Goal: Information Seeking & Learning: Learn about a topic

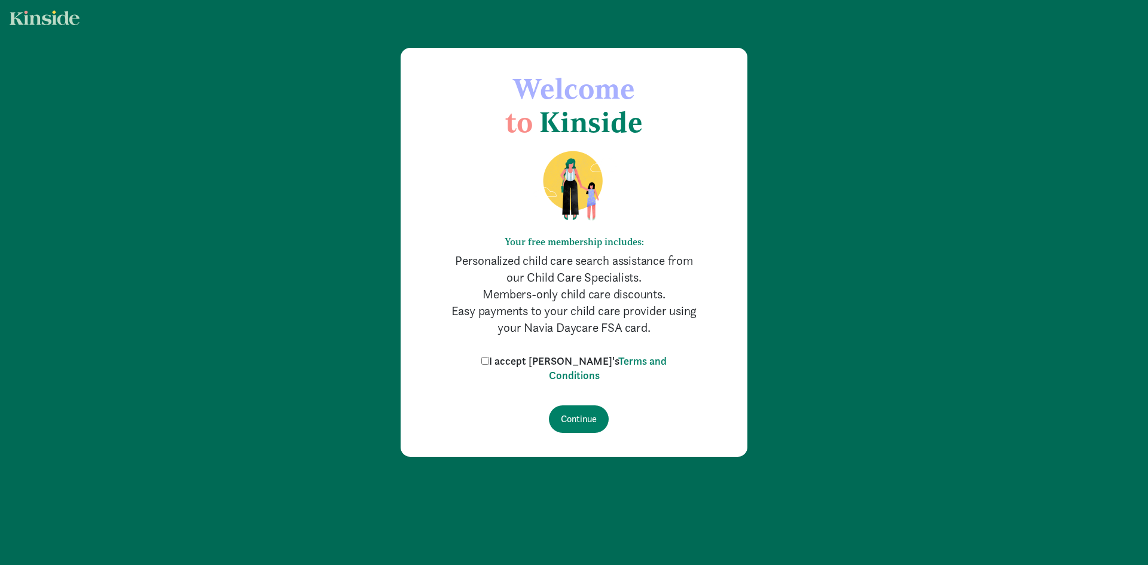
click at [514, 359] on label "I accept [PERSON_NAME]'s Terms and Conditions" at bounding box center [573, 368] width 191 height 29
click at [489, 359] on input "I accept Kinside's Terms and Conditions" at bounding box center [485, 361] width 8 height 8
checkbox input "true"
click at [588, 419] on input "Continue" at bounding box center [579, 418] width 60 height 27
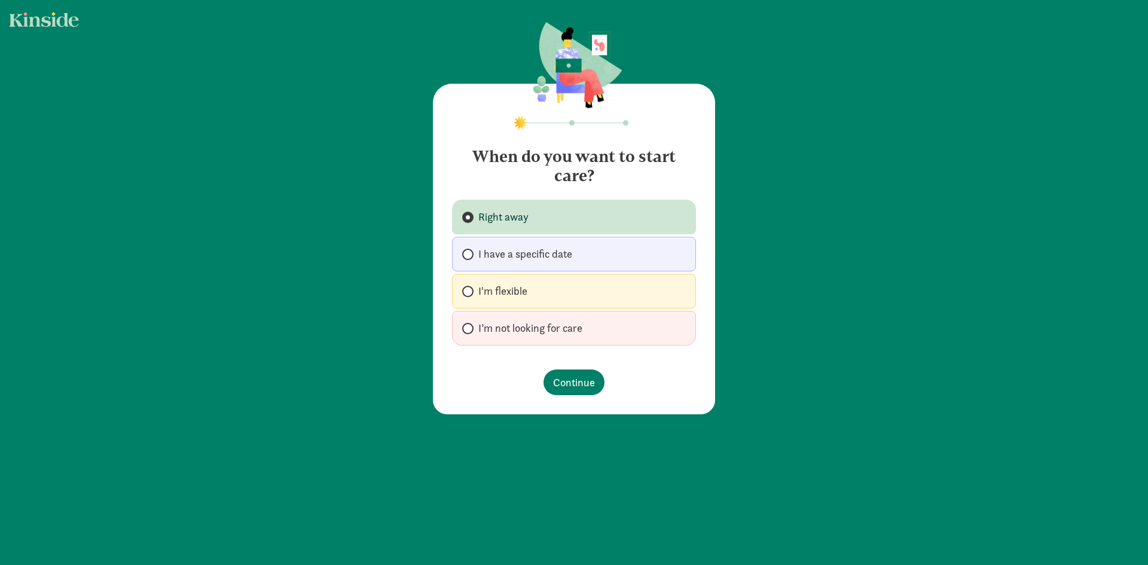
click at [522, 253] on span "I have a specific date" at bounding box center [525, 254] width 94 height 14
click at [470, 253] on input "I have a specific date" at bounding box center [466, 254] width 8 height 8
radio input "true"
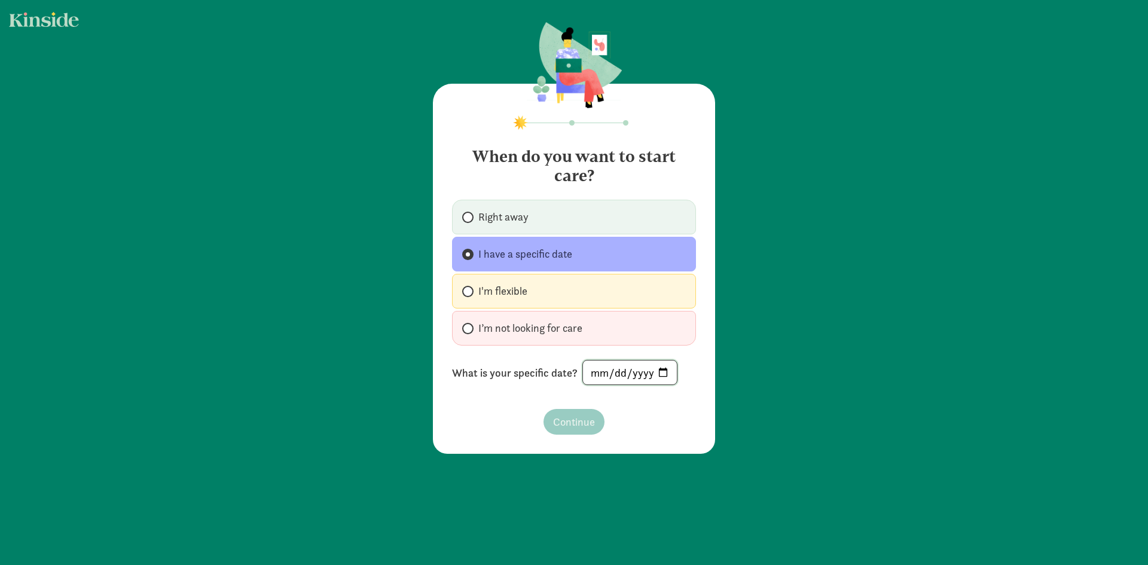
click at [664, 375] on input "date" at bounding box center [630, 372] width 94 height 24
type input "[DATE]"
click at [573, 420] on span "Continue" at bounding box center [574, 422] width 42 height 16
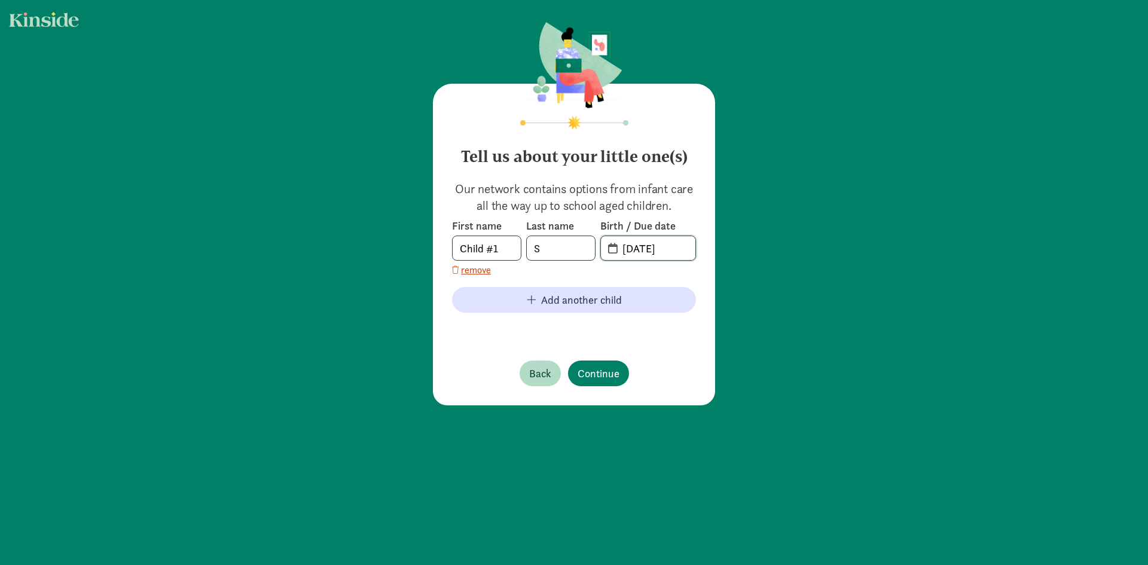
click at [636, 250] on input "08-15-2025" at bounding box center [655, 248] width 80 height 24
drag, startPoint x: 679, startPoint y: 249, endPoint x: 576, endPoint y: 249, distance: 103.4
click at [593, 249] on div "First name Child #1 Last name S Birth / Due date 08-15-2025" at bounding box center [574, 240] width 244 height 42
drag, startPoint x: 497, startPoint y: 253, endPoint x: 411, endPoint y: 242, distance: 87.4
click at [411, 242] on div "Tell us about your little one(s) Our network contains options from infant care …" at bounding box center [574, 214] width 1148 height 429
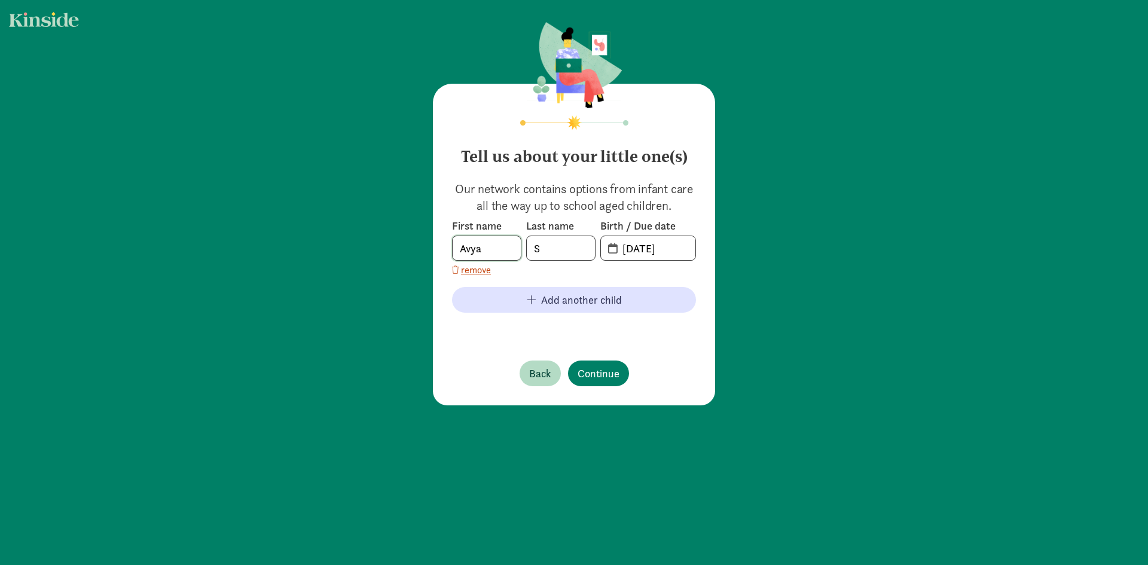
type input "Avya"
click at [549, 250] on input "S" at bounding box center [561, 248] width 68 height 24
type input "Shrestha"
click at [615, 250] on input "20-25-0815" at bounding box center [655, 248] width 80 height 24
drag, startPoint x: 667, startPoint y: 249, endPoint x: 561, endPoint y: 249, distance: 105.8
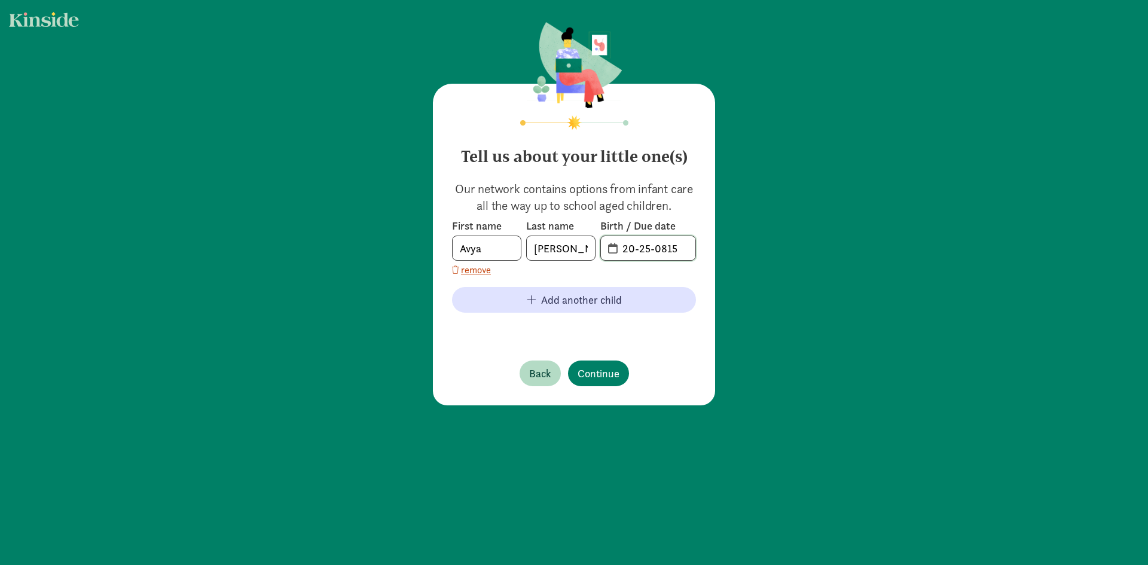
click at [561, 249] on div "First name Avya Last name Shrestha Birth / Due date 20-25-0815" at bounding box center [574, 240] width 244 height 42
type input "11-15-2024"
click at [609, 374] on span "Continue" at bounding box center [598, 373] width 42 height 16
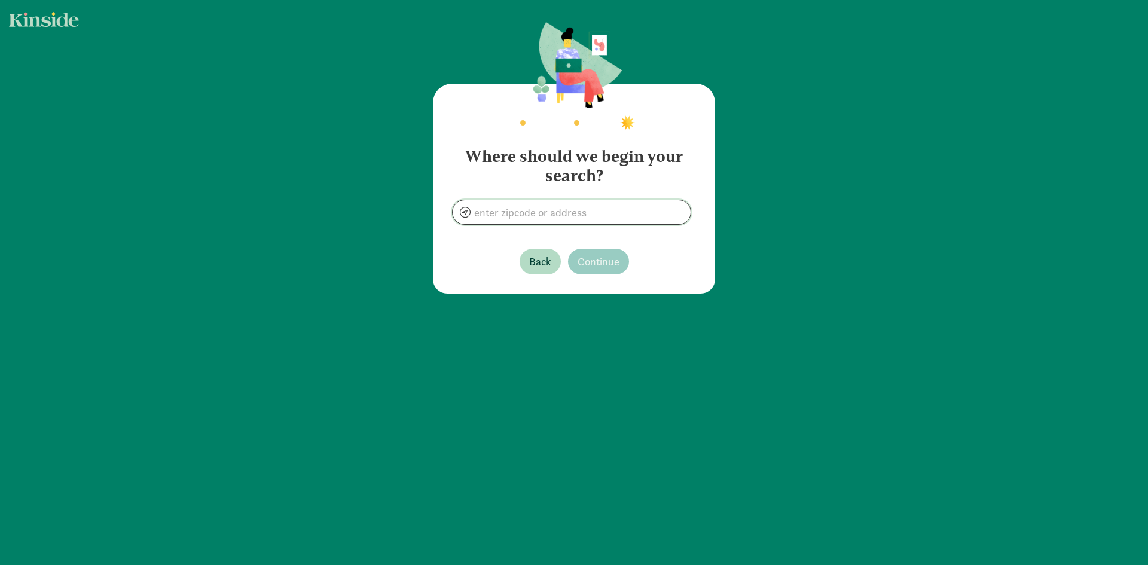
click at [536, 210] on input at bounding box center [572, 212] width 238 height 24
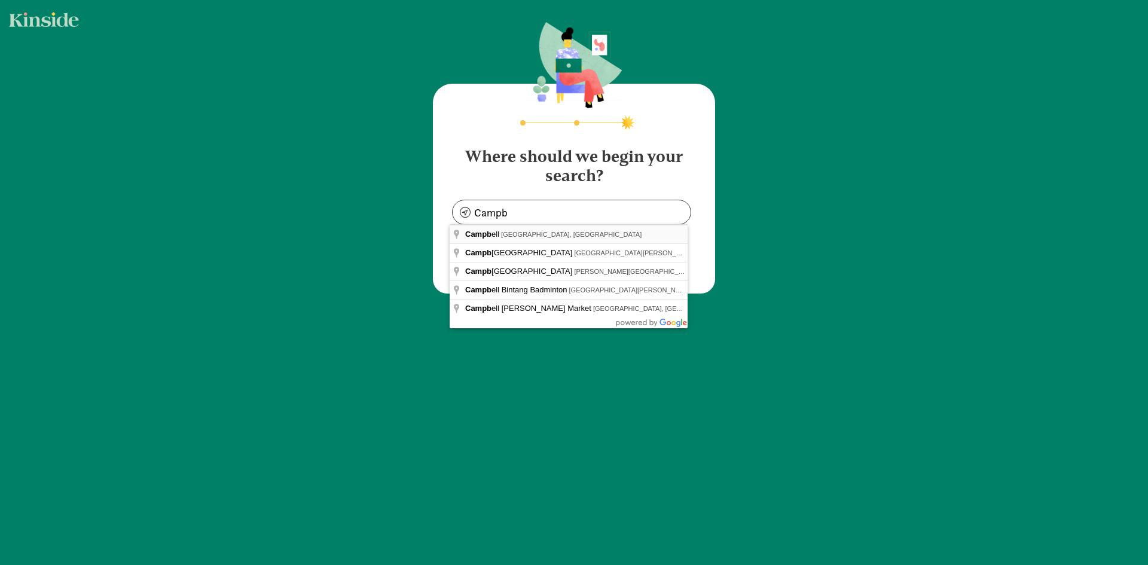
type input "Campbell, CA, USA"
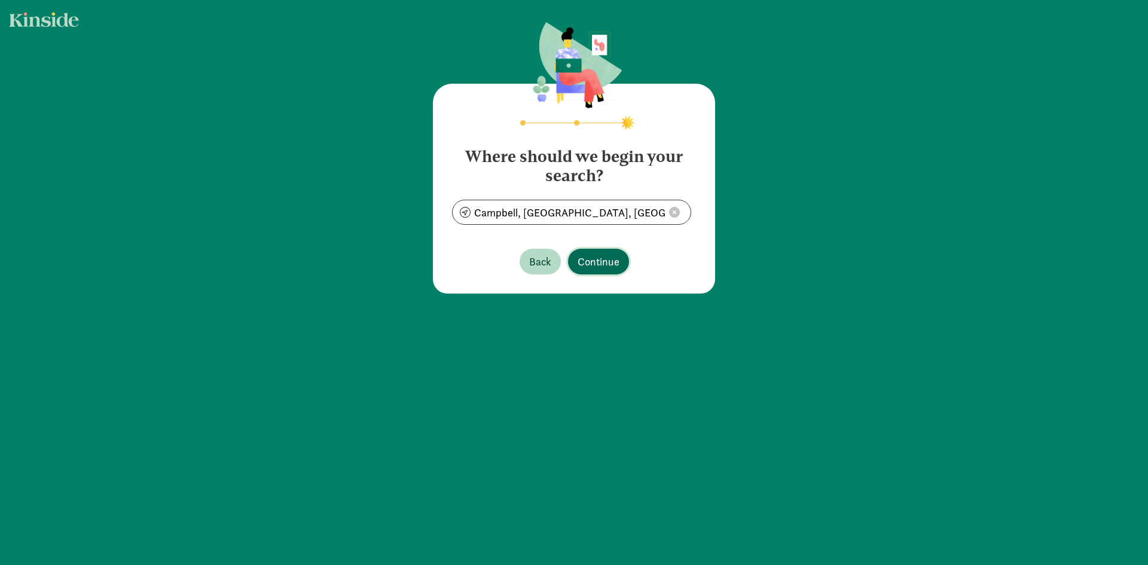
click at [598, 265] on span "Continue" at bounding box center [598, 261] width 42 height 16
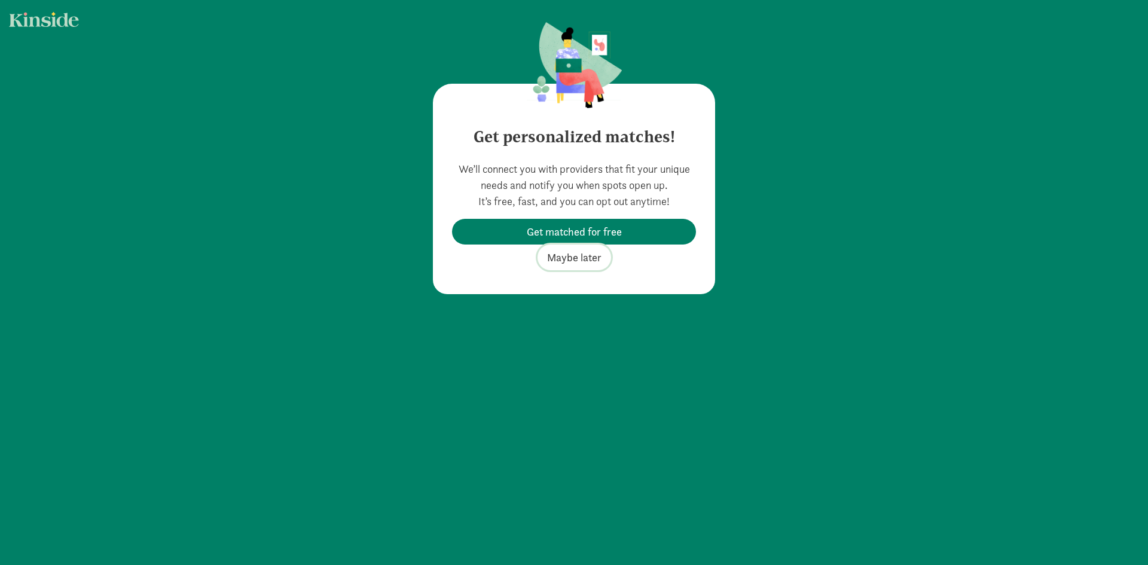
click at [573, 261] on span "Maybe later" at bounding box center [574, 257] width 54 height 16
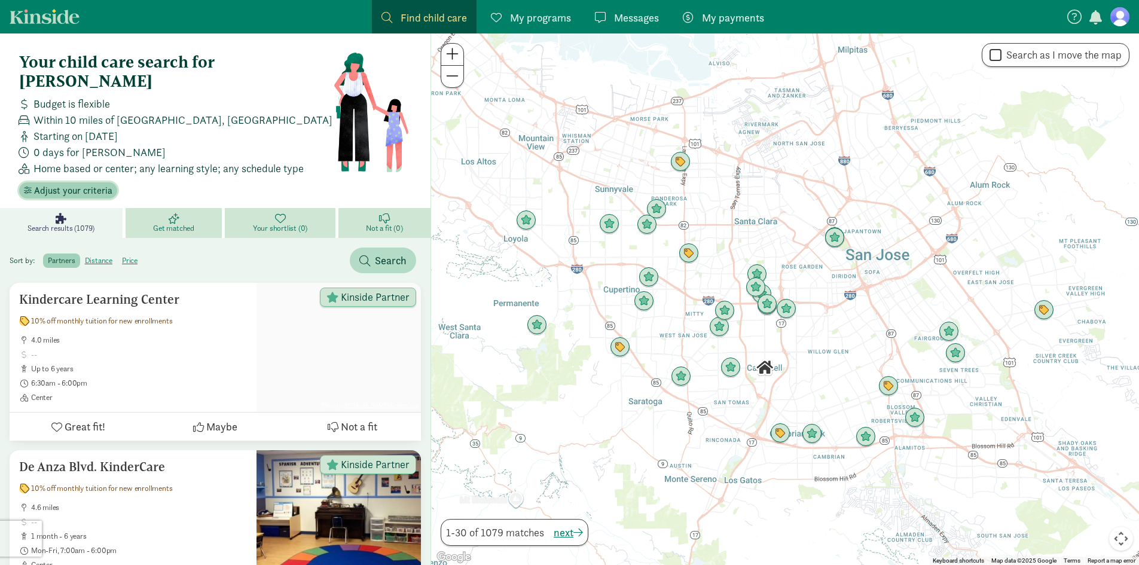
click at [88, 184] on span "Adjust your criteria" at bounding box center [73, 191] width 78 height 14
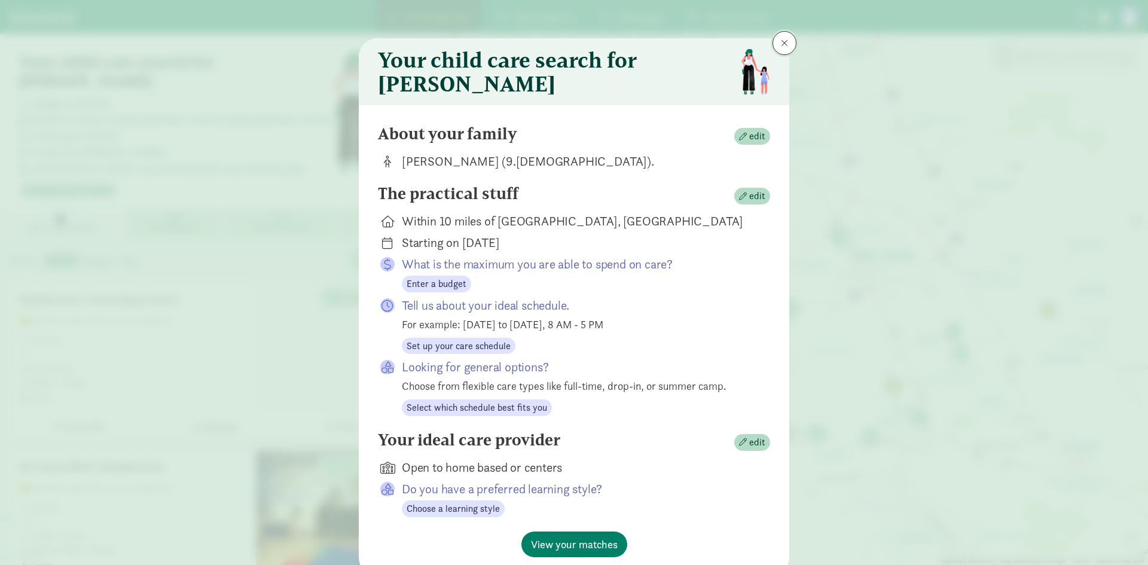
click at [781, 44] on span at bounding box center [784, 43] width 7 height 10
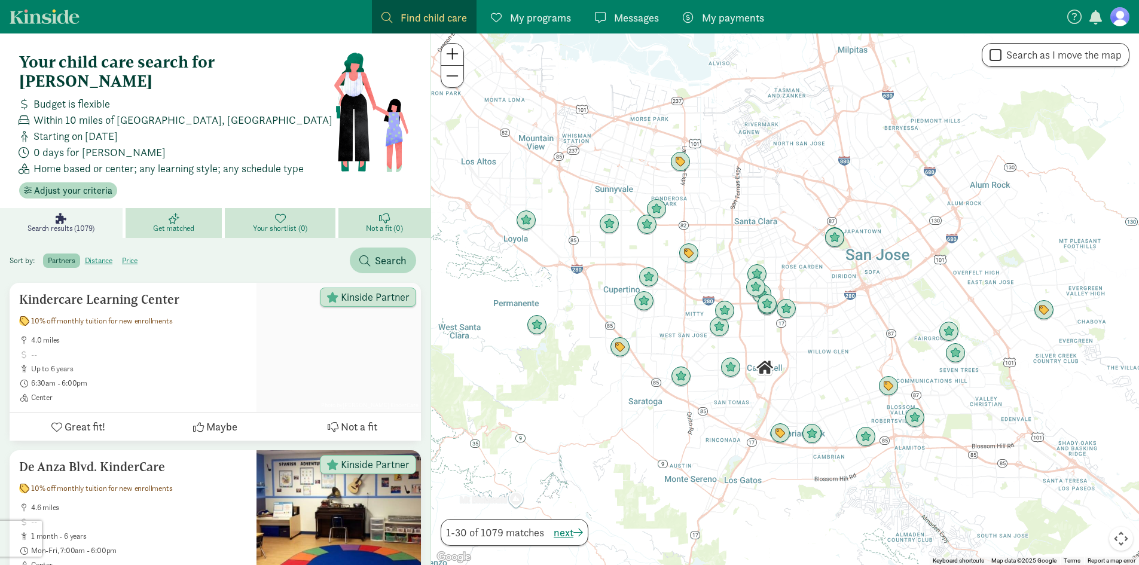
click at [1118, 21] on figure at bounding box center [1119, 16] width 19 height 19
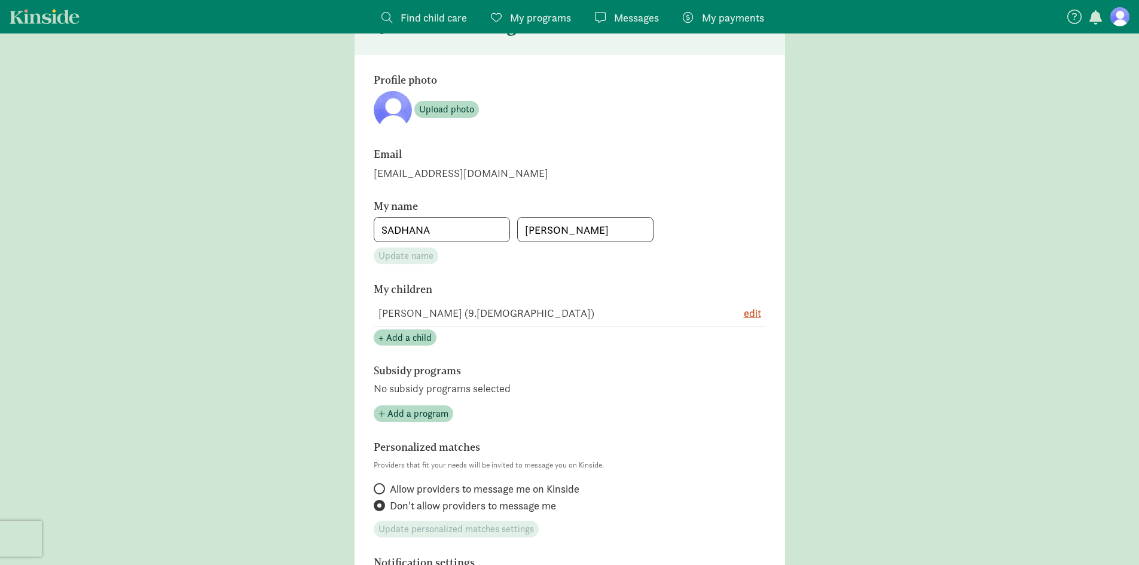
scroll to position [239, 0]
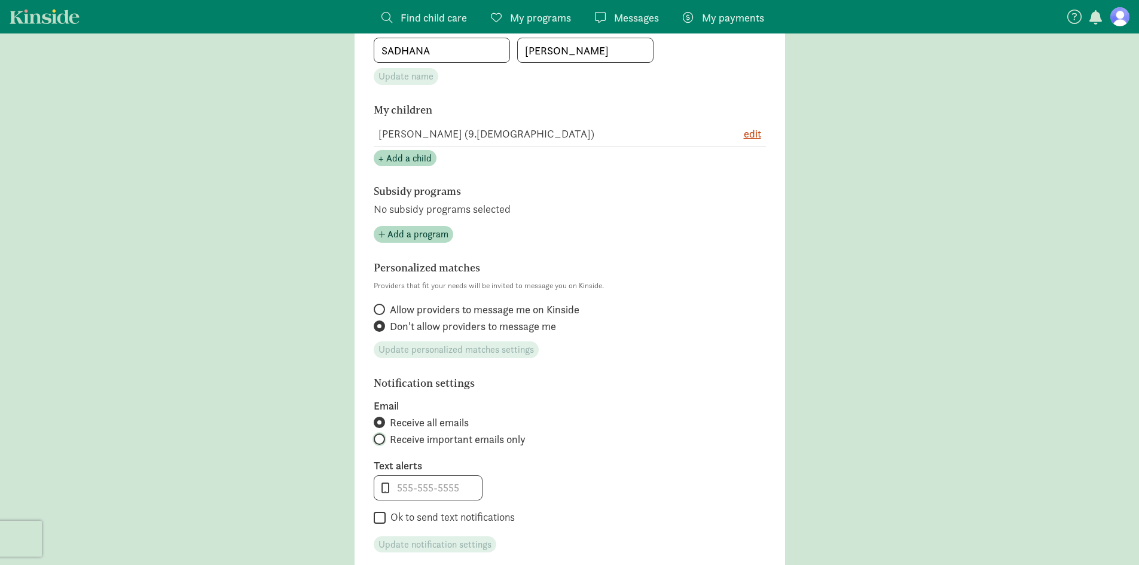
click at [380, 442] on input "Receive important emails only" at bounding box center [378, 439] width 8 height 8
radio input "true"
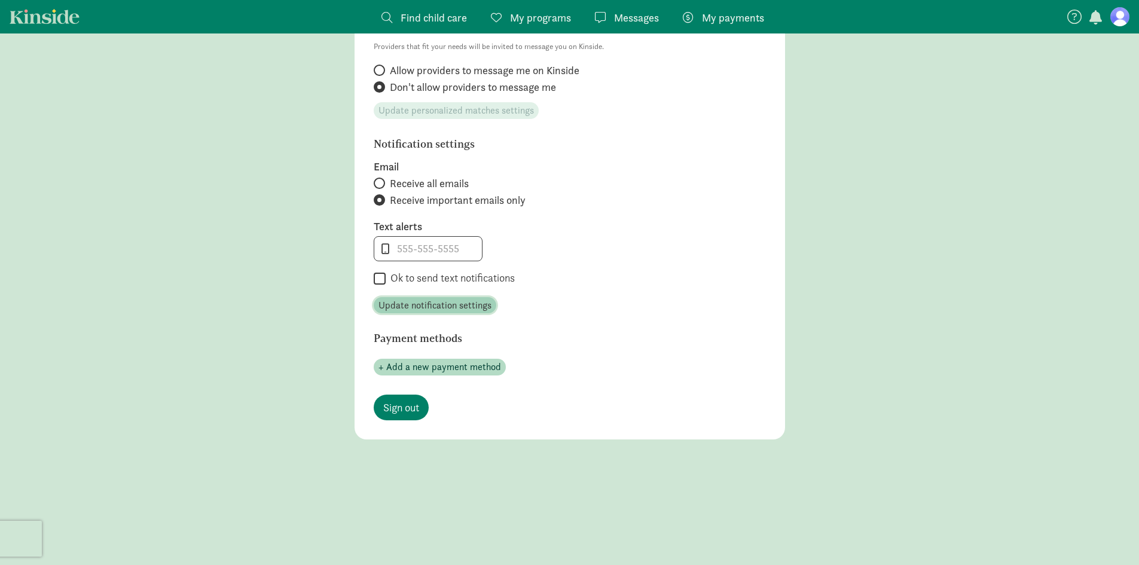
click at [433, 310] on span "Update notification settings" at bounding box center [434, 305] width 113 height 14
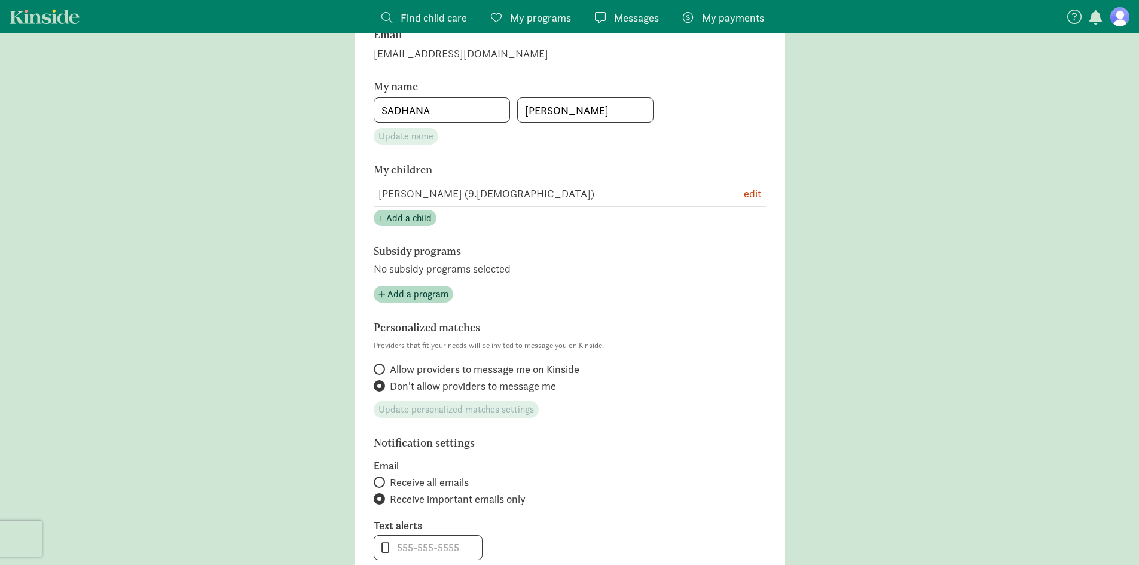
scroll to position [0, 0]
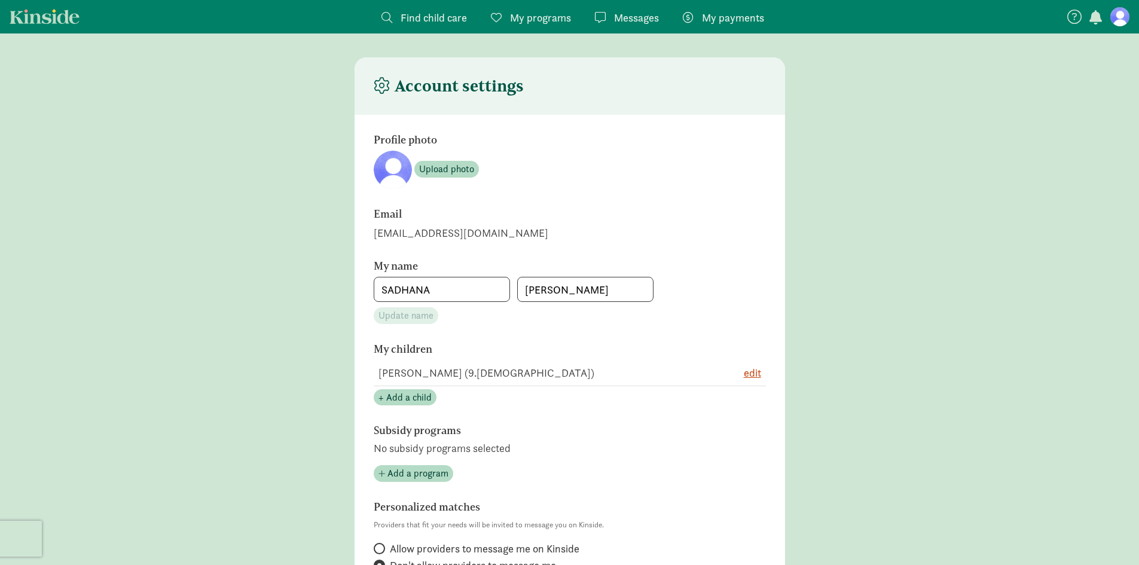
click at [39, 16] on link "Kinside" at bounding box center [45, 16] width 70 height 15
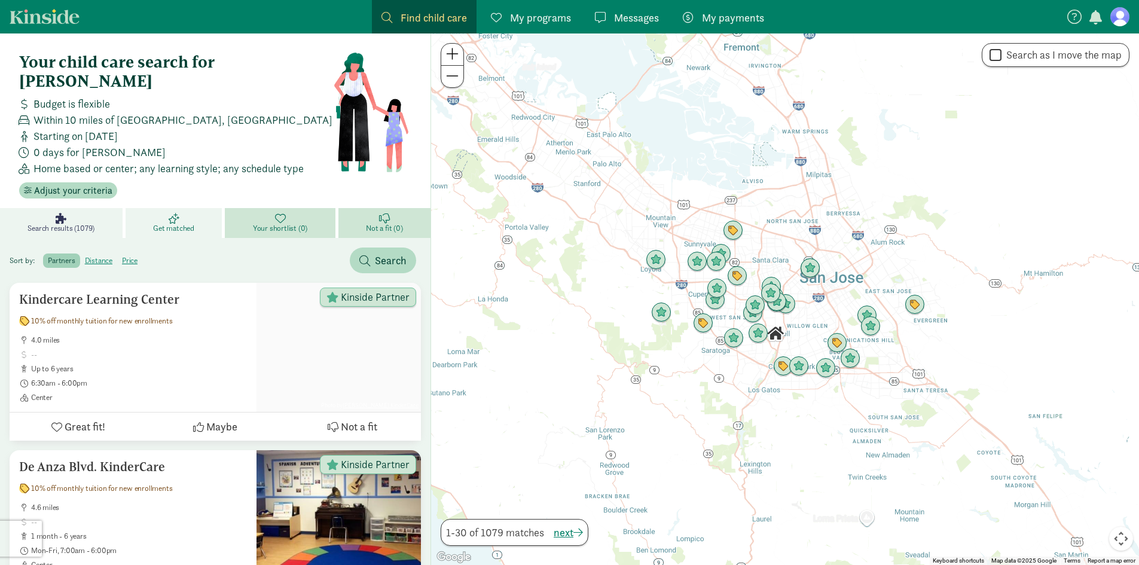
click at [144, 208] on link "Get matched" at bounding box center [176, 223] width 100 height 30
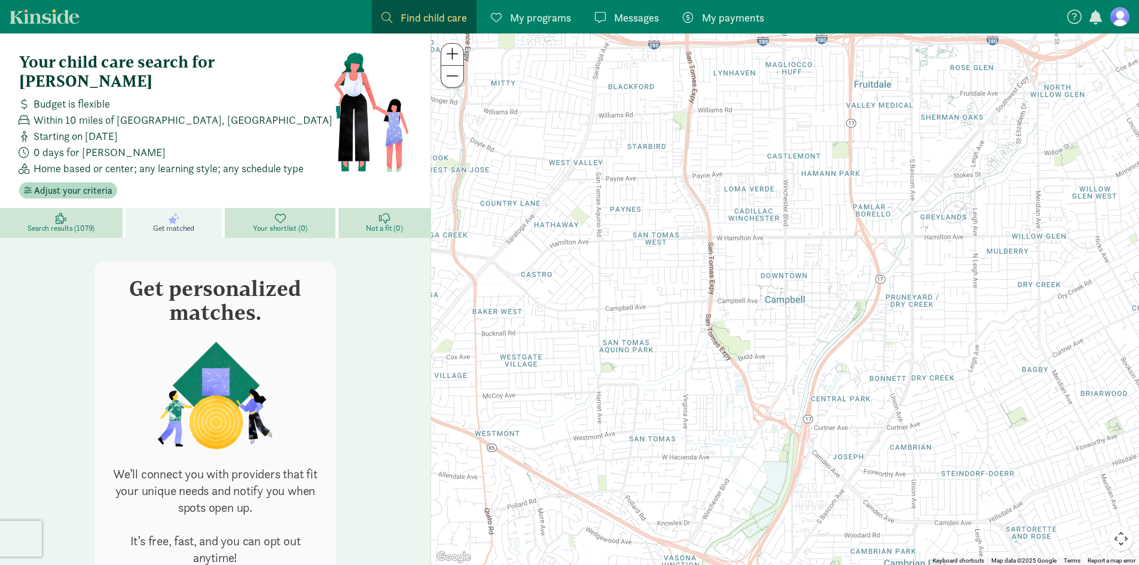
scroll to position [65, 0]
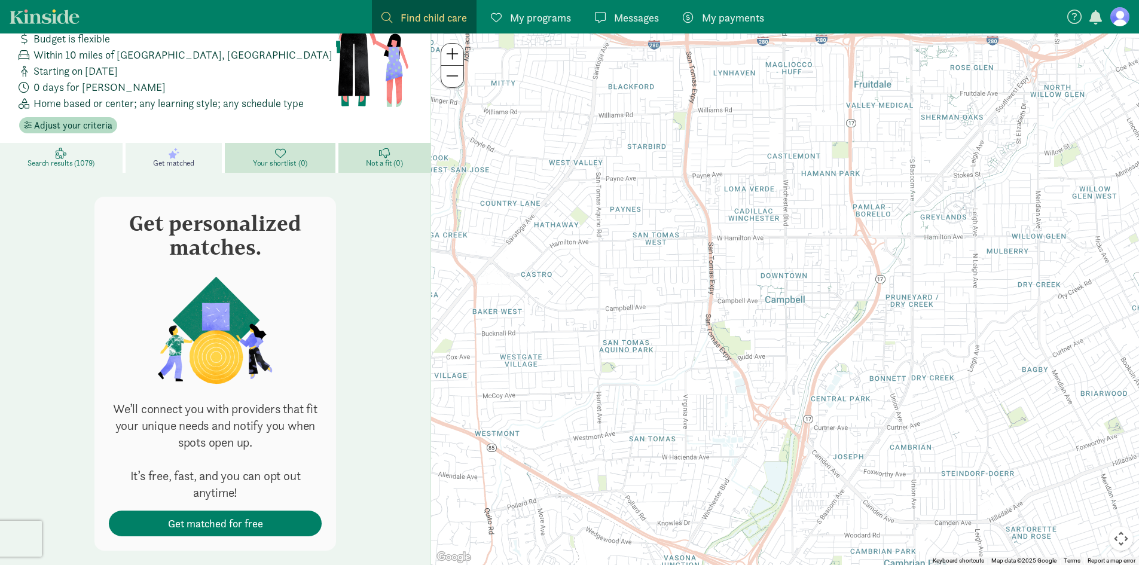
click at [44, 143] on link "Search results (1079)" at bounding box center [63, 158] width 126 height 30
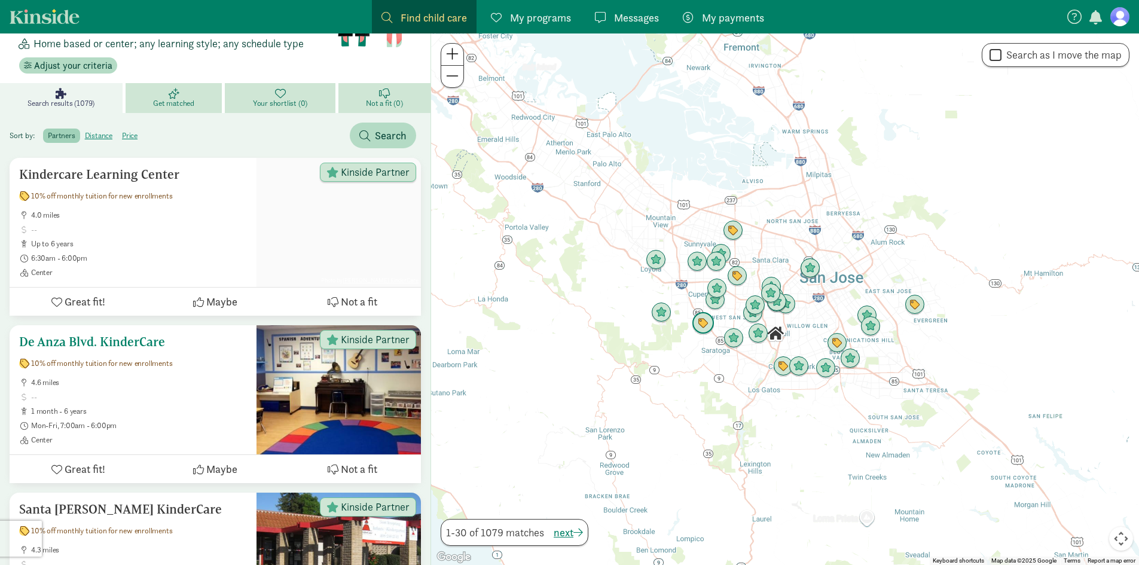
scroll to position [304, 0]
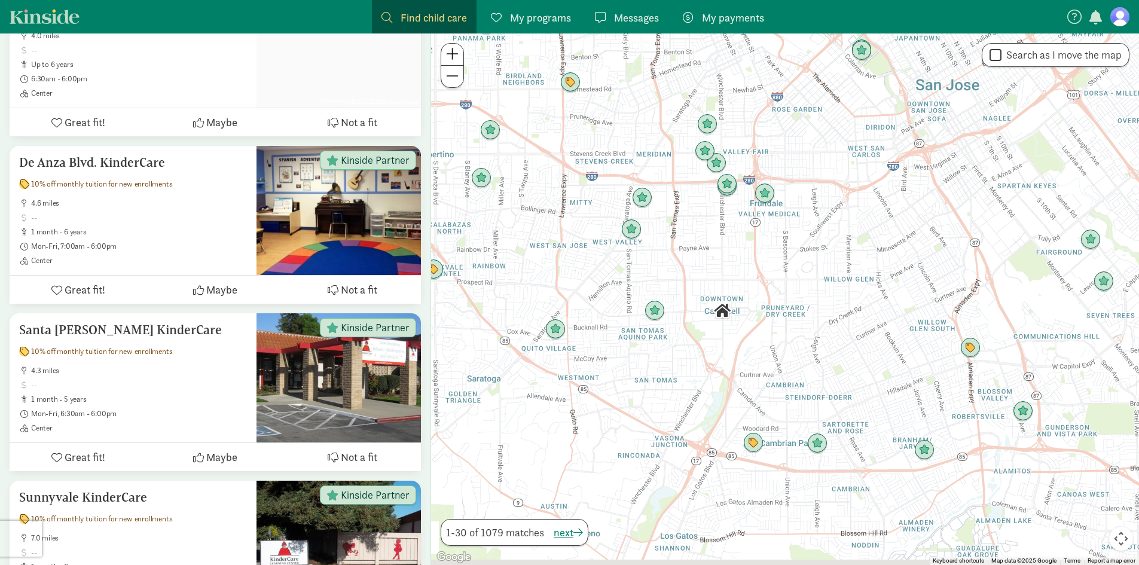
drag, startPoint x: 558, startPoint y: 455, endPoint x: 652, endPoint y: 275, distance: 203.5
click at [652, 275] on div at bounding box center [785, 298] width 708 height 531
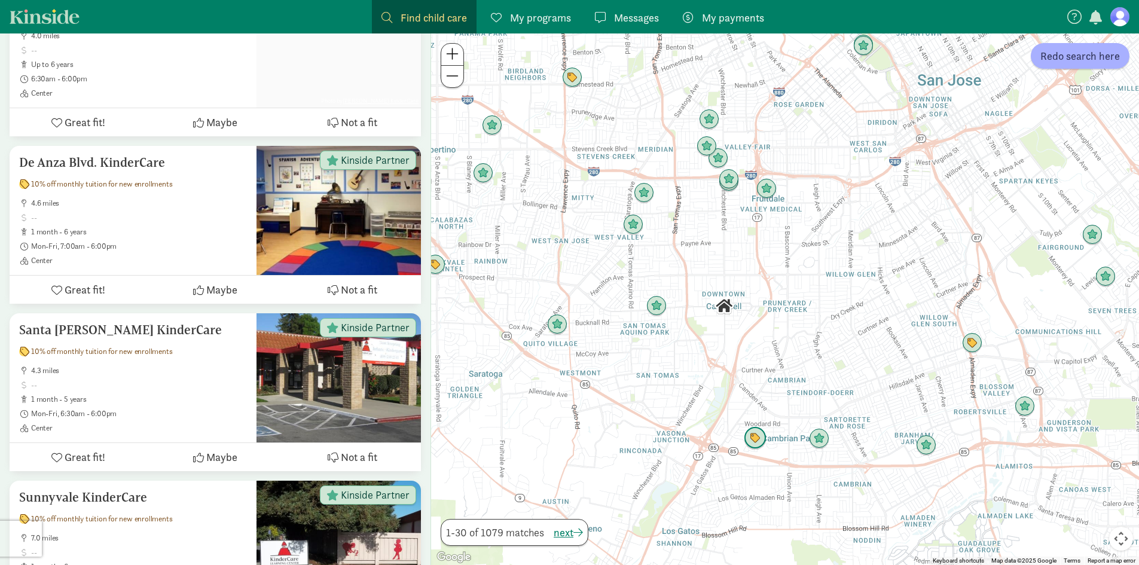
click at [757, 442] on img "Click to see details" at bounding box center [755, 438] width 23 height 23
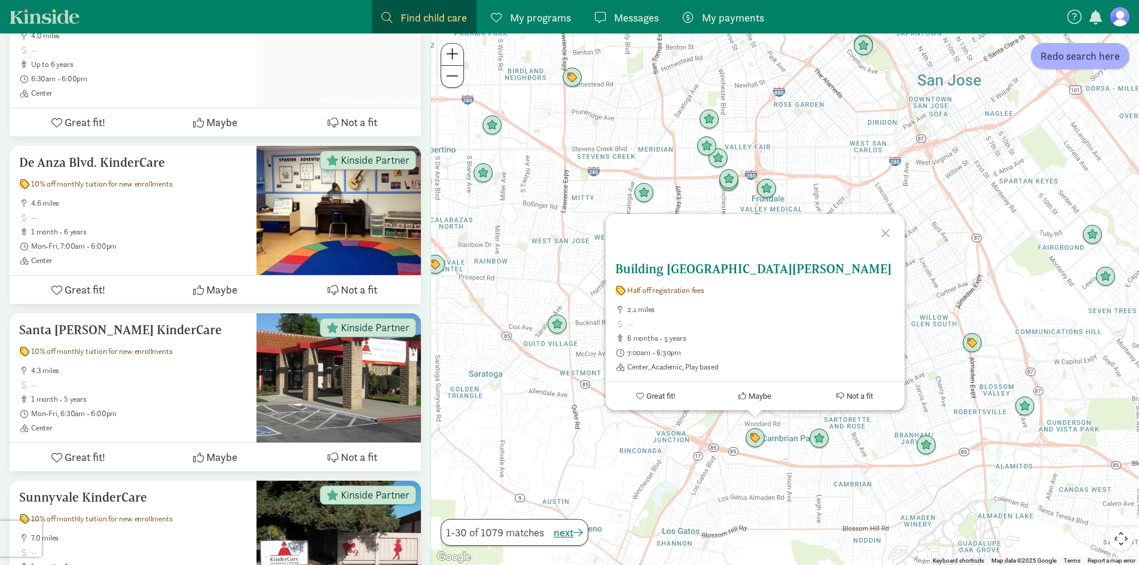
click at [661, 289] on span "Half off registration fees" at bounding box center [665, 291] width 77 height 10
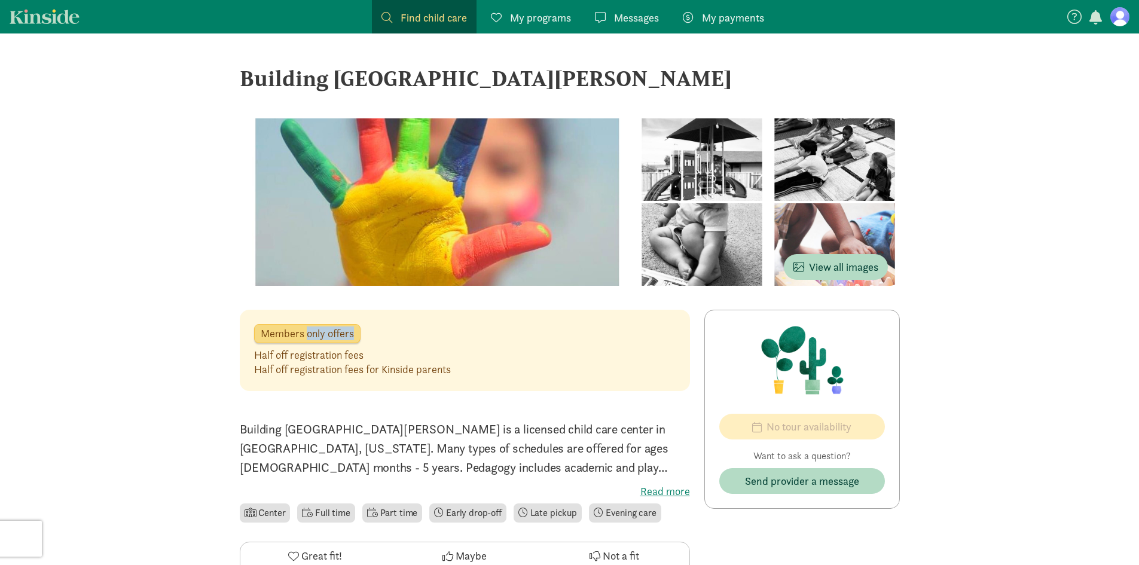
drag, startPoint x: 307, startPoint y: 333, endPoint x: 366, endPoint y: 344, distance: 59.6
click at [366, 344] on div "Members only offers Half off registration fees Half off registration fees for K…" at bounding box center [465, 350] width 450 height 81
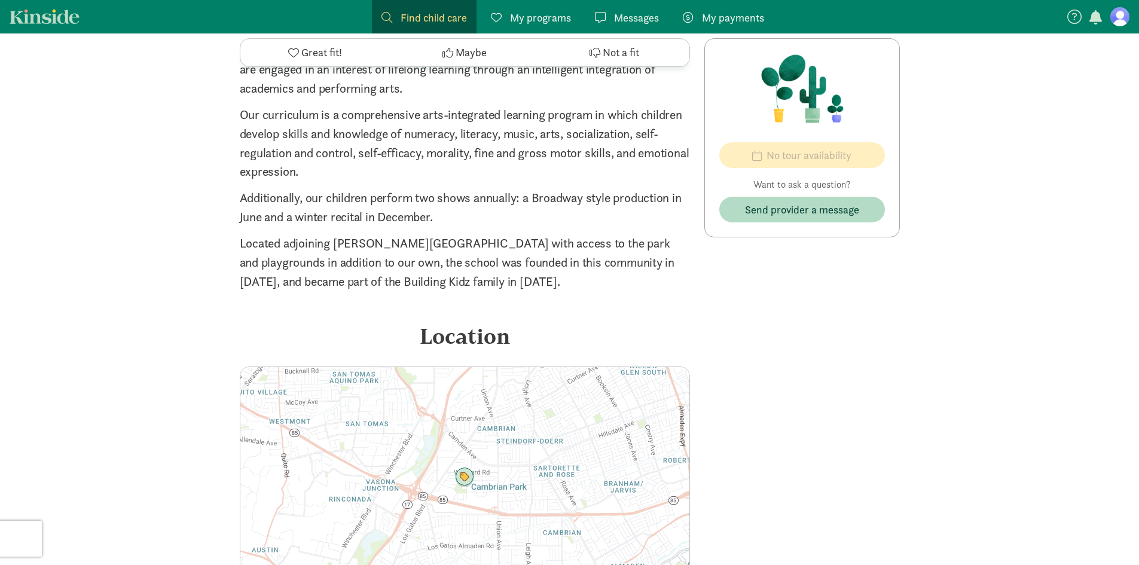
scroll to position [1202, 0]
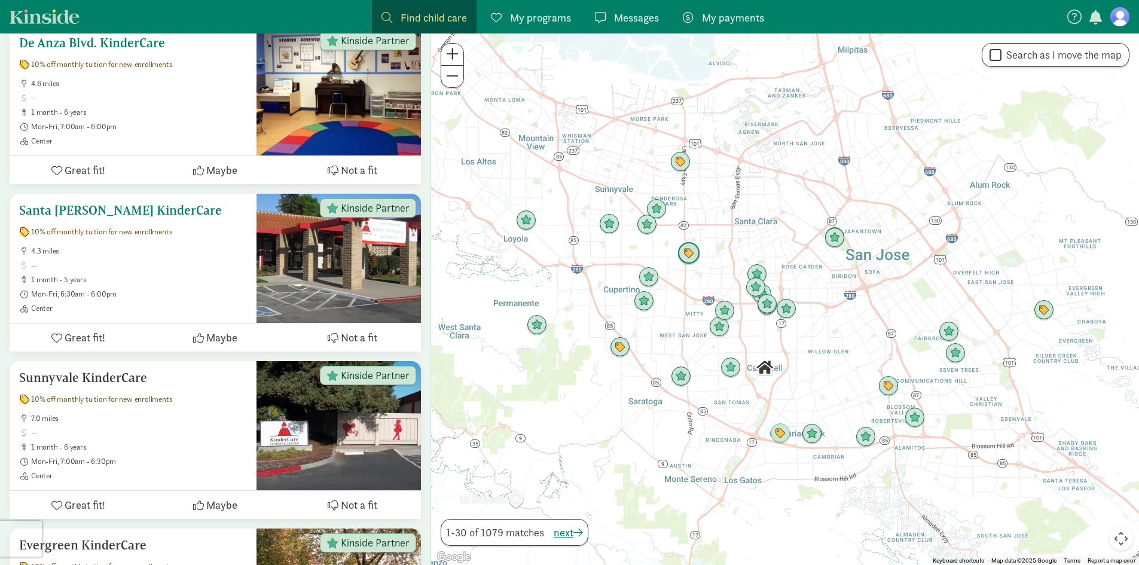
scroll to position [543, 0]
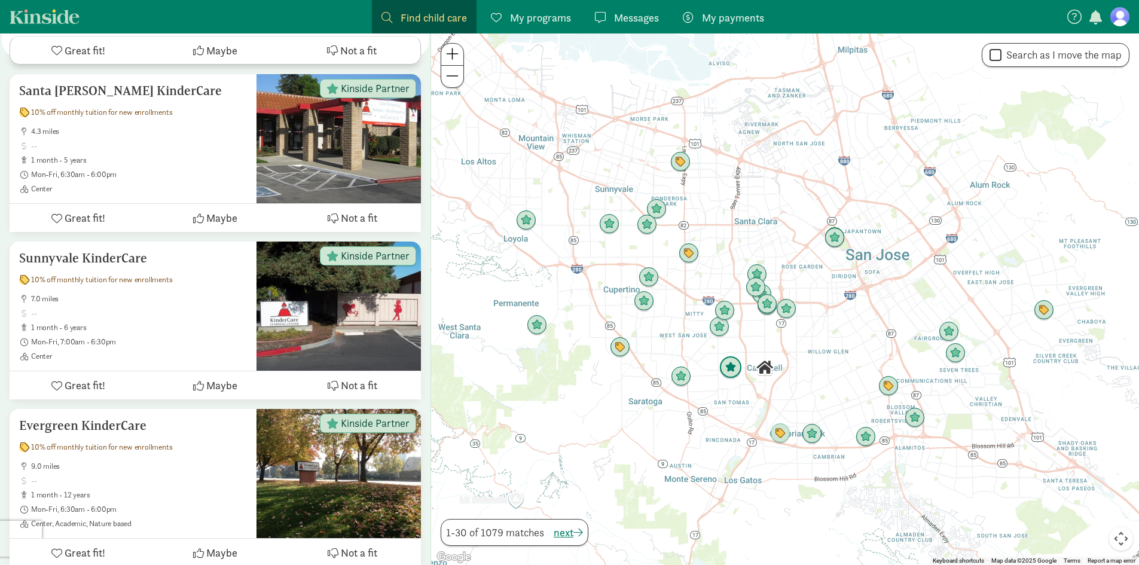
click at [727, 368] on img "Click to see details" at bounding box center [730, 367] width 23 height 23
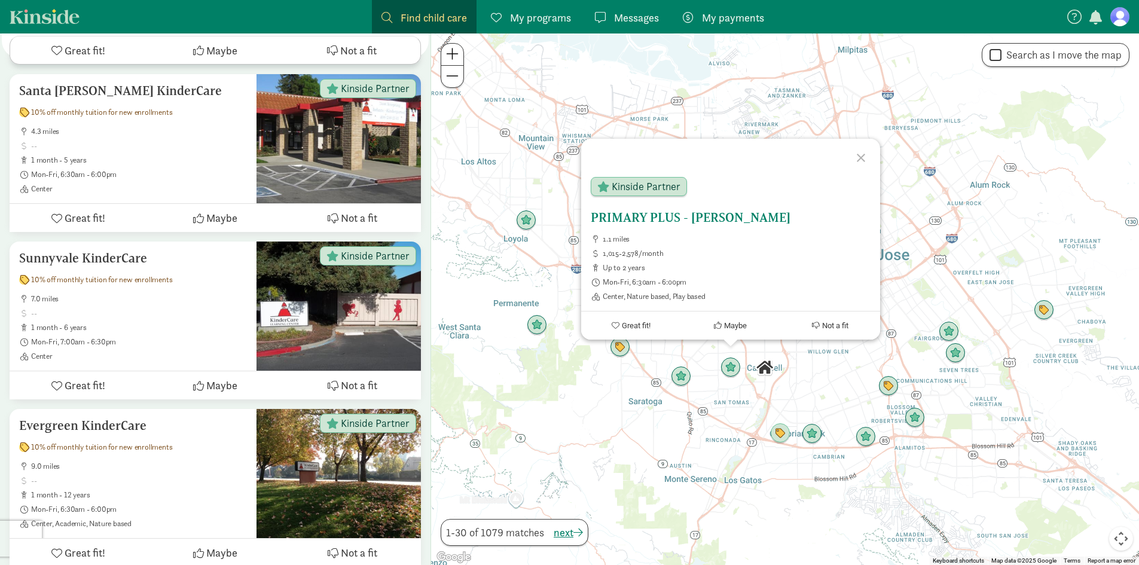
click at [634, 216] on h5 "PRIMARY PLUS - [PERSON_NAME]" at bounding box center [731, 217] width 280 height 14
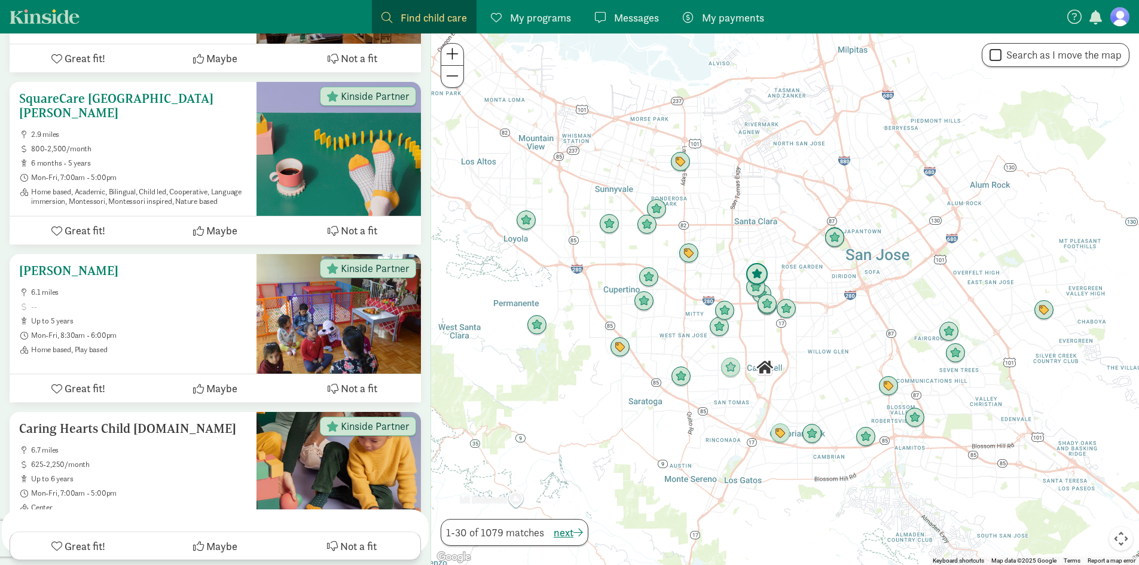
scroll to position [1016, 0]
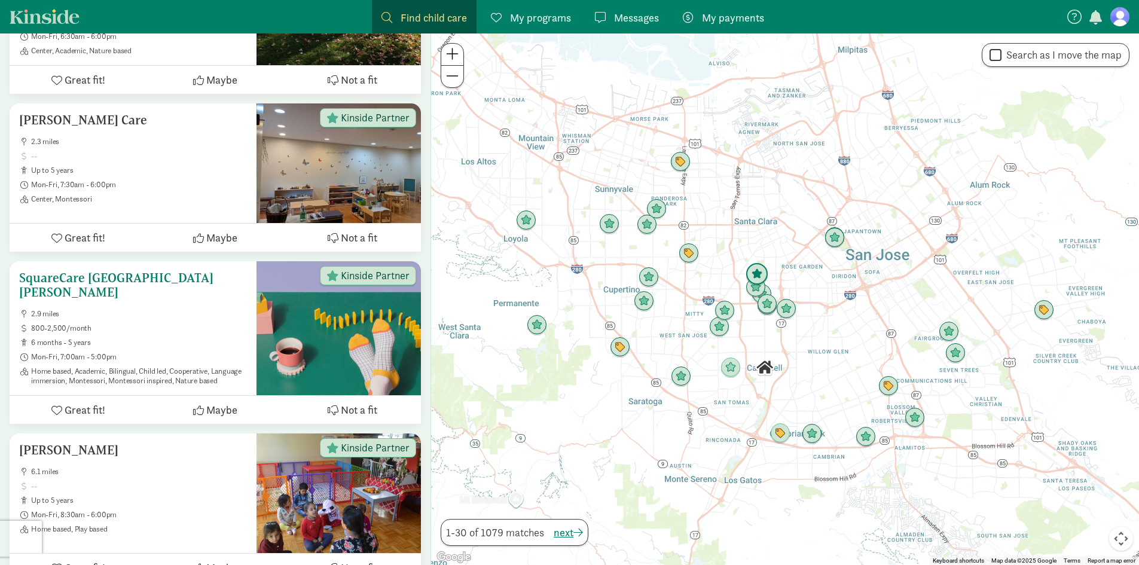
click at [113, 271] on h5 "SquareCare [GEOGRAPHIC_DATA][PERSON_NAME]" at bounding box center [133, 285] width 228 height 29
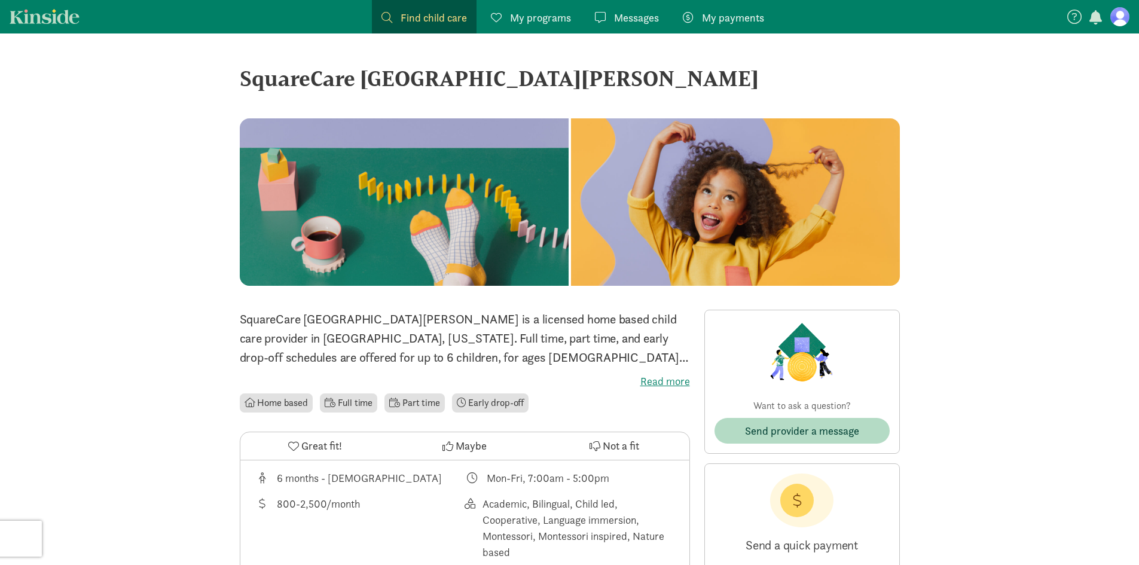
scroll to position [60, 0]
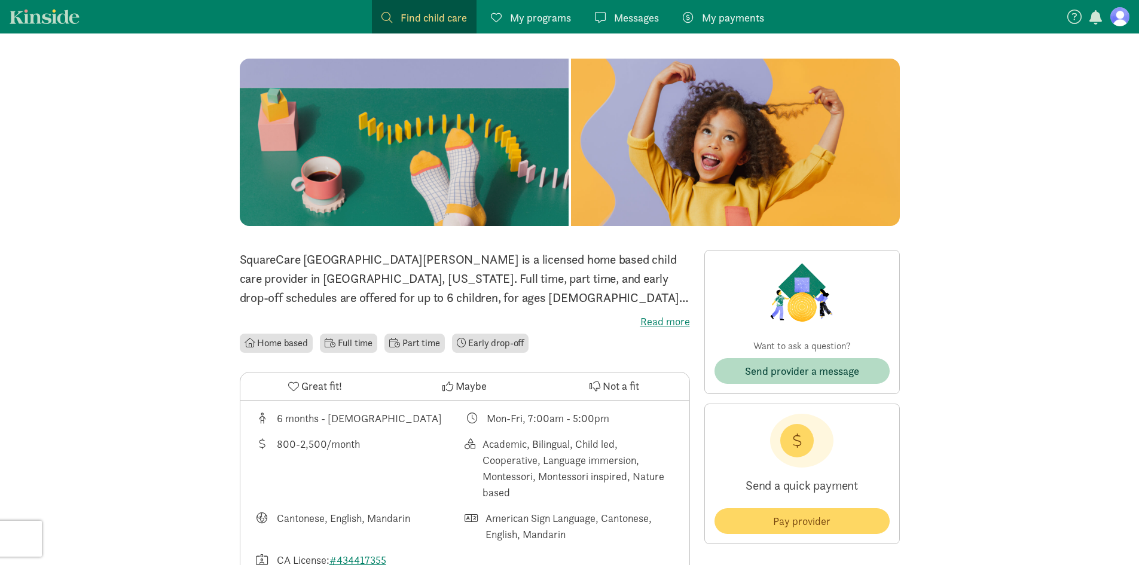
click at [674, 324] on label "Read more" at bounding box center [465, 321] width 450 height 14
click at [0, 0] on input "Read more" at bounding box center [0, 0] width 0 height 0
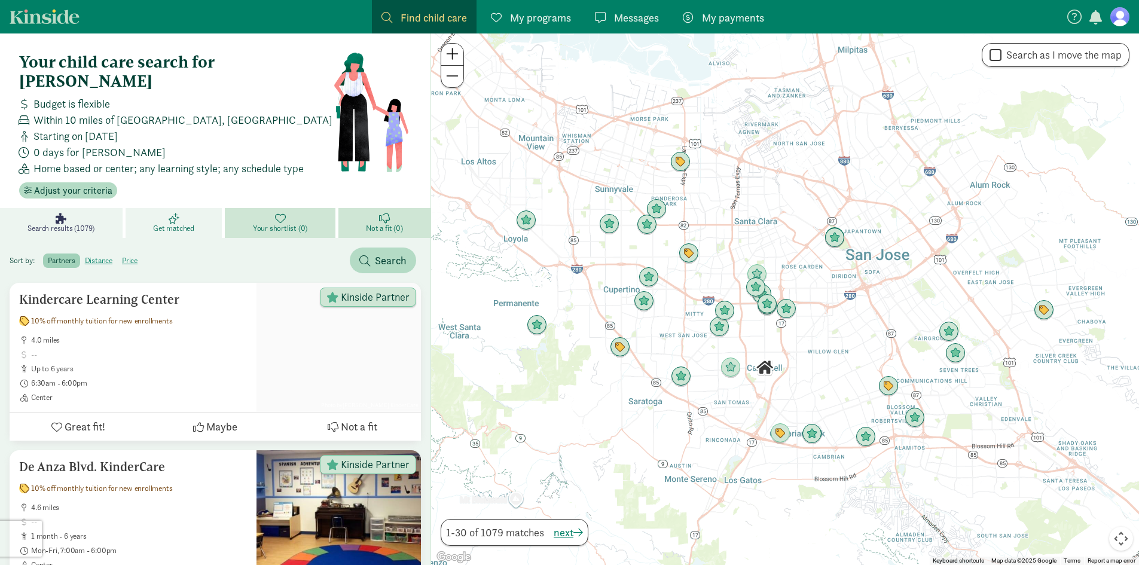
click at [169, 213] on icon at bounding box center [174, 218] width 11 height 11
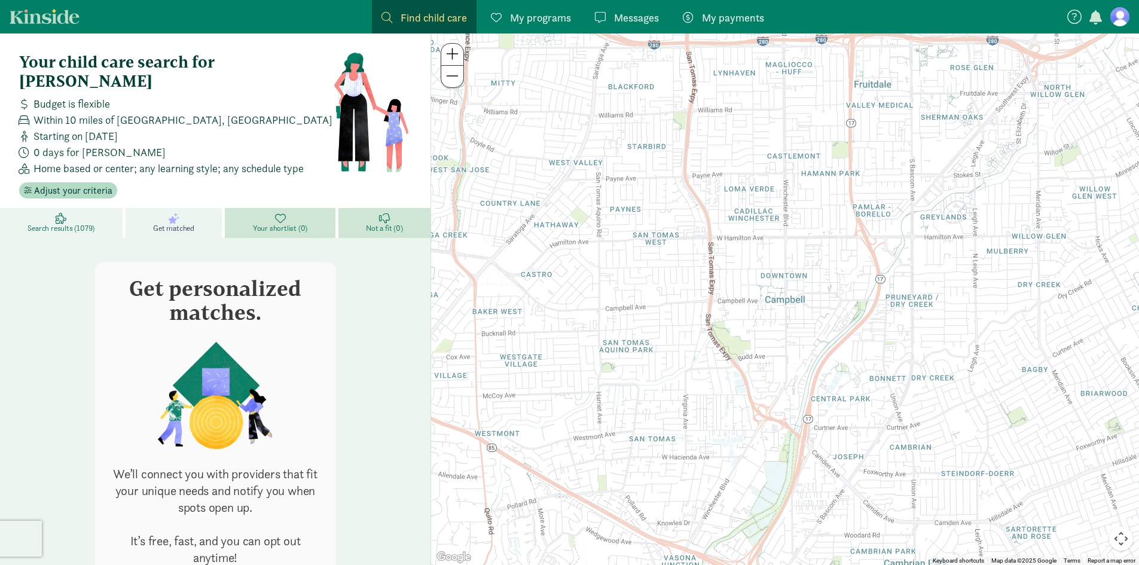
click at [90, 208] on link "Search results (1079)" at bounding box center [63, 223] width 126 height 30
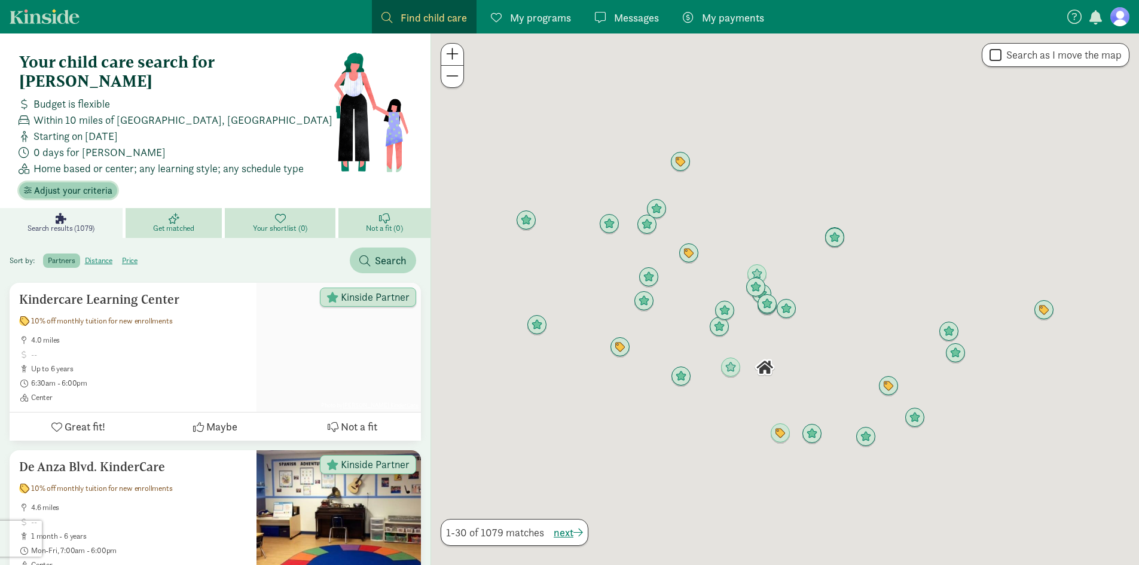
click at [79, 184] on span "Adjust your criteria" at bounding box center [73, 191] width 78 height 14
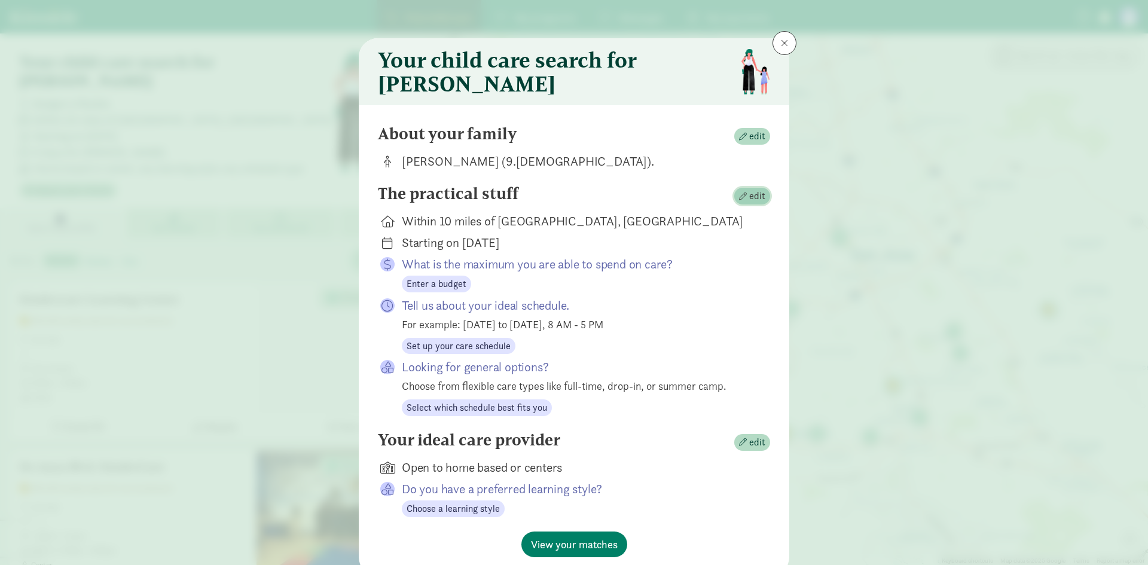
click at [741, 200] on span "button" at bounding box center [743, 196] width 8 height 8
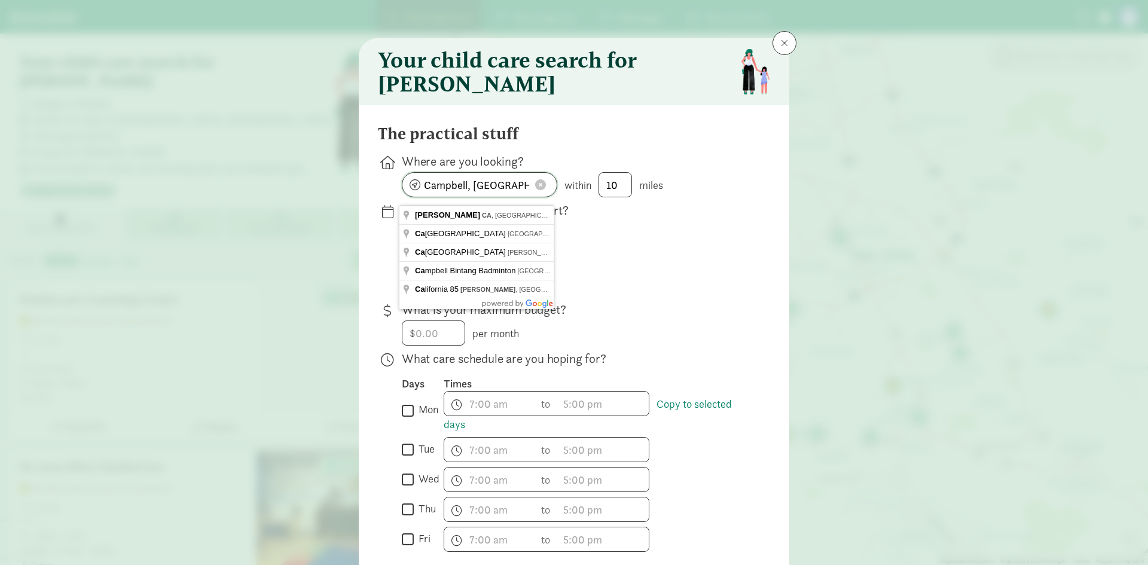
drag, startPoint x: 491, startPoint y: 196, endPoint x: 394, endPoint y: 194, distance: 97.5
click at [394, 202] on div "Where are you looking? Campbell, CA within 10 miles" at bounding box center [574, 249] width 392 height 94
type input "Cambrian, San Jose, CA, USA"
drag, startPoint x: 629, startPoint y: 191, endPoint x: 594, endPoint y: 191, distance: 35.3
click at [594, 191] on div "Cambrian, San Jose, CA, USA within 10 miles" at bounding box center [576, 184] width 349 height 25
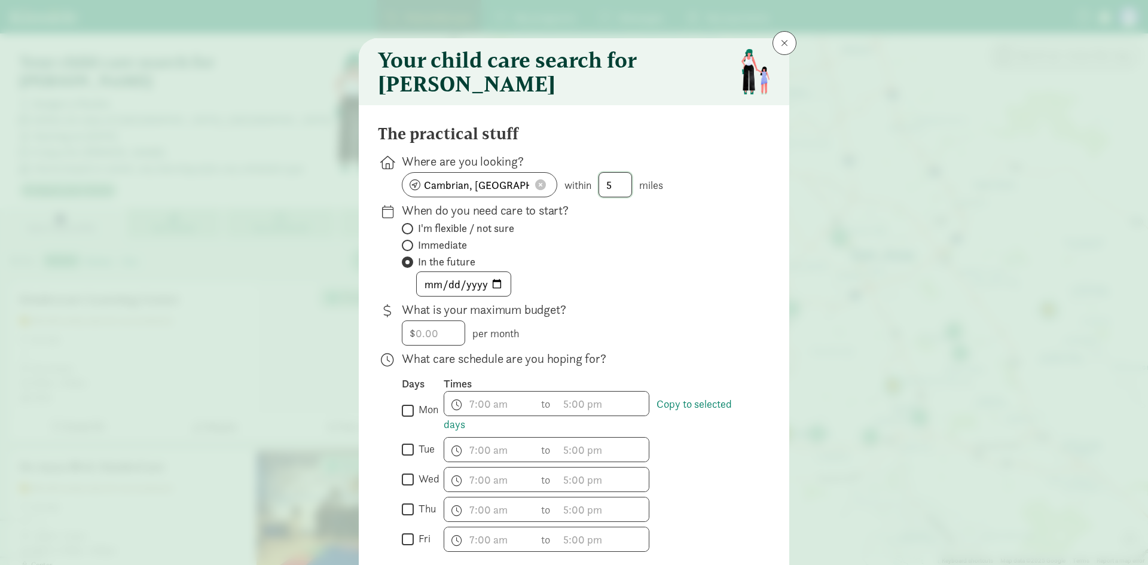
scroll to position [365, 0]
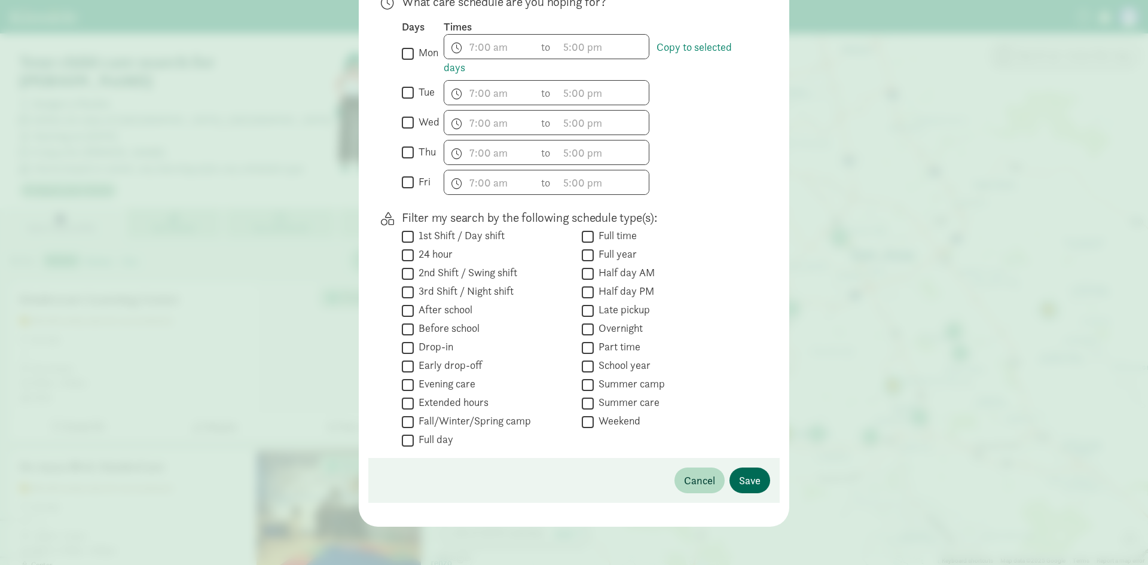
type input "5"
click at [756, 486] on span "Save" at bounding box center [750, 480] width 22 height 16
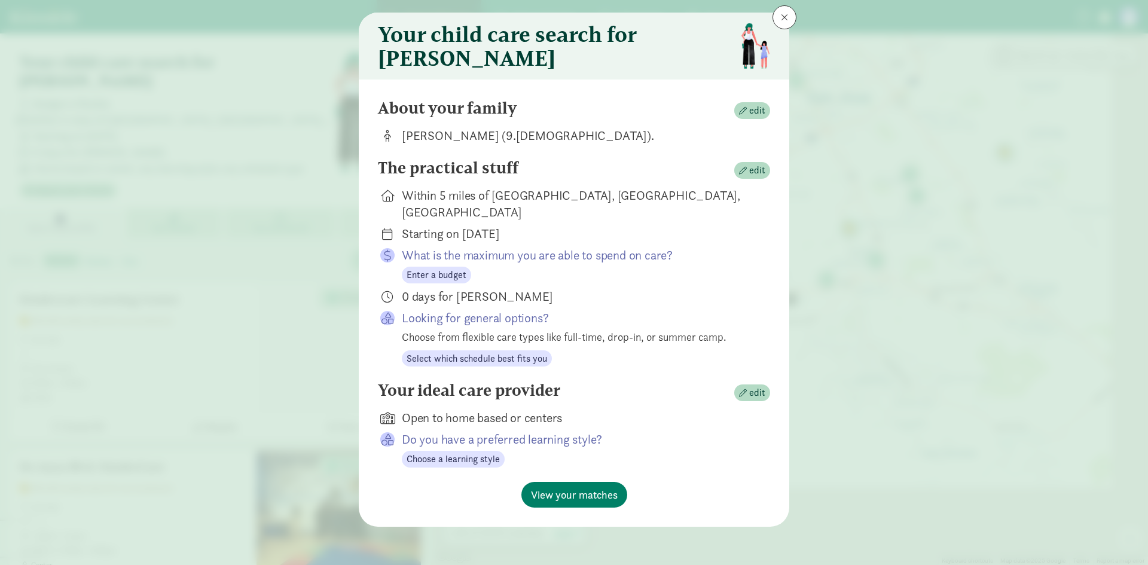
scroll to position [17, 0]
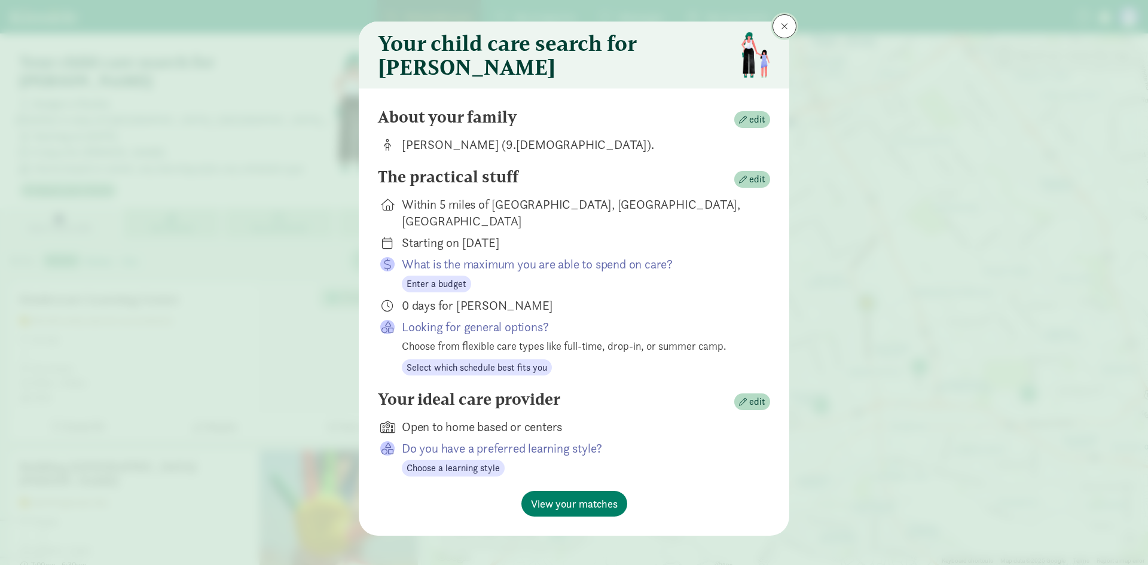
click at [781, 29] on span at bounding box center [784, 27] width 7 height 10
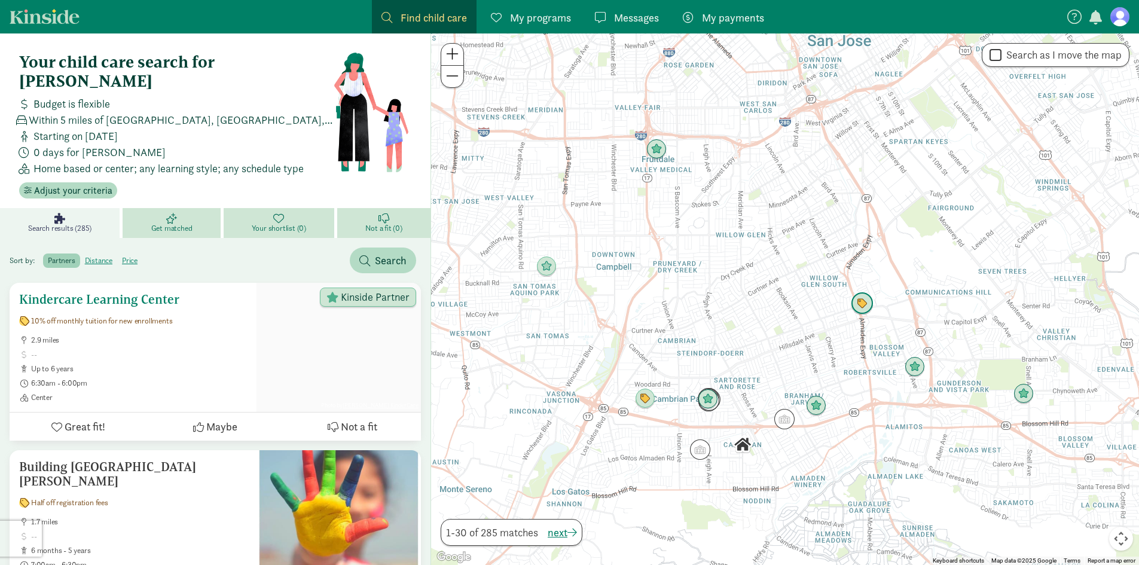
click at [111, 292] on h5 "Kindercare Learning Center" at bounding box center [133, 299] width 228 height 14
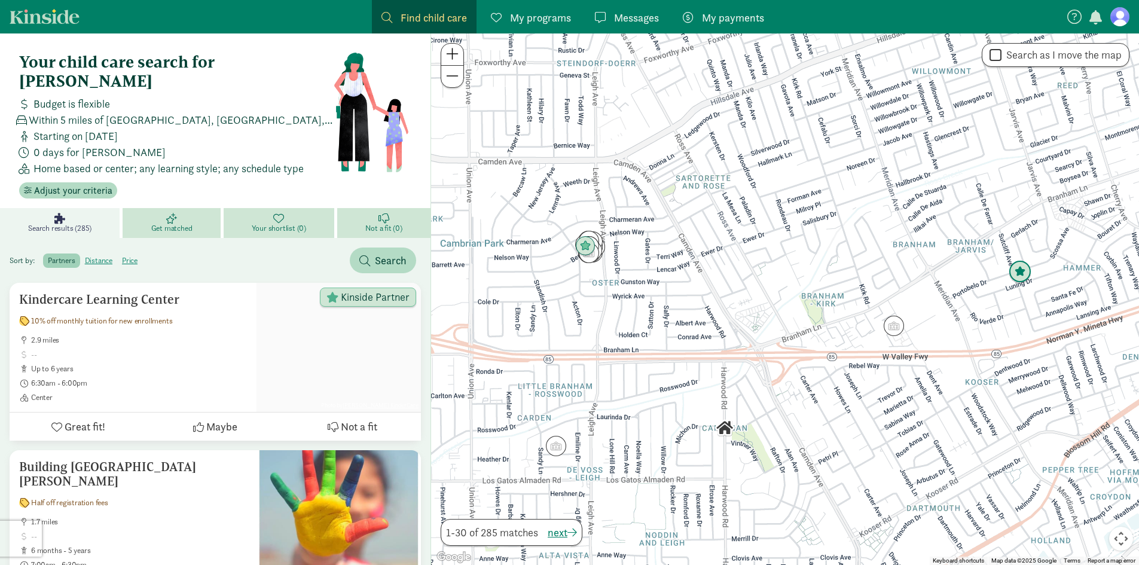
click at [1020, 274] on img "Click to see details" at bounding box center [1019, 272] width 23 height 23
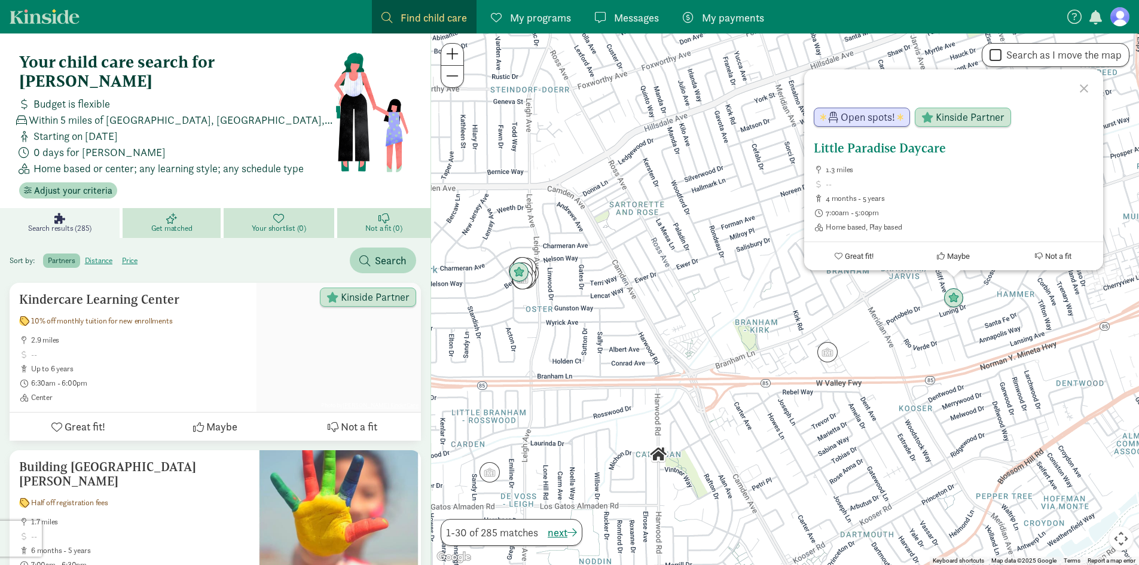
click at [858, 144] on h5 "Little Paradise Daycare" at bounding box center [954, 148] width 280 height 14
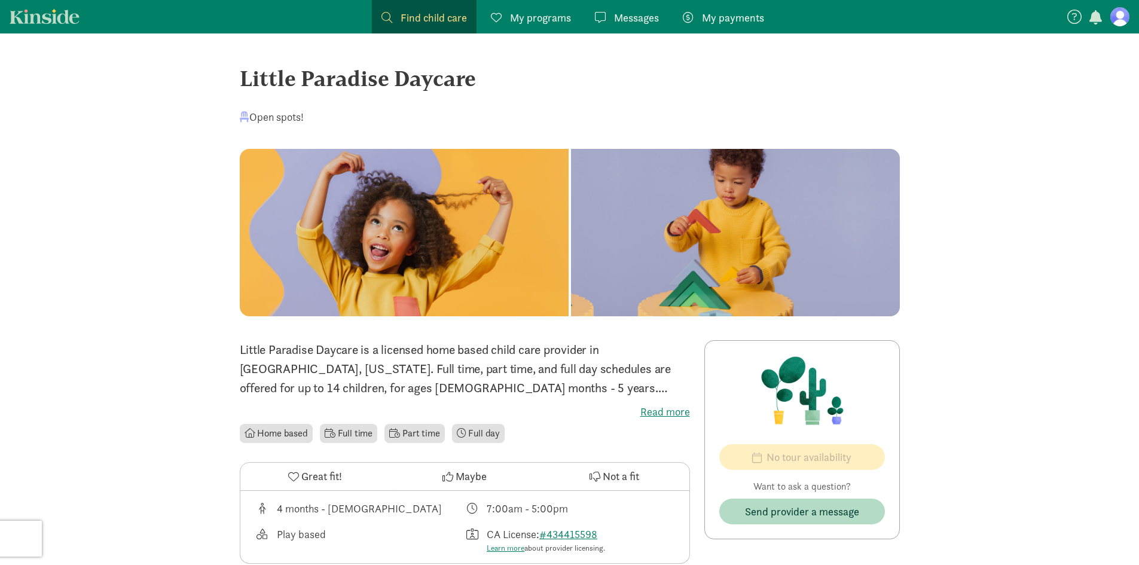
scroll to position [120, 0]
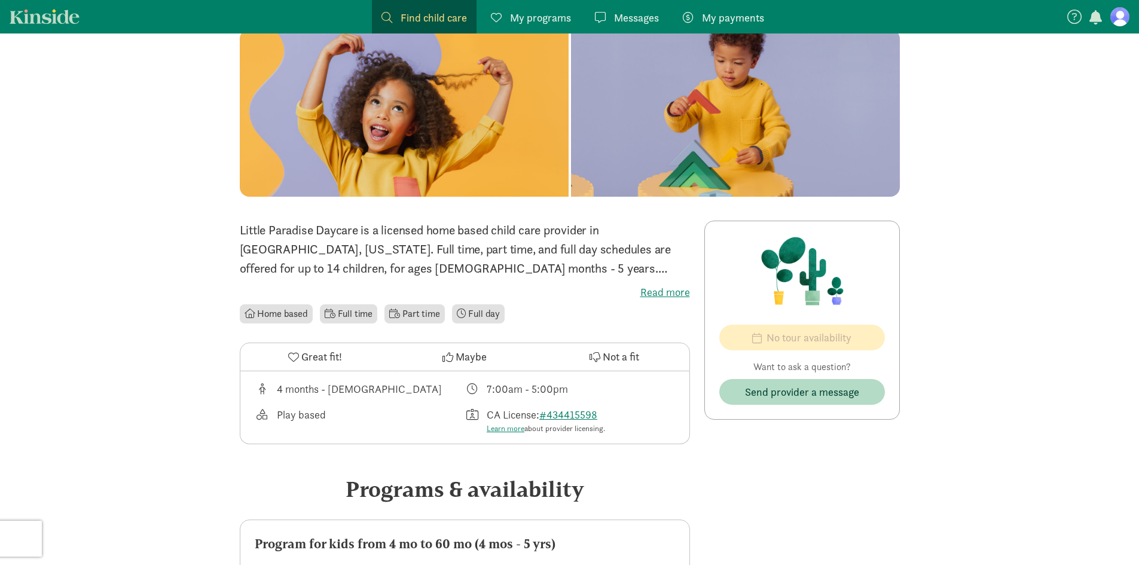
click at [658, 292] on label "Read more" at bounding box center [465, 292] width 450 height 14
click at [0, 0] on input "Read more" at bounding box center [0, 0] width 0 height 0
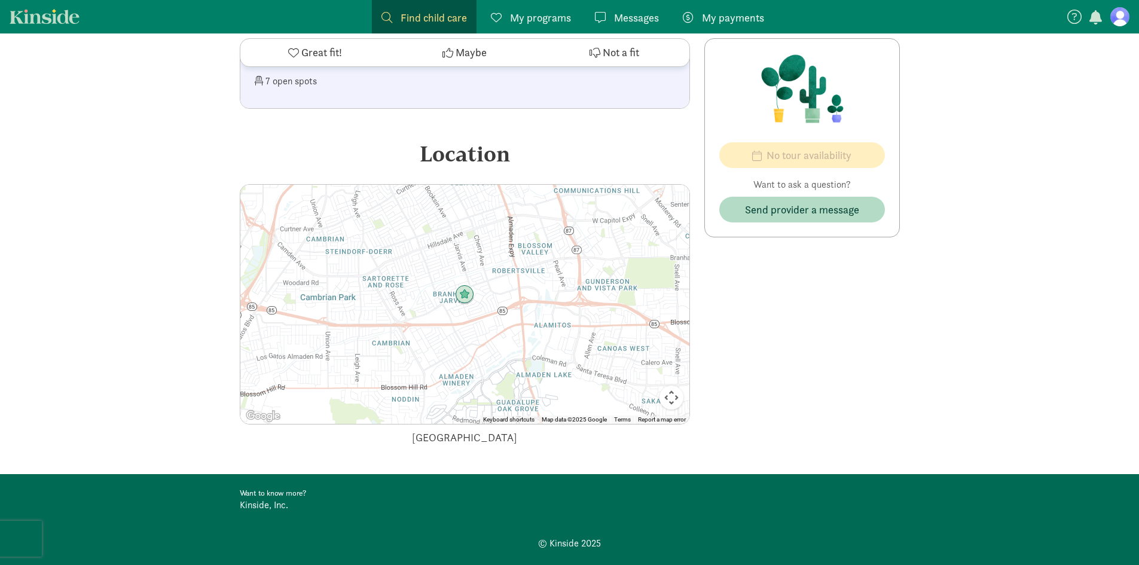
scroll to position [791, 0]
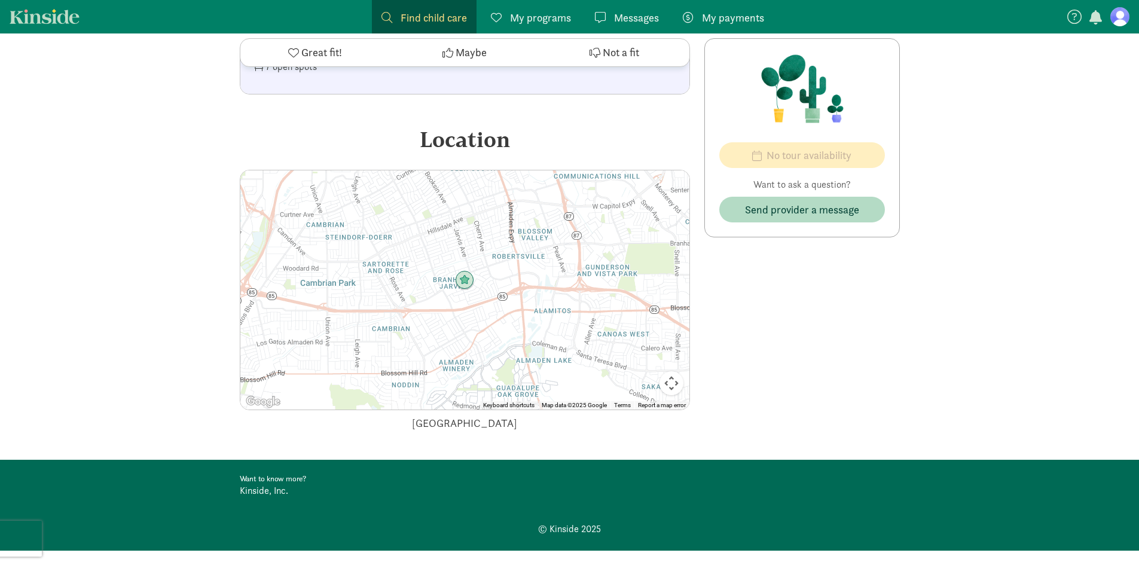
click at [461, 271] on img at bounding box center [464, 280] width 19 height 19
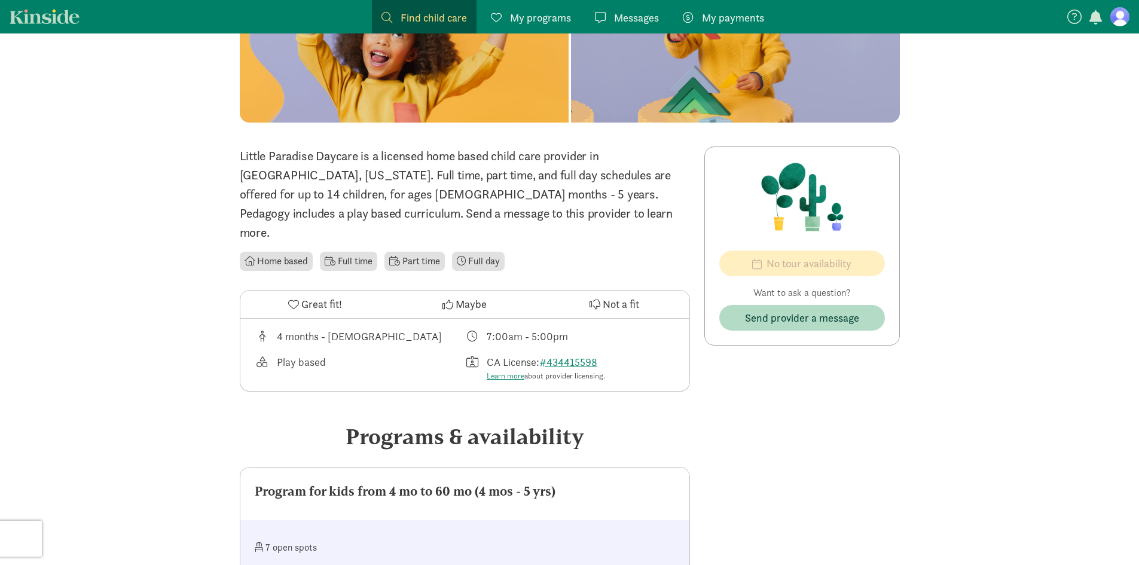
scroll to position [0, 0]
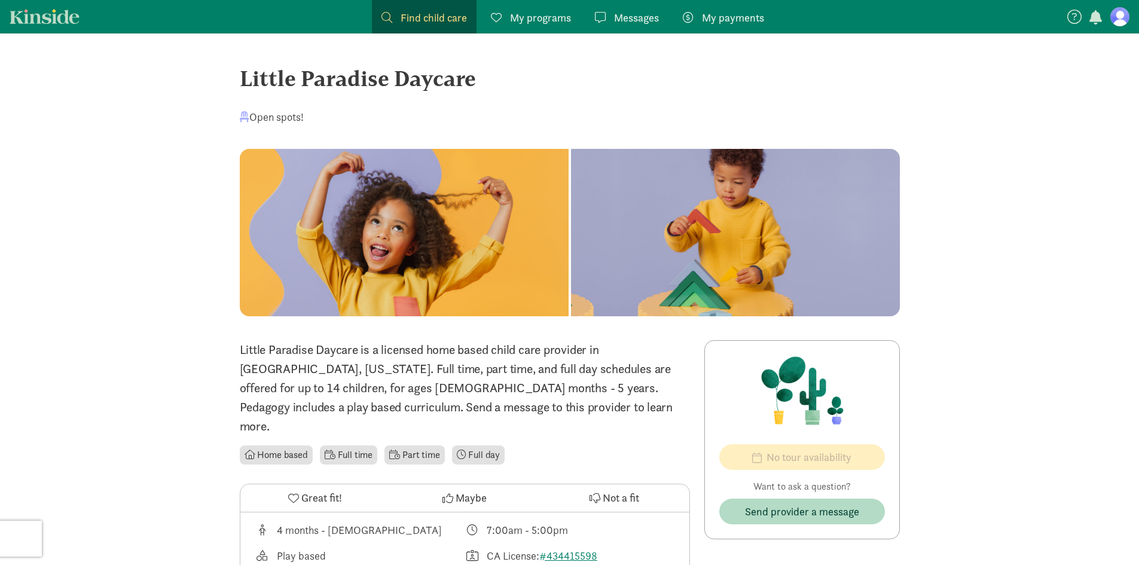
click at [571, 250] on div at bounding box center [735, 232] width 329 height 167
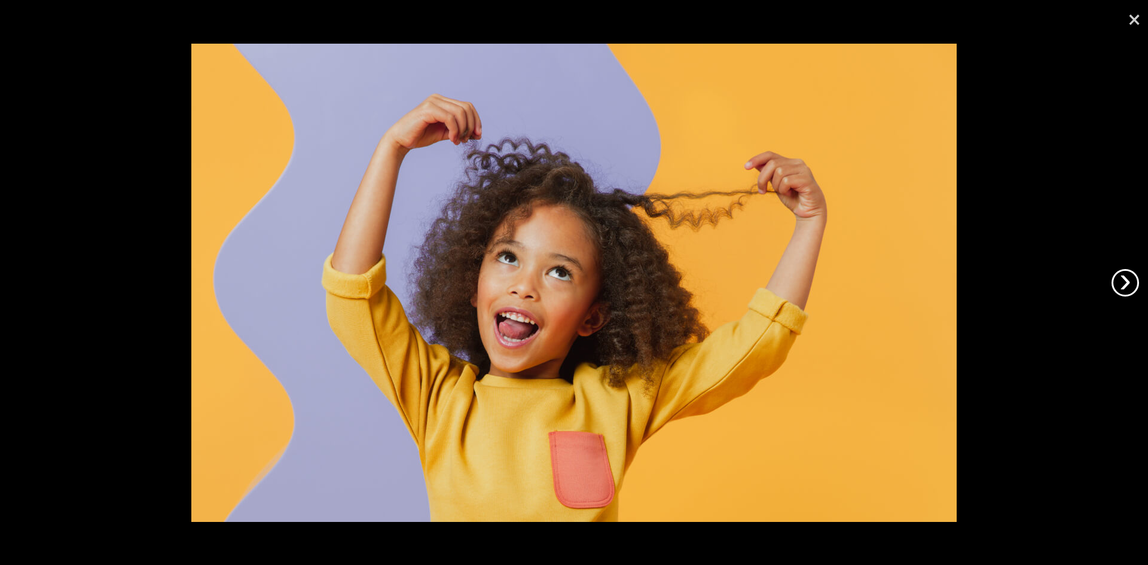
click at [1124, 285] on link "›" at bounding box center [1124, 282] width 27 height 27
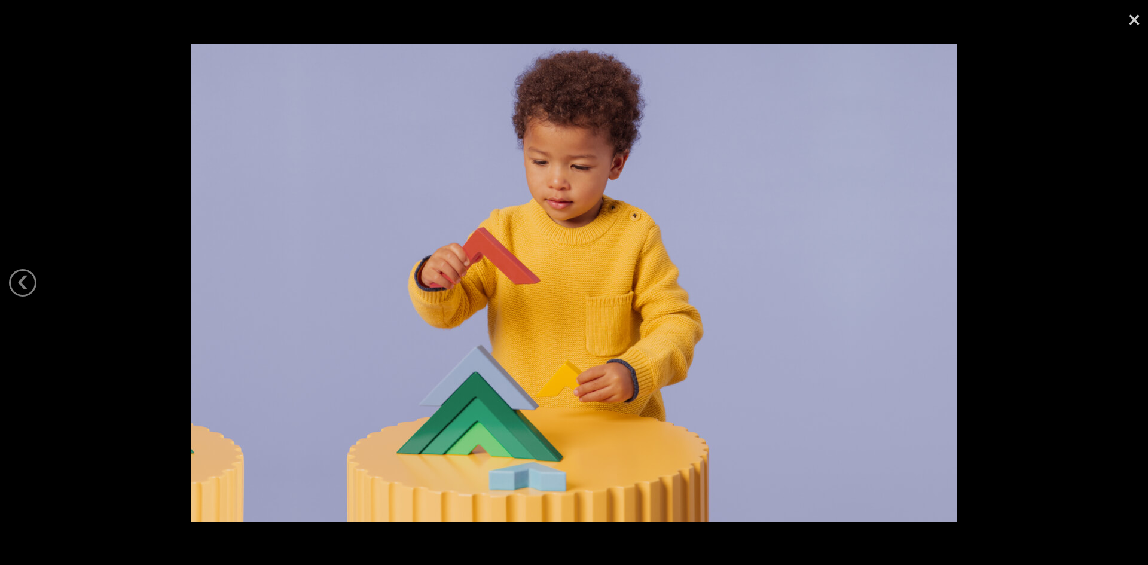
click at [1124, 285] on div at bounding box center [574, 282] width 1148 height 565
click at [1135, 14] on link "×" at bounding box center [1133, 18] width 27 height 36
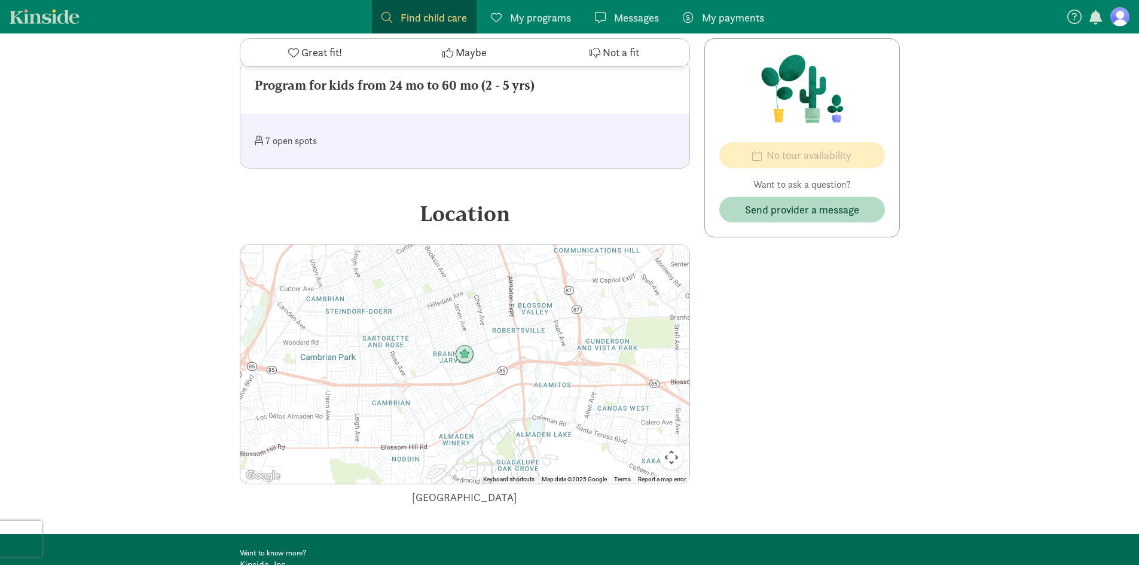
scroll to position [658, 0]
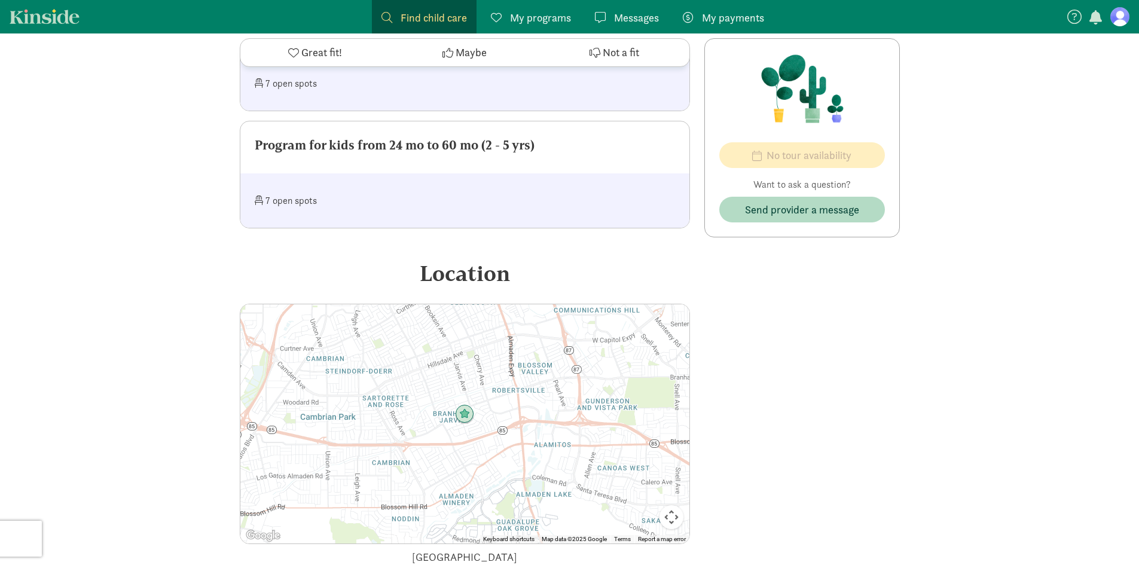
click at [466, 405] on img at bounding box center [464, 414] width 19 height 19
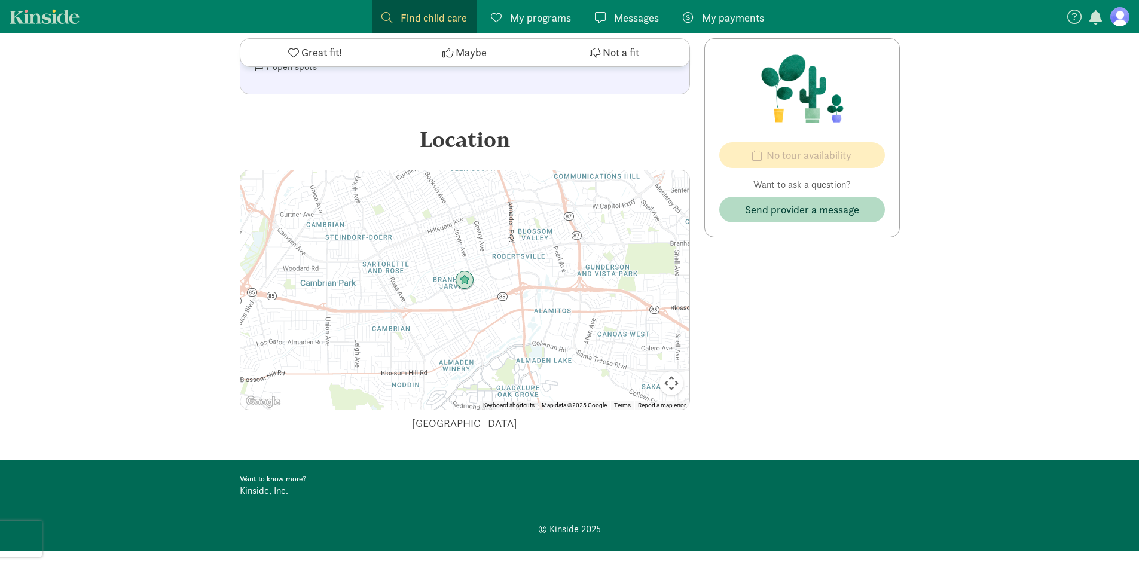
scroll to position [493, 0]
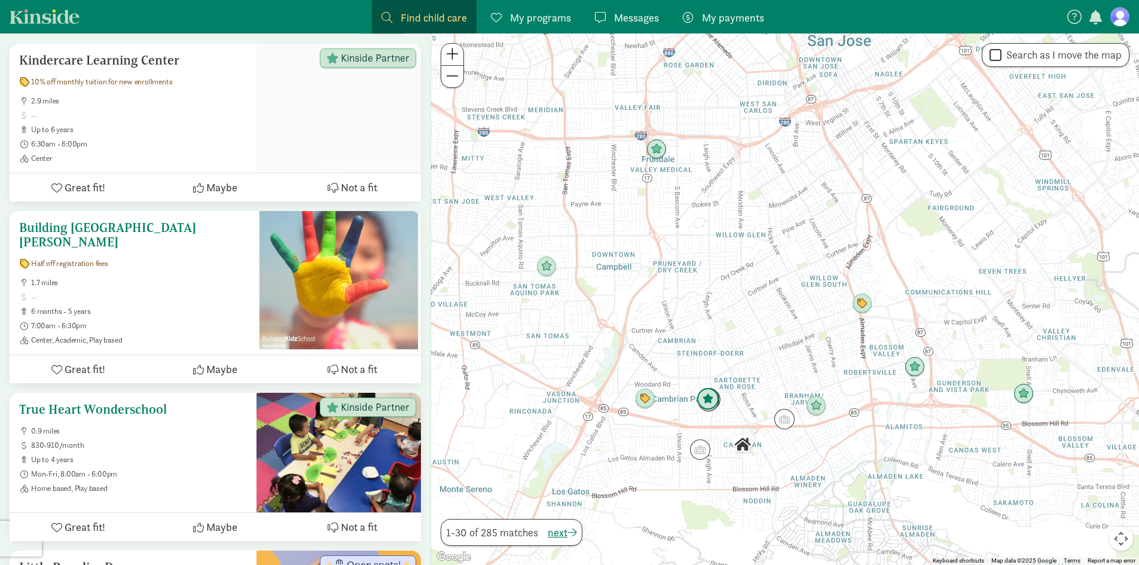
scroll to position [538, 0]
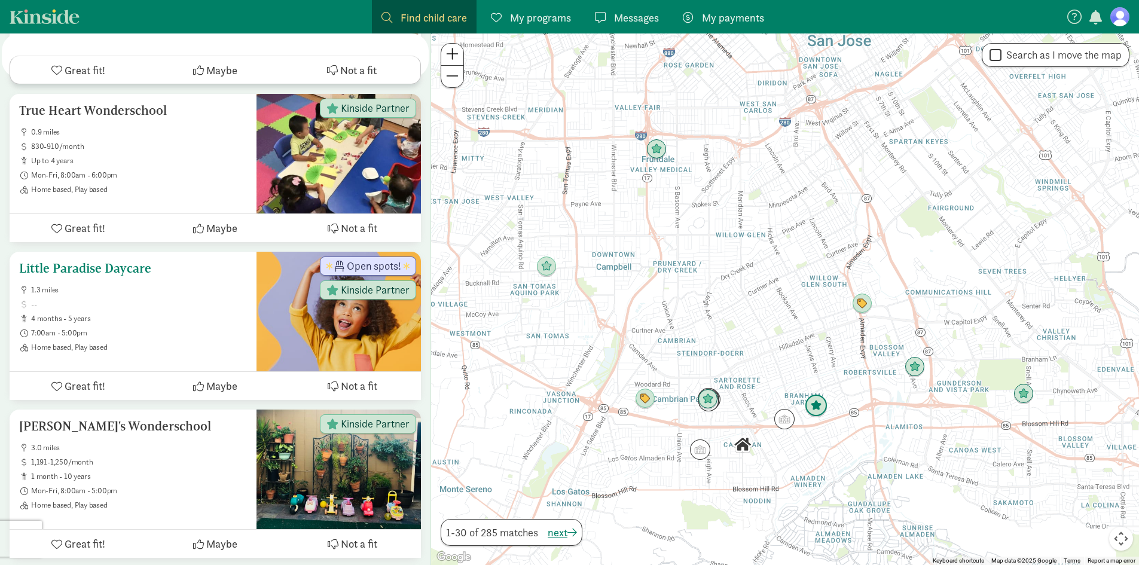
click at [111, 261] on h5 "Little Paradise Daycare" at bounding box center [133, 268] width 228 height 14
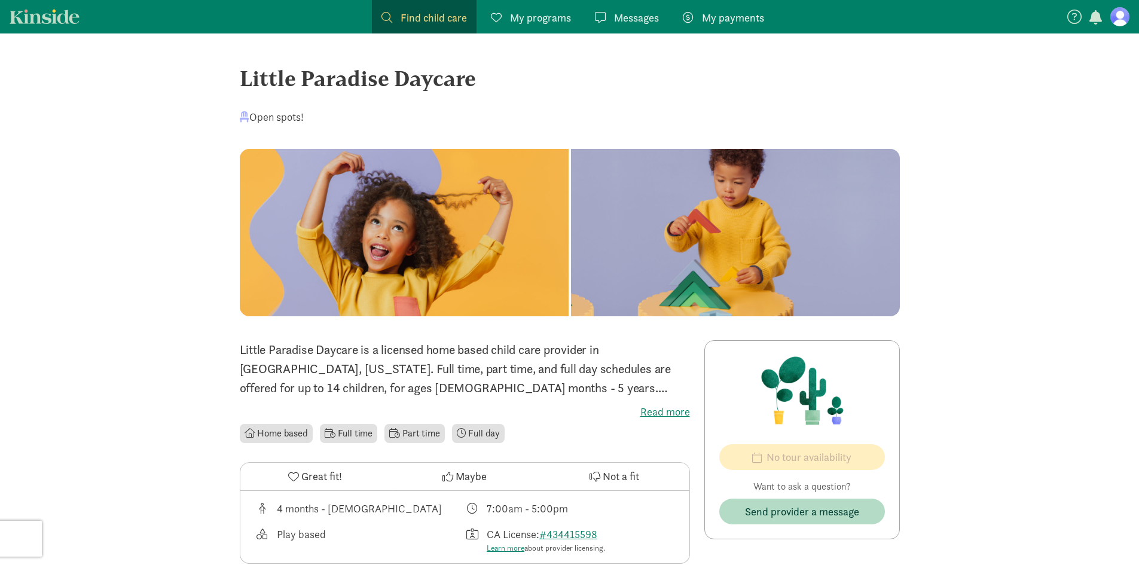
click at [655, 411] on label "Read more" at bounding box center [465, 412] width 450 height 14
click at [0, 0] on input "Read more" at bounding box center [0, 0] width 0 height 0
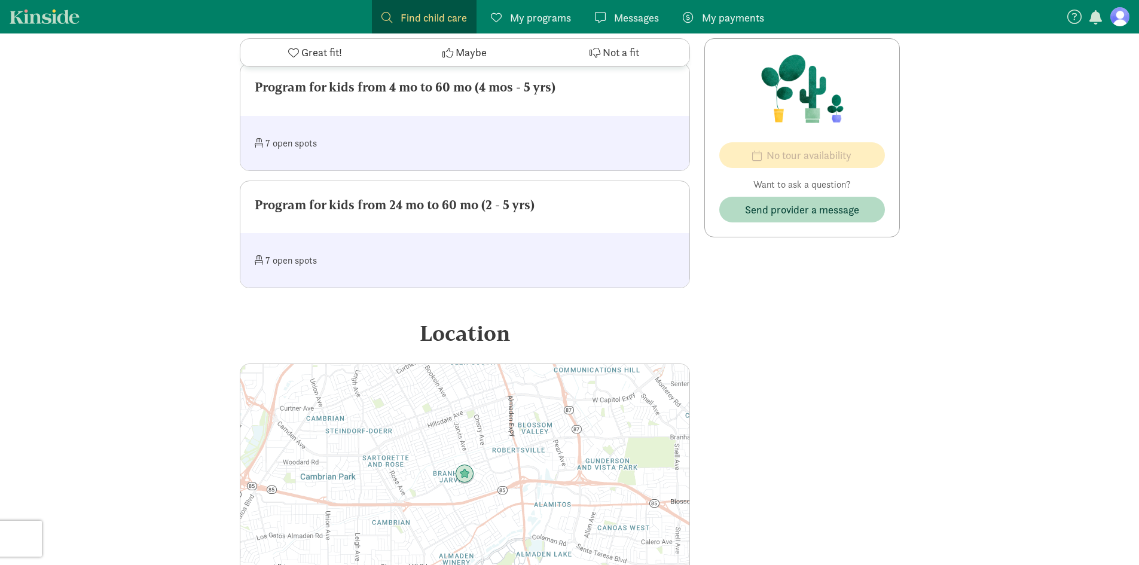
scroll to position [777, 0]
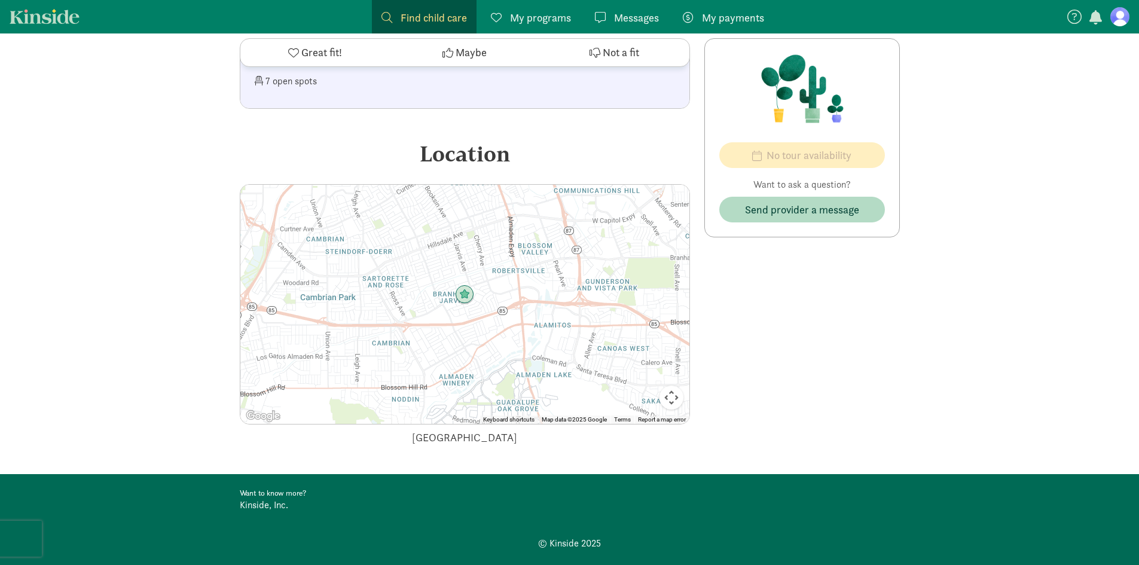
click at [460, 285] on img at bounding box center [464, 294] width 19 height 19
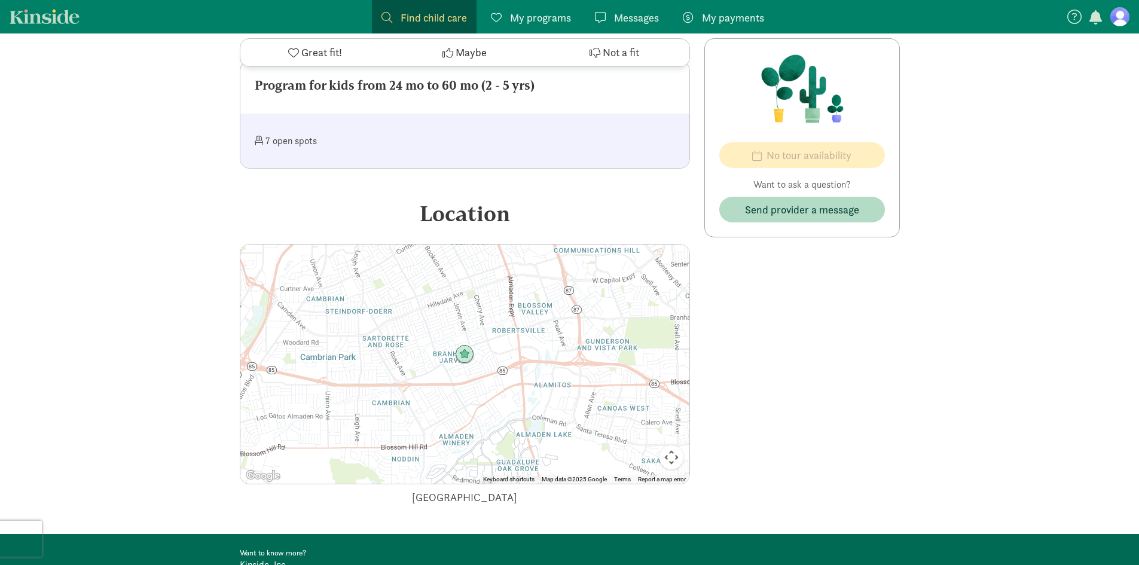
scroll to position [538, 0]
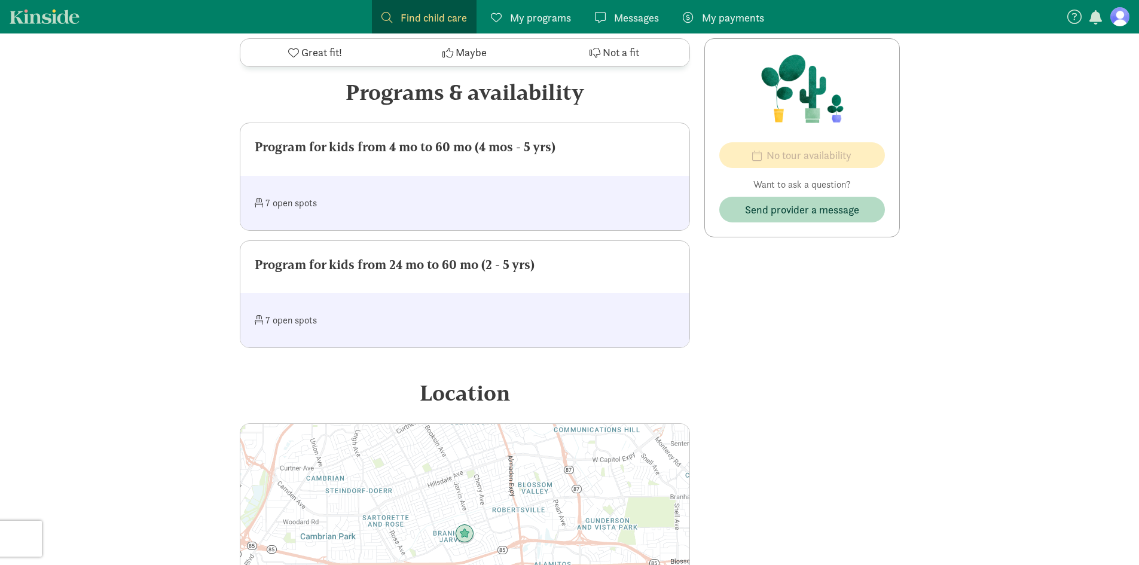
click at [286, 190] on div "7 open spots" at bounding box center [360, 203] width 210 height 26
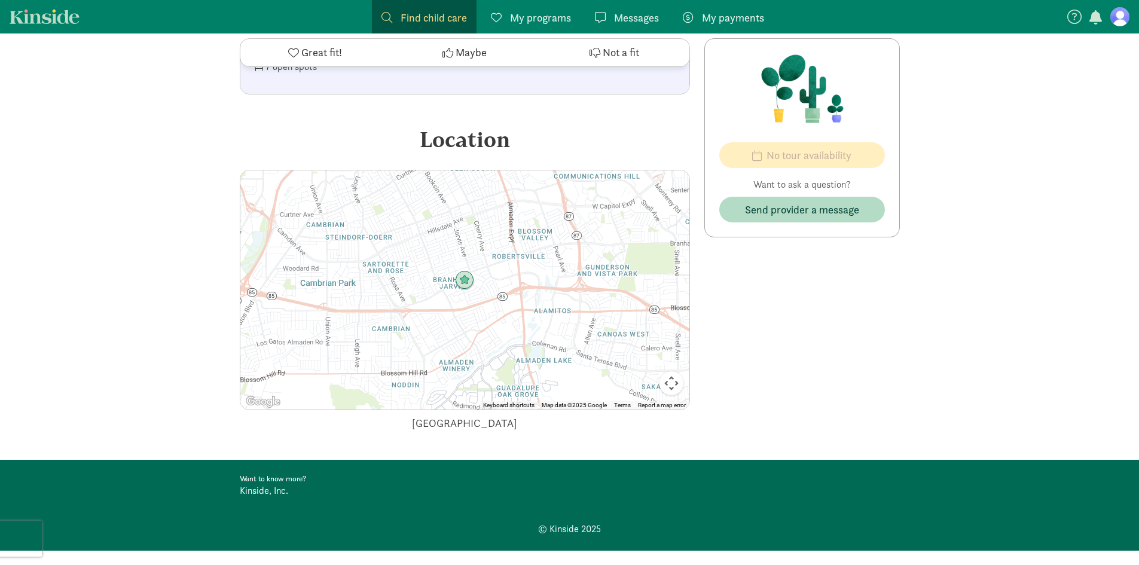
click at [468, 271] on img at bounding box center [464, 280] width 19 height 19
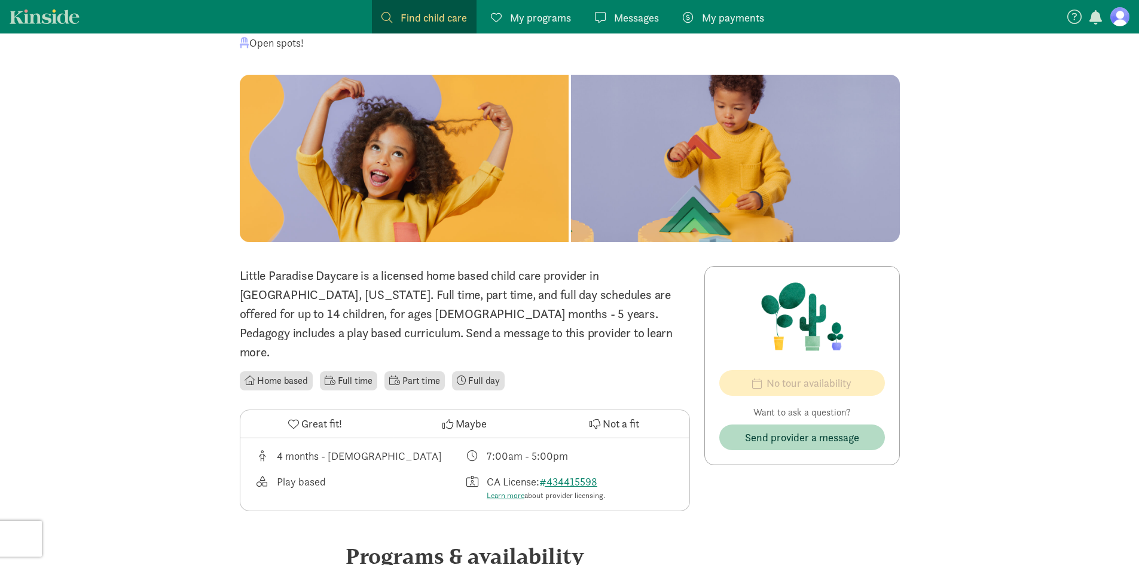
scroll to position [0, 0]
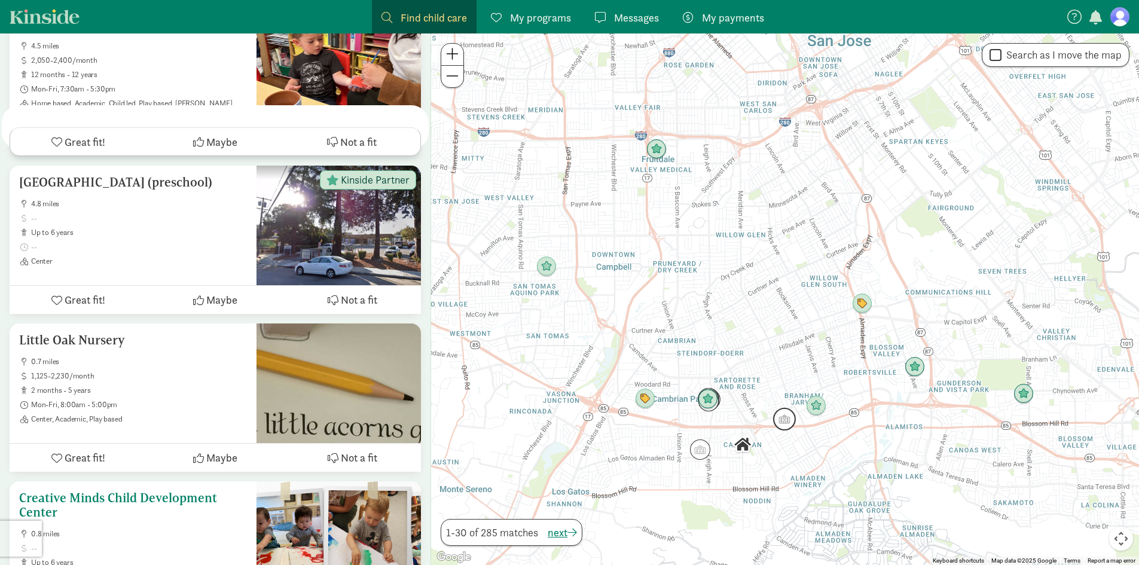
scroll to position [1375, 0]
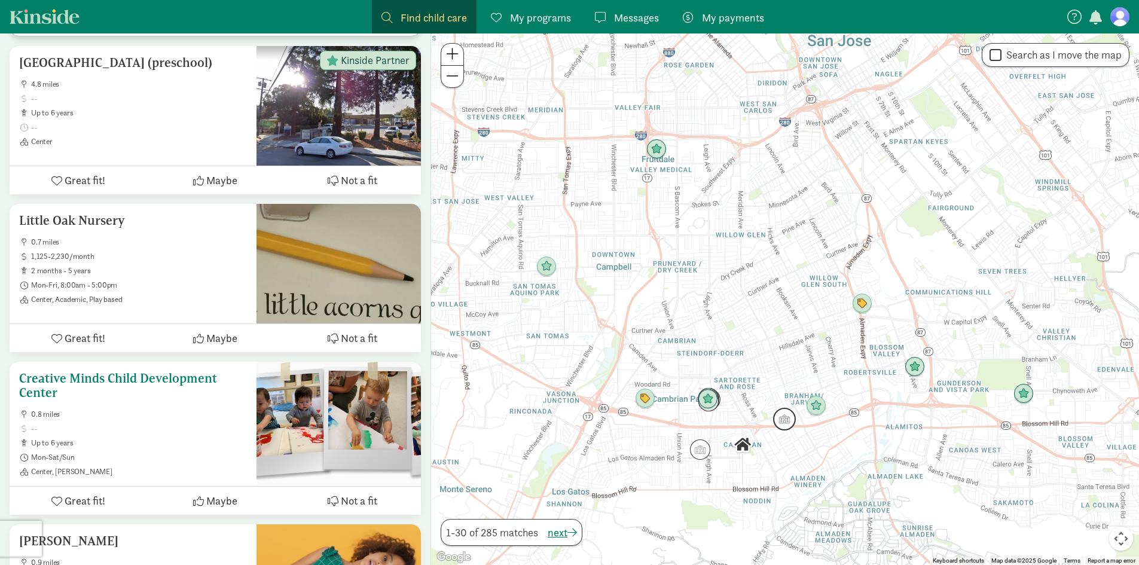
click at [118, 371] on h5 "Creative Minds Child Development Center" at bounding box center [133, 385] width 228 height 29
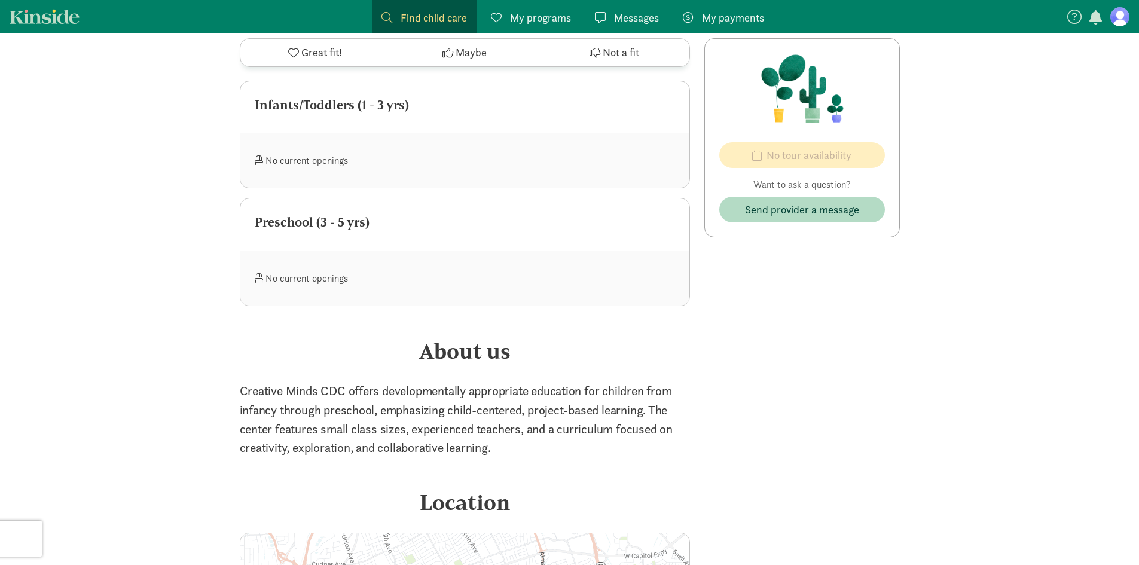
scroll to position [956, 0]
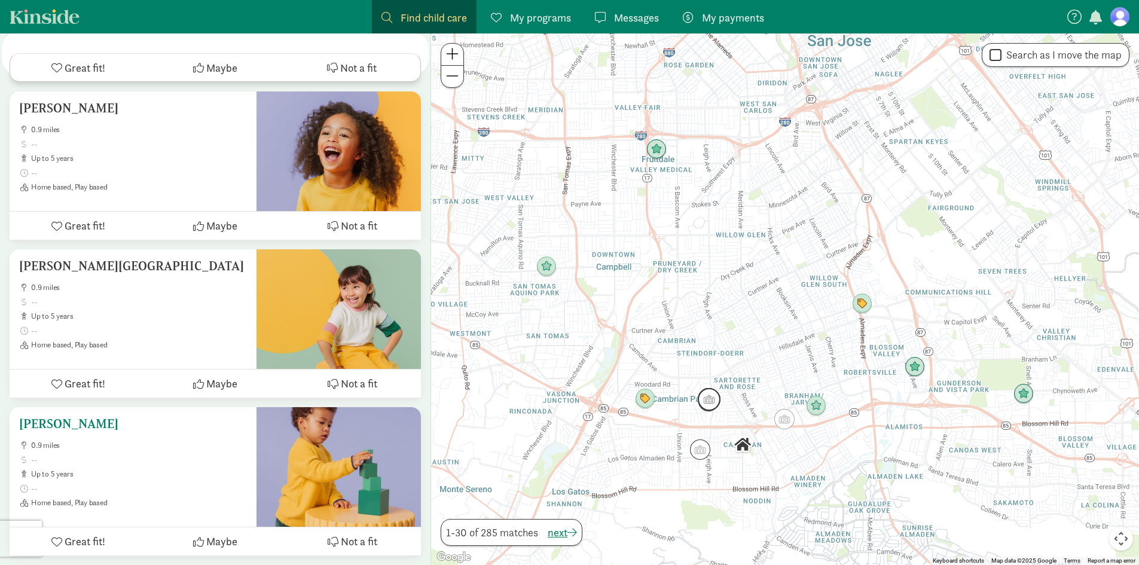
scroll to position [3646, 0]
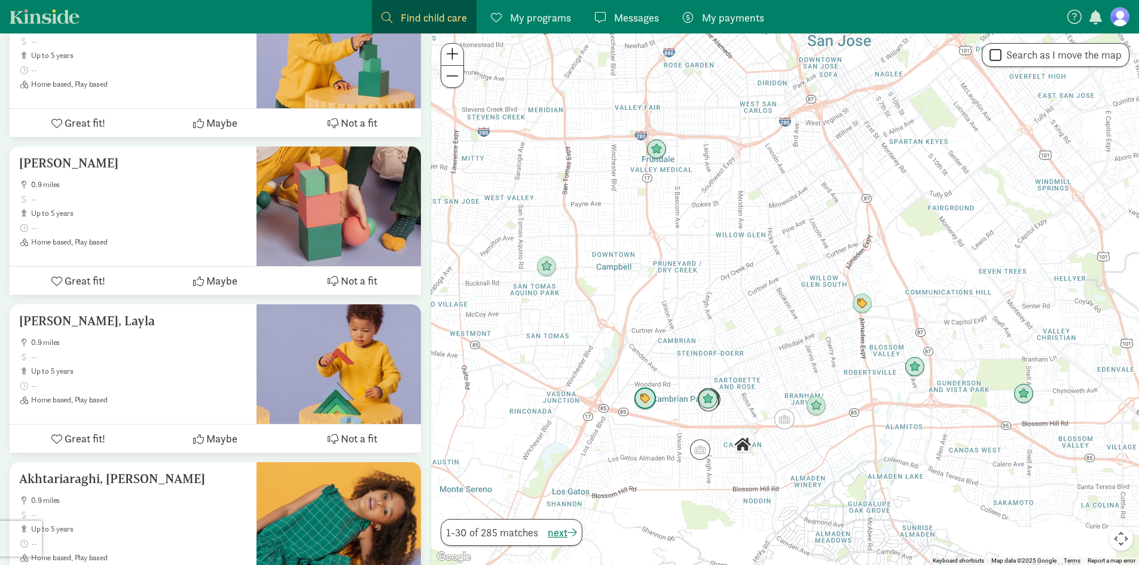
click at [644, 405] on img "Click to see details" at bounding box center [645, 398] width 23 height 23
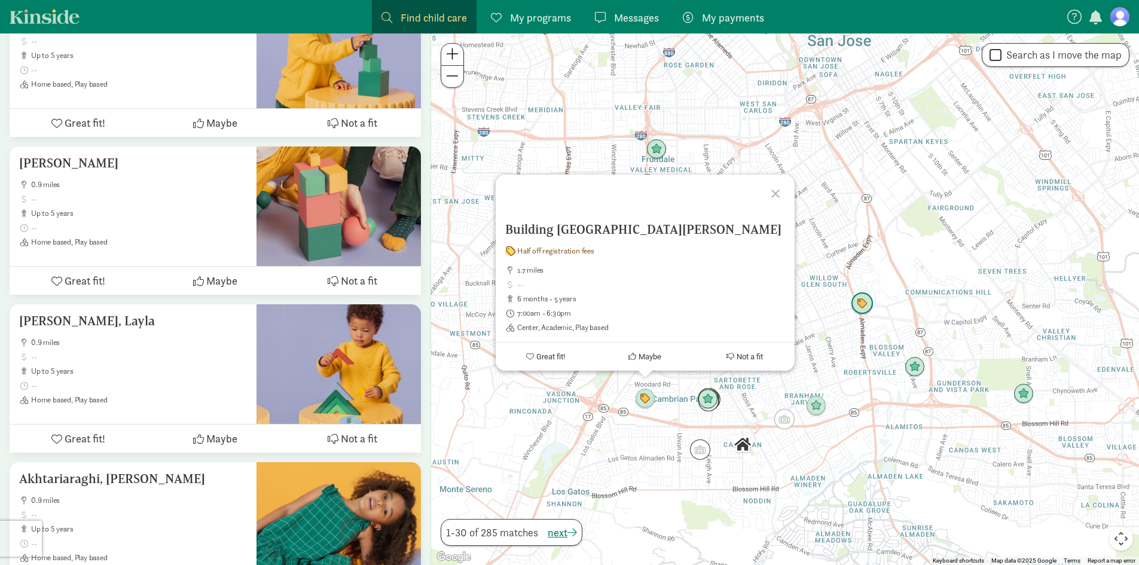
click at [863, 308] on img "Click to see details" at bounding box center [862, 303] width 23 height 23
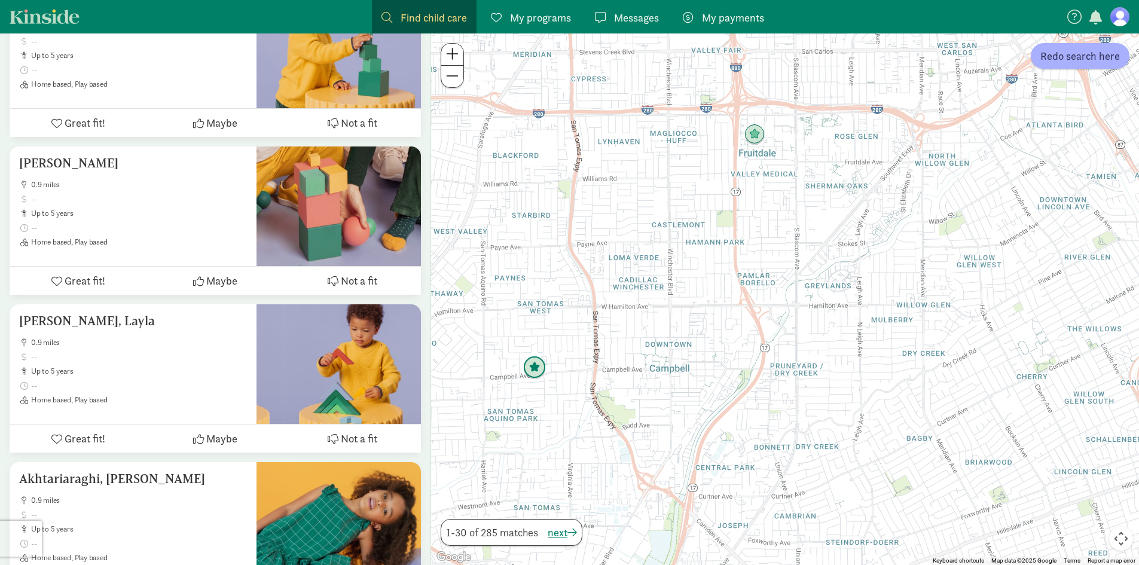
click at [537, 372] on img "Click to see details" at bounding box center [534, 367] width 23 height 23
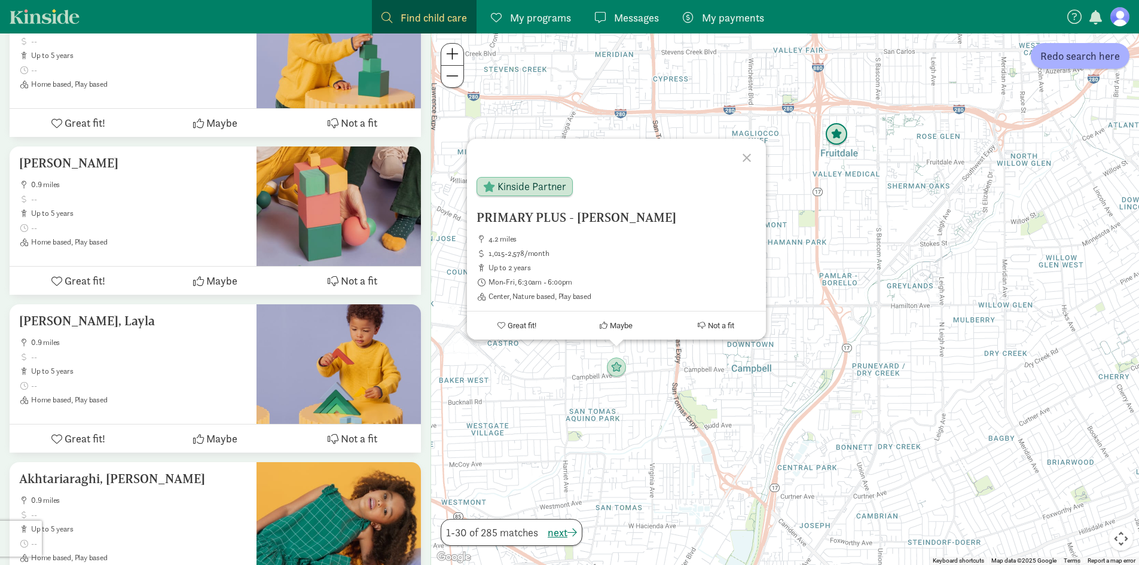
click at [835, 135] on img "Click to see details" at bounding box center [836, 134] width 23 height 23
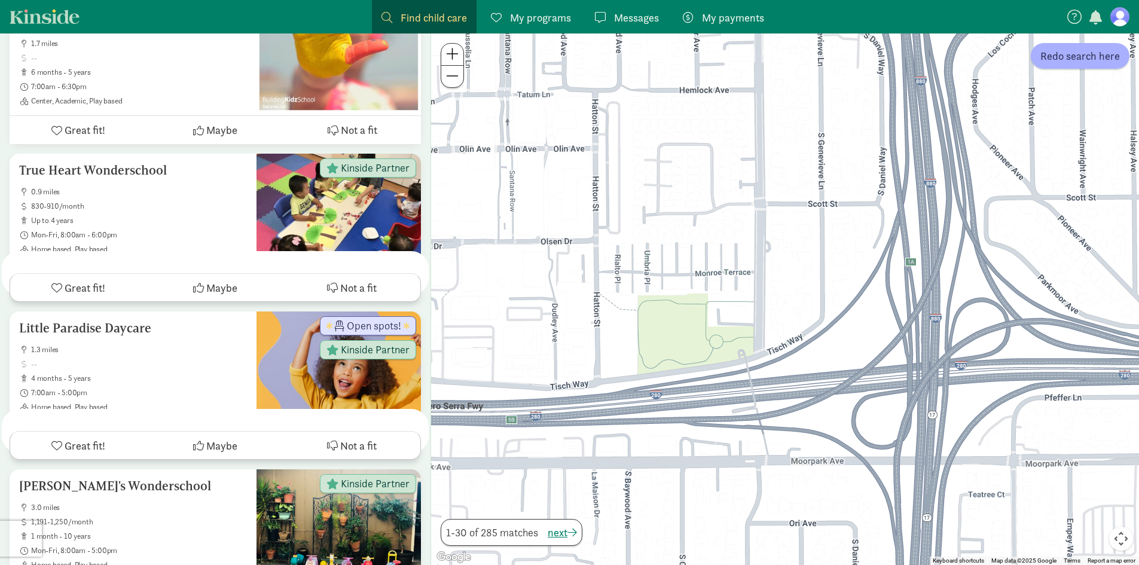
scroll to position [0, 0]
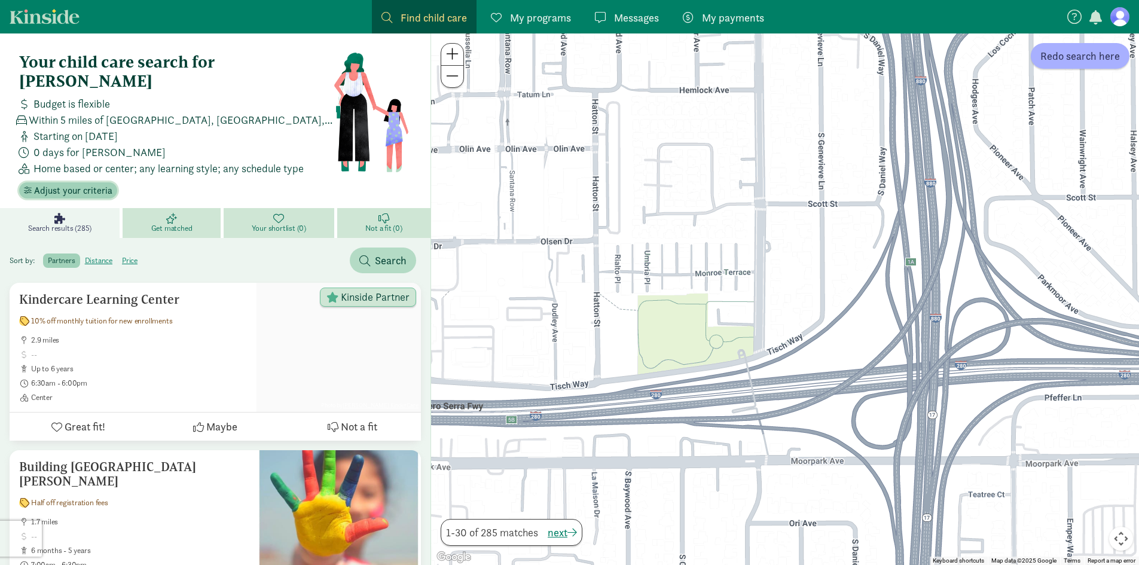
click at [96, 184] on span "Adjust your criteria" at bounding box center [73, 191] width 78 height 14
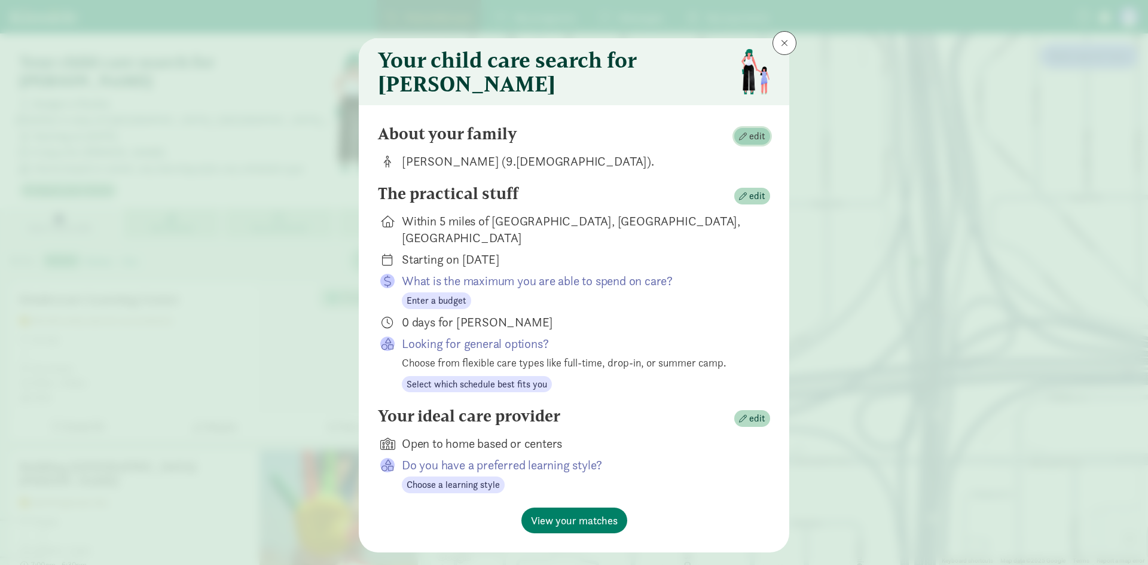
click at [743, 140] on span "button" at bounding box center [743, 137] width 8 height 8
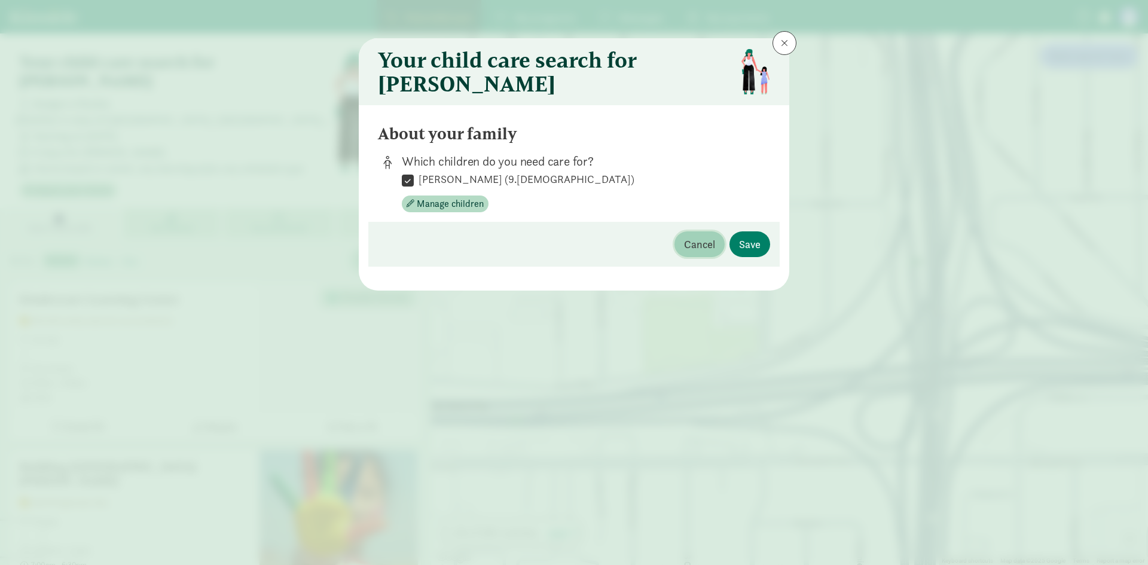
click at [702, 249] on span "Cancel" at bounding box center [699, 244] width 31 height 16
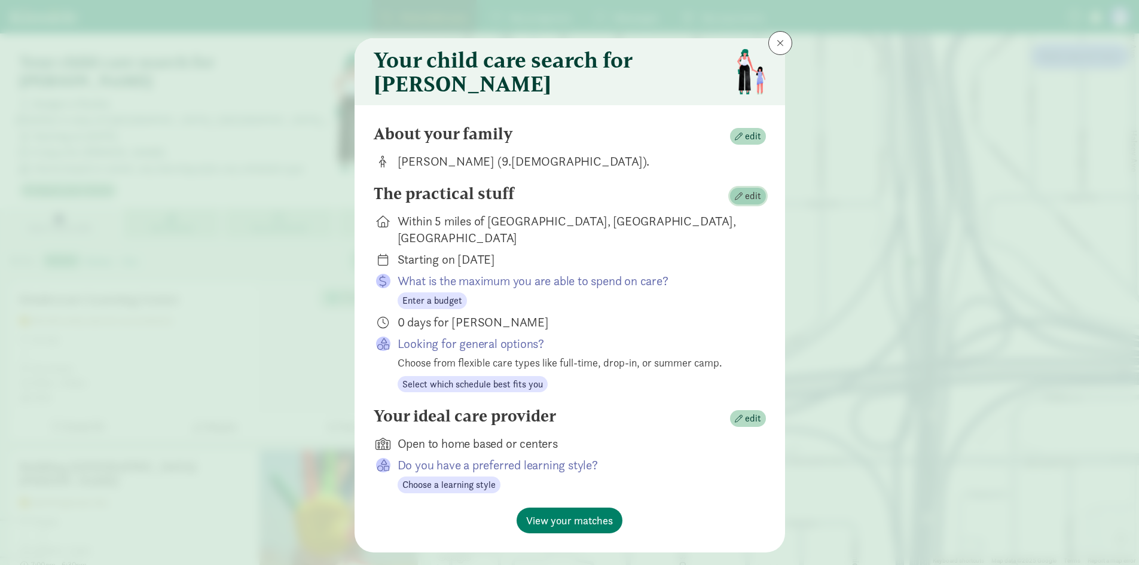
click at [741, 203] on span "edit" at bounding box center [748, 196] width 26 height 14
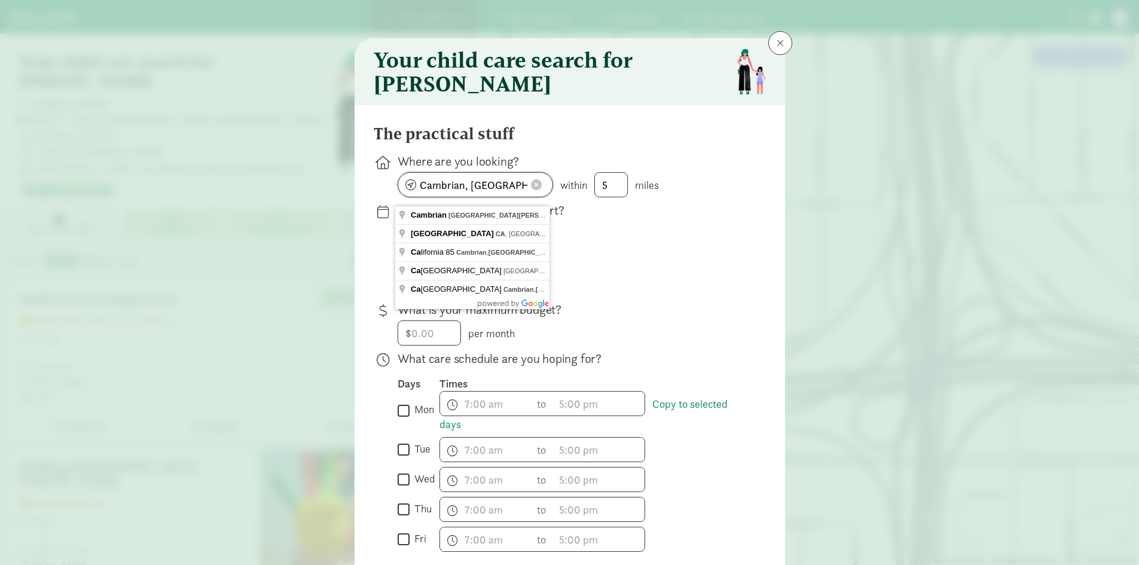
drag, startPoint x: 461, startPoint y: 195, endPoint x: 376, endPoint y: 192, distance: 84.9
click at [376, 202] on div "Where are you looking? Cambrian, San Jose, CA within 5 miles" at bounding box center [570, 249] width 392 height 94
drag, startPoint x: 512, startPoint y: 192, endPoint x: 470, endPoint y: 192, distance: 41.2
click at [470, 192] on input "santa clara, San Jose, CA" at bounding box center [475, 185] width 154 height 24
type input "Santa Clara, CA, USA"
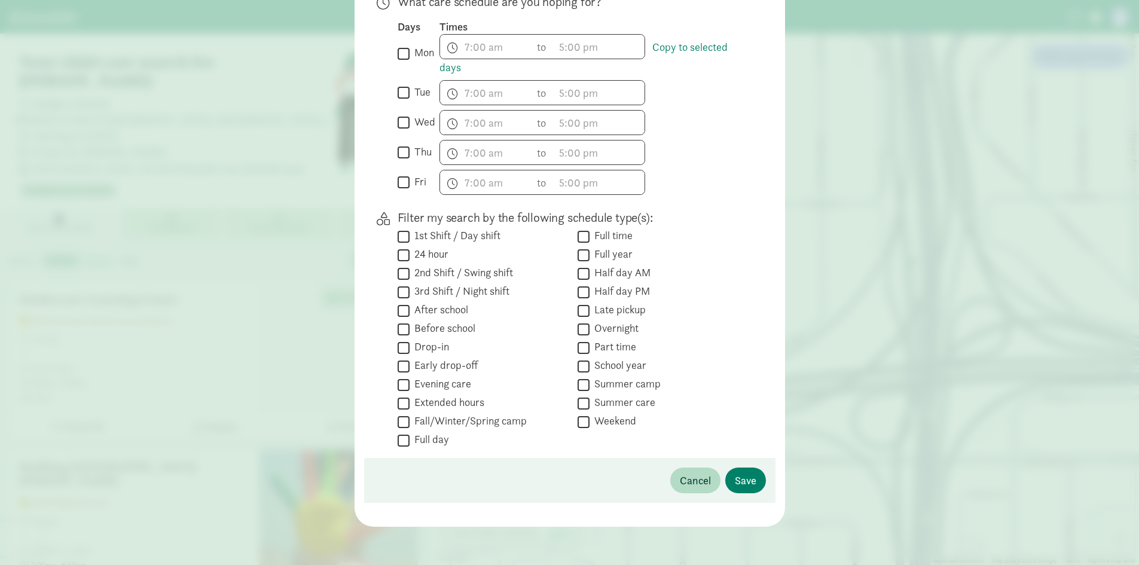
scroll to position [365, 0]
click at [747, 478] on span "Save" at bounding box center [746, 480] width 22 height 16
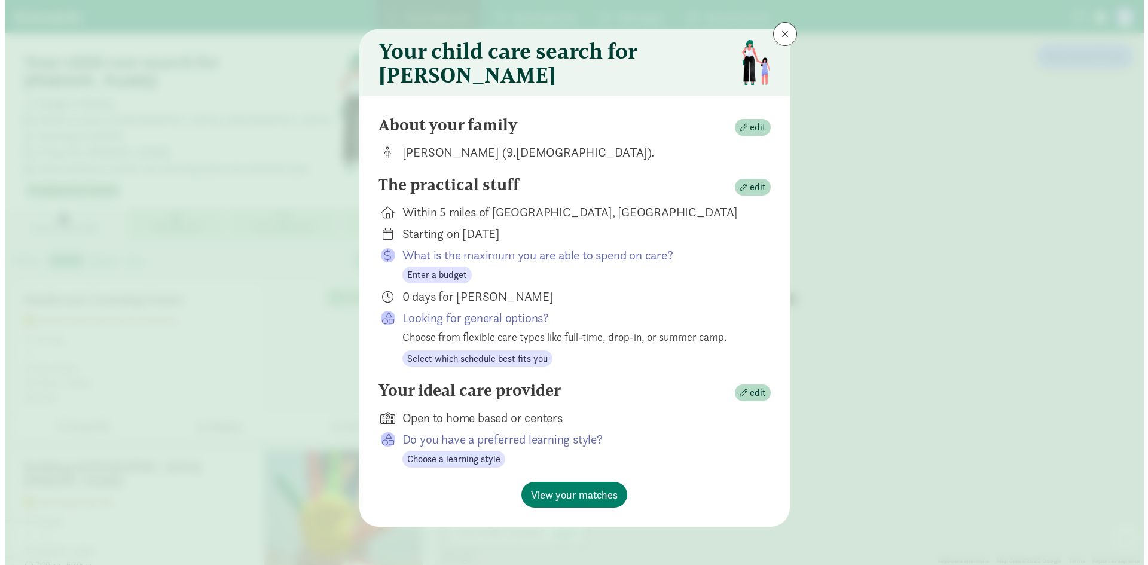
scroll to position [17, 0]
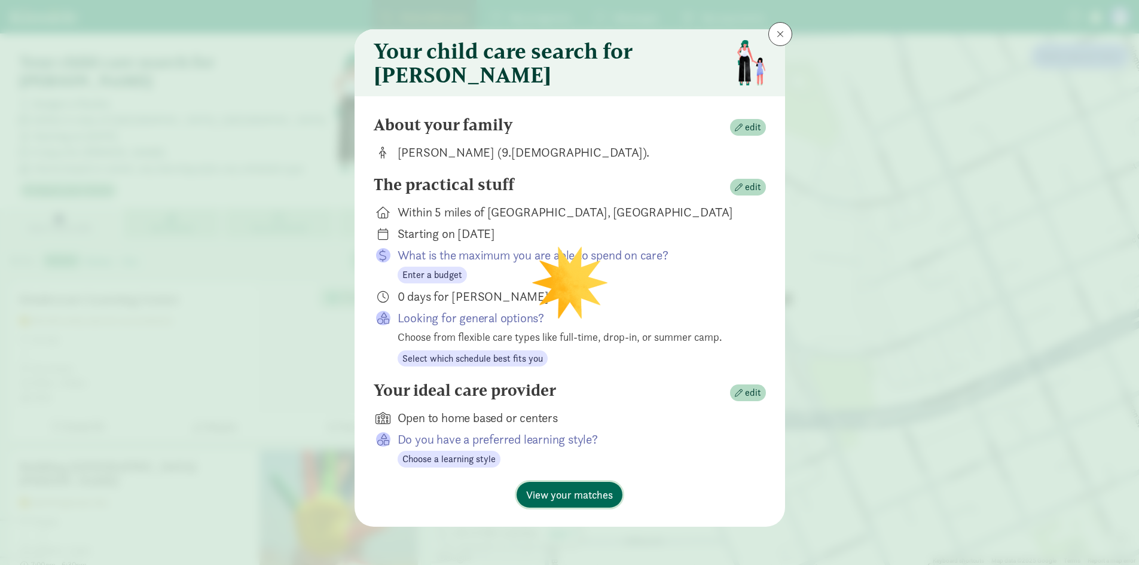
click at [599, 489] on span "View your matches" at bounding box center [569, 495] width 87 height 16
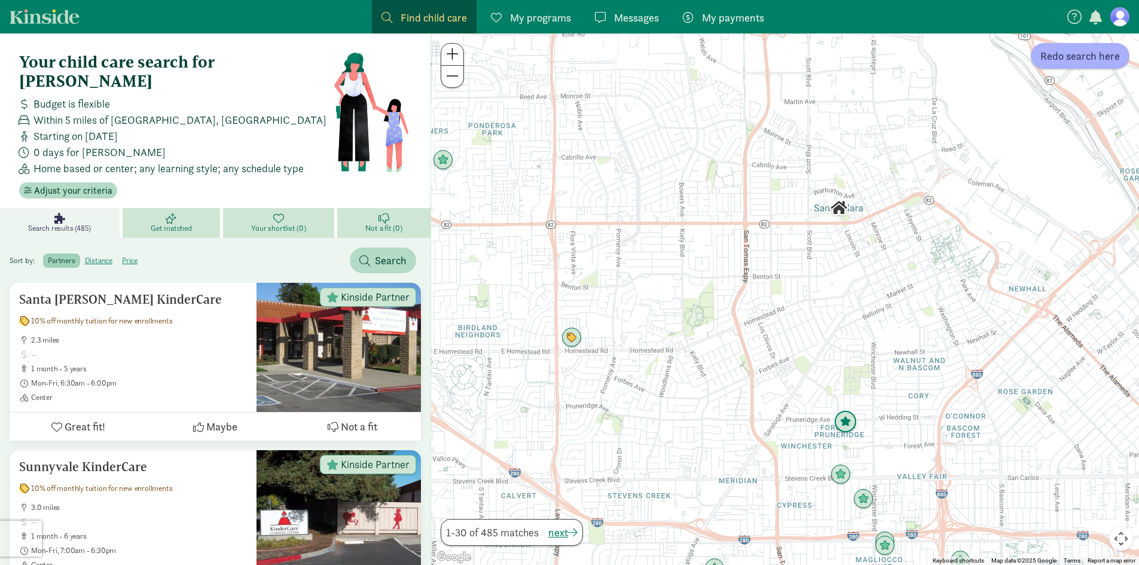
click at [846, 429] on img "Click to see details" at bounding box center [845, 422] width 23 height 23
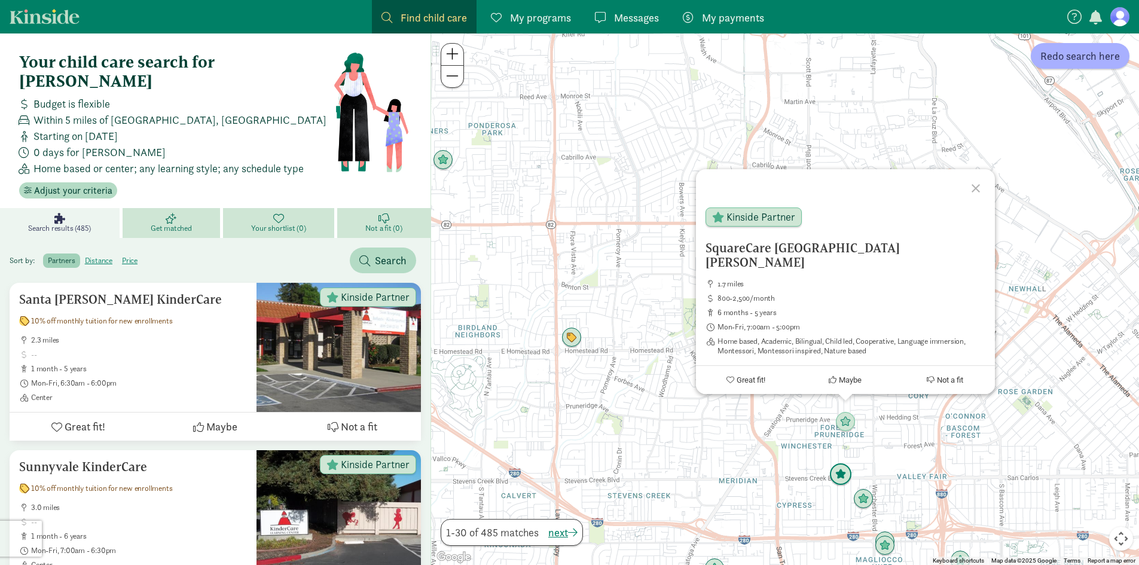
click at [845, 477] on img "Click to see details" at bounding box center [840, 474] width 23 height 23
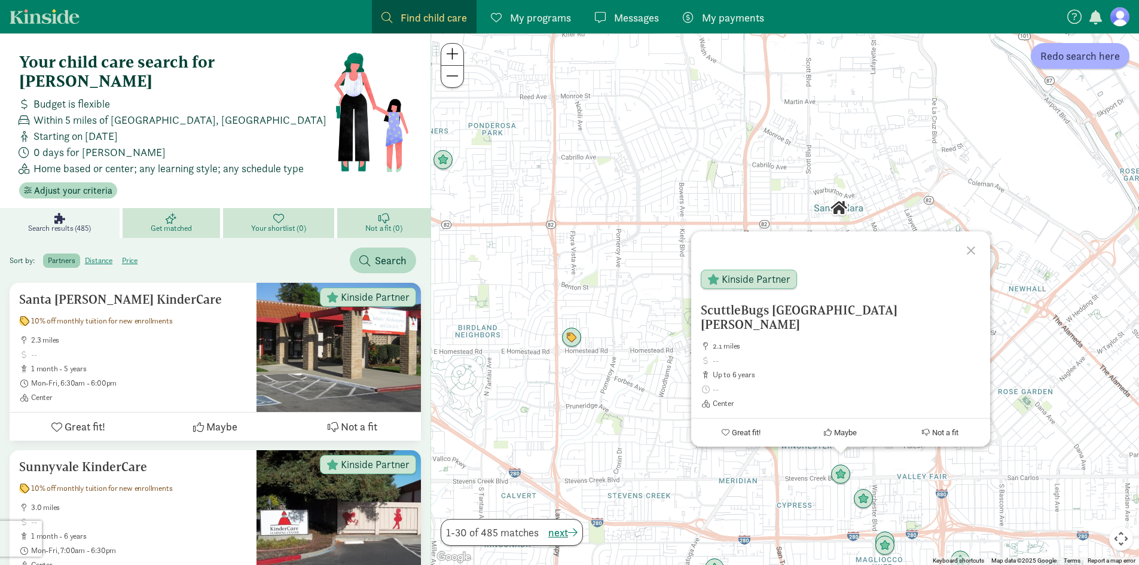
drag, startPoint x: 771, startPoint y: 324, endPoint x: 718, endPoint y: 188, distance: 145.5
click at [718, 188] on div "ScuttleBugs San Jose 2.1 miles up to 6 years Center Kinside Partner Photo by Sc…" at bounding box center [785, 298] width 708 height 531
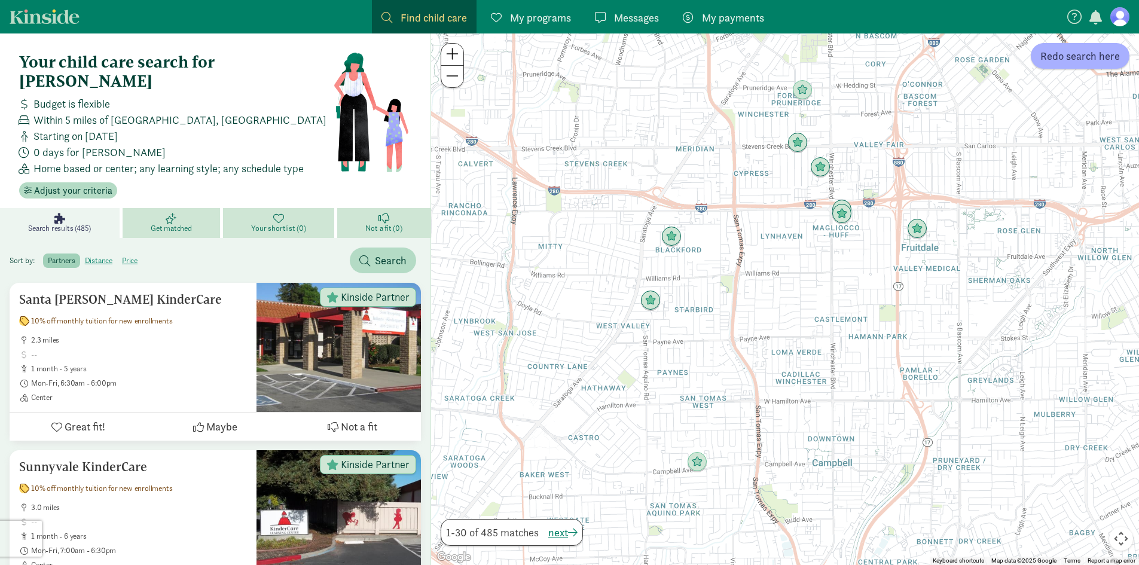
drag, startPoint x: 960, startPoint y: 477, endPoint x: 912, endPoint y: 120, distance: 360.1
click at [912, 120] on div at bounding box center [785, 298] width 708 height 531
click at [820, 173] on img "Click to see details" at bounding box center [820, 167] width 23 height 23
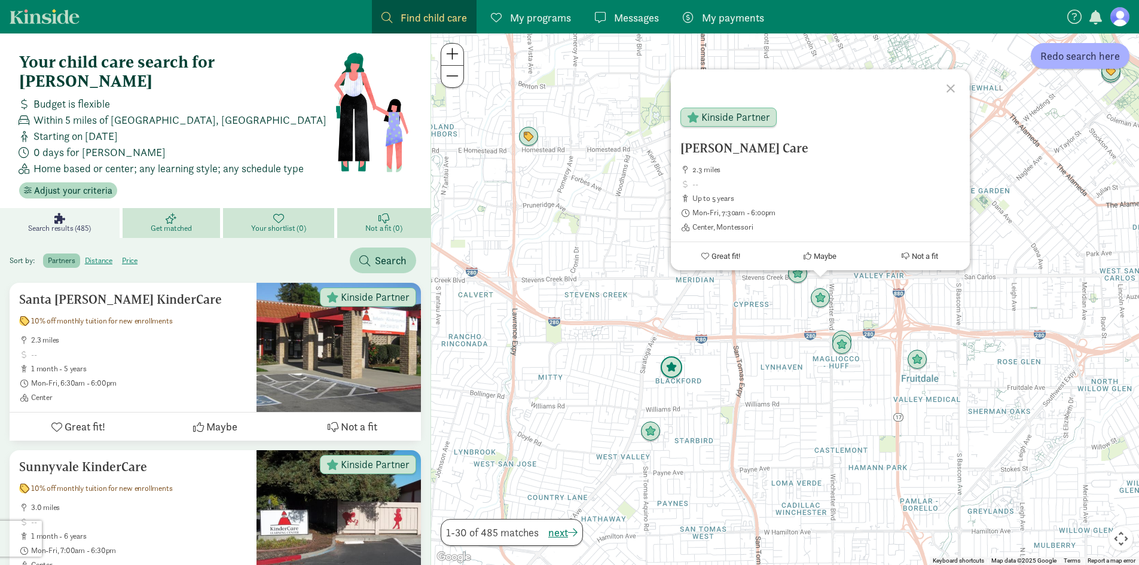
click at [669, 371] on img "Click to see details" at bounding box center [671, 367] width 23 height 23
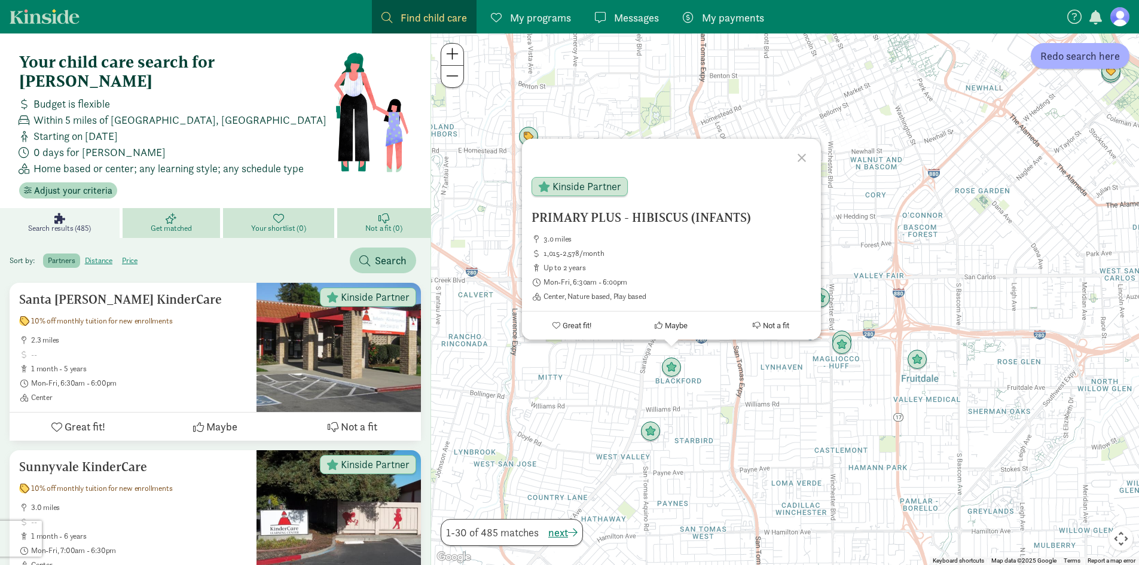
click at [664, 421] on div "To navigate, press the arrow keys. PRIMARY PLUS - HIBISCUS (INFANTS) 3.0 miles …" at bounding box center [785, 298] width 708 height 531
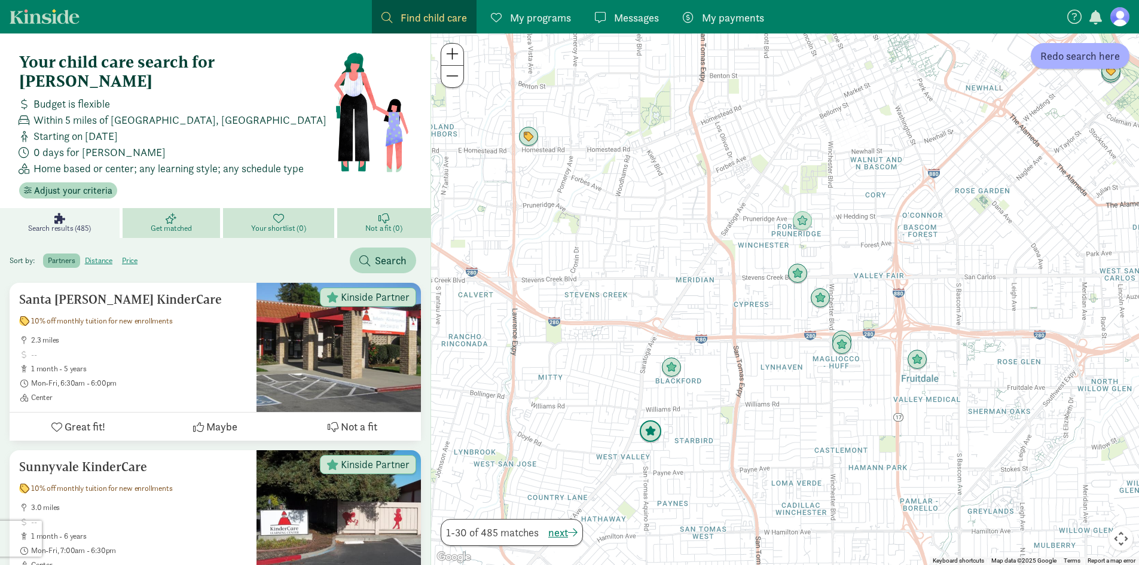
click at [651, 429] on img "Click to see details" at bounding box center [650, 431] width 23 height 23
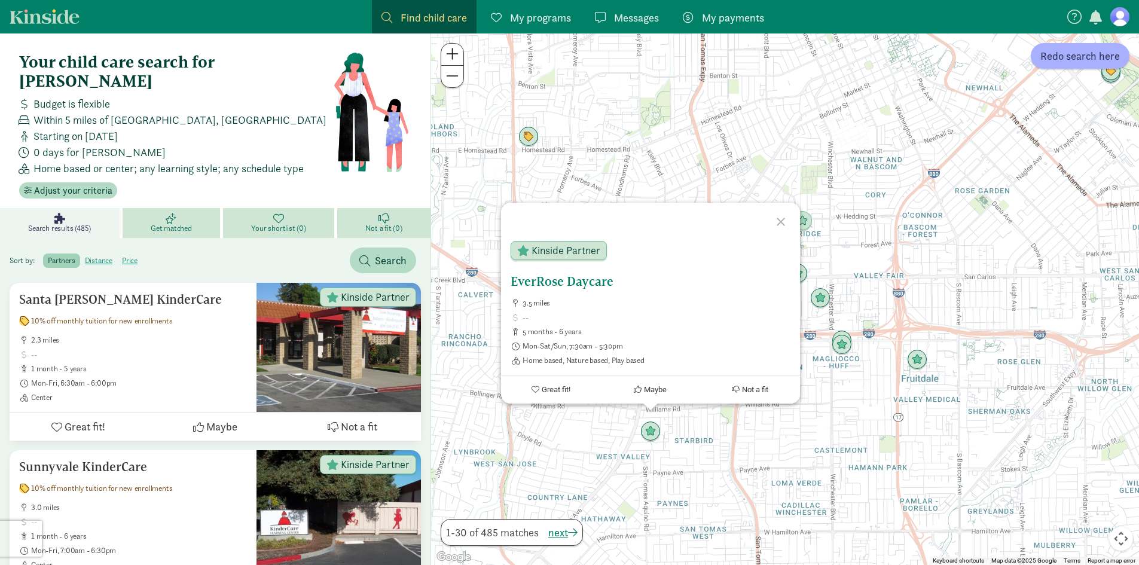
click at [565, 283] on h5 "EverRose Daycare" at bounding box center [650, 281] width 280 height 14
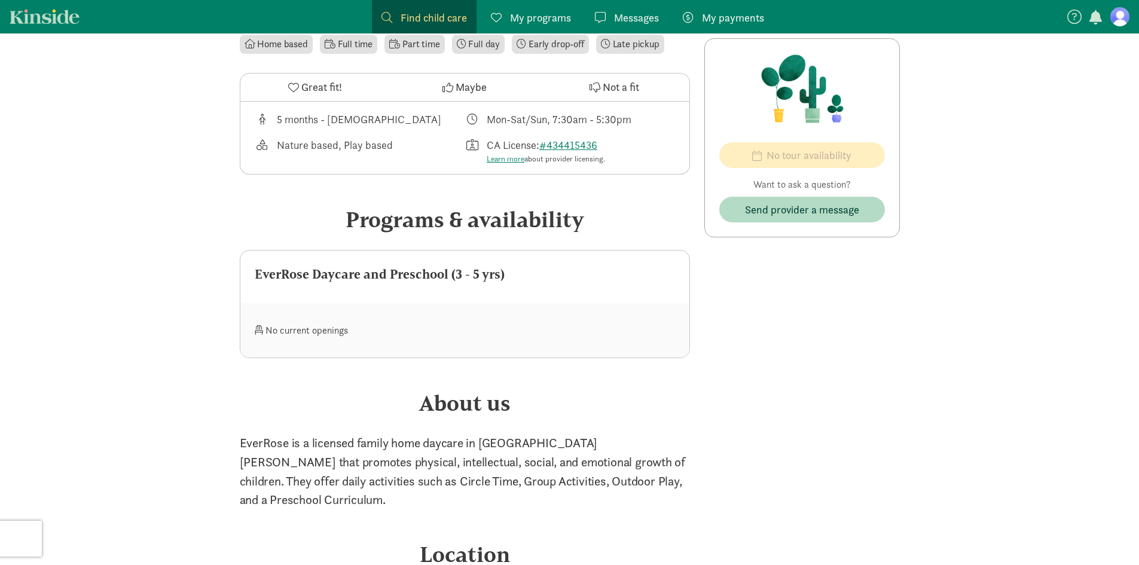
scroll to position [538, 0]
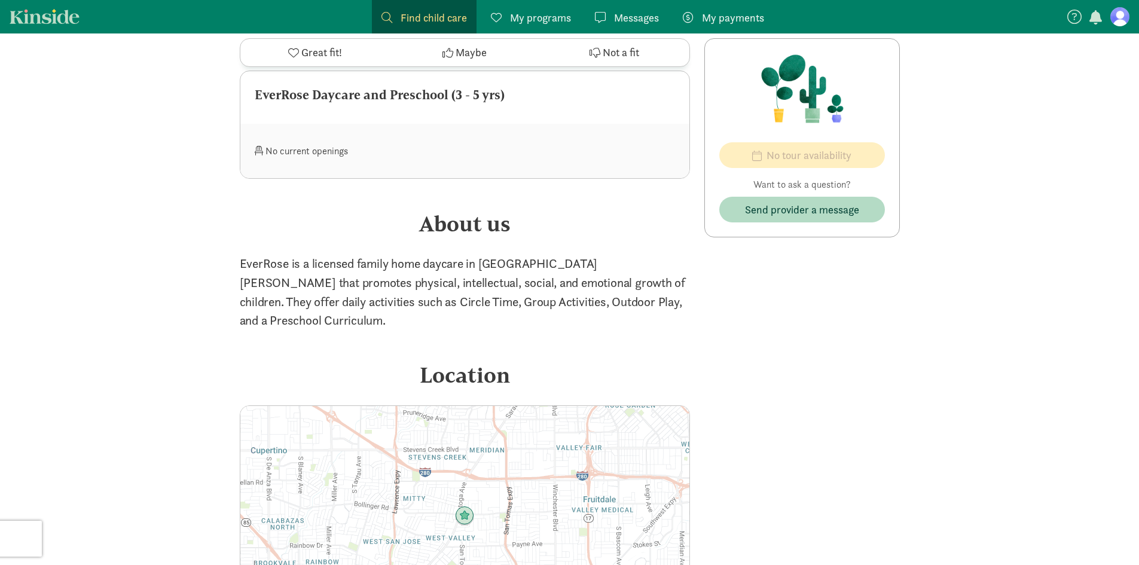
drag, startPoint x: 778, startPoint y: 422, endPoint x: 787, endPoint y: 317, distance: 105.0
click at [787, 317] on div "No tour availability Want to ask a question? Send provider a message No opening…" at bounding box center [801, 266] width 195 height 988
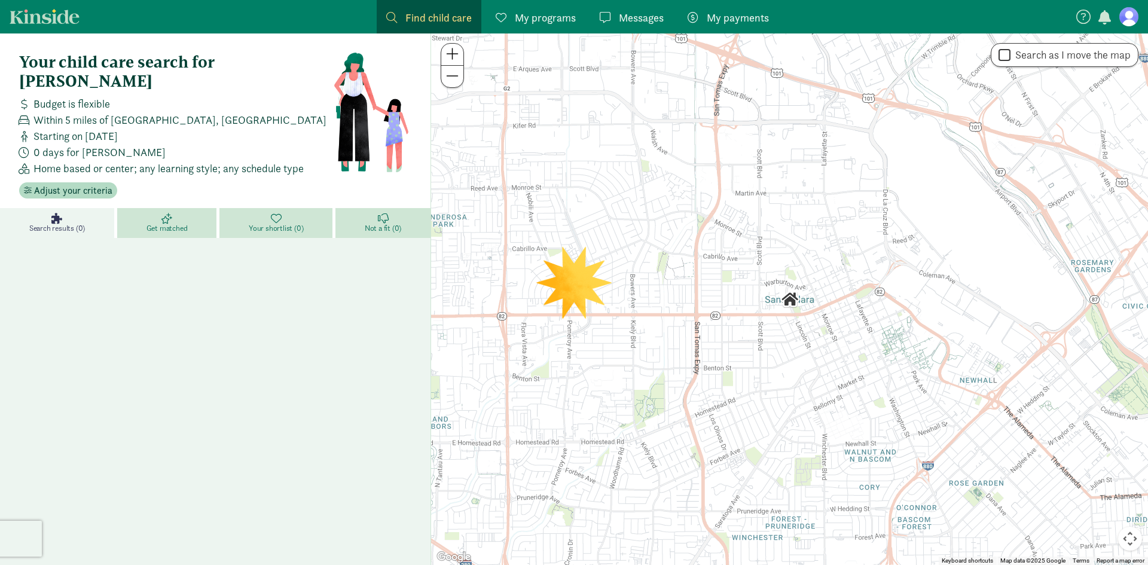
click at [1042, 59] on label "Search as I move the map" at bounding box center [1070, 55] width 120 height 14
click at [1010, 59] on input "Search as I move the map" at bounding box center [1004, 55] width 12 height 16
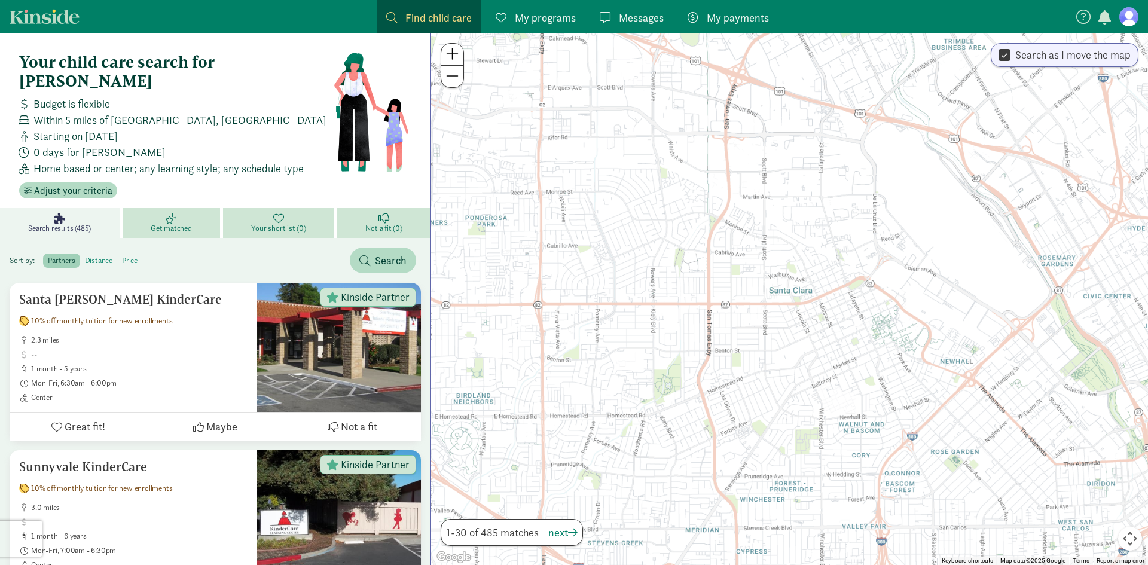
click at [1013, 56] on label "Search as I move the map" at bounding box center [1070, 55] width 120 height 14
click at [1010, 56] on input "Search as I move the map" at bounding box center [1004, 55] width 12 height 16
checkbox input "false"
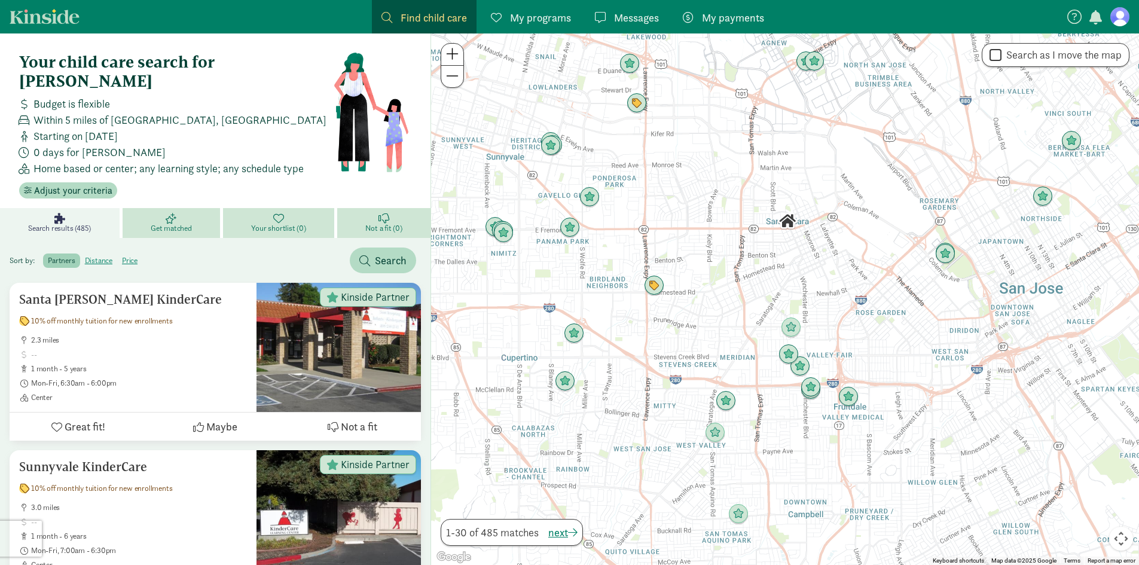
drag, startPoint x: 650, startPoint y: 432, endPoint x: 647, endPoint y: 387, distance: 44.3
click at [647, 387] on div at bounding box center [785, 298] width 708 height 531
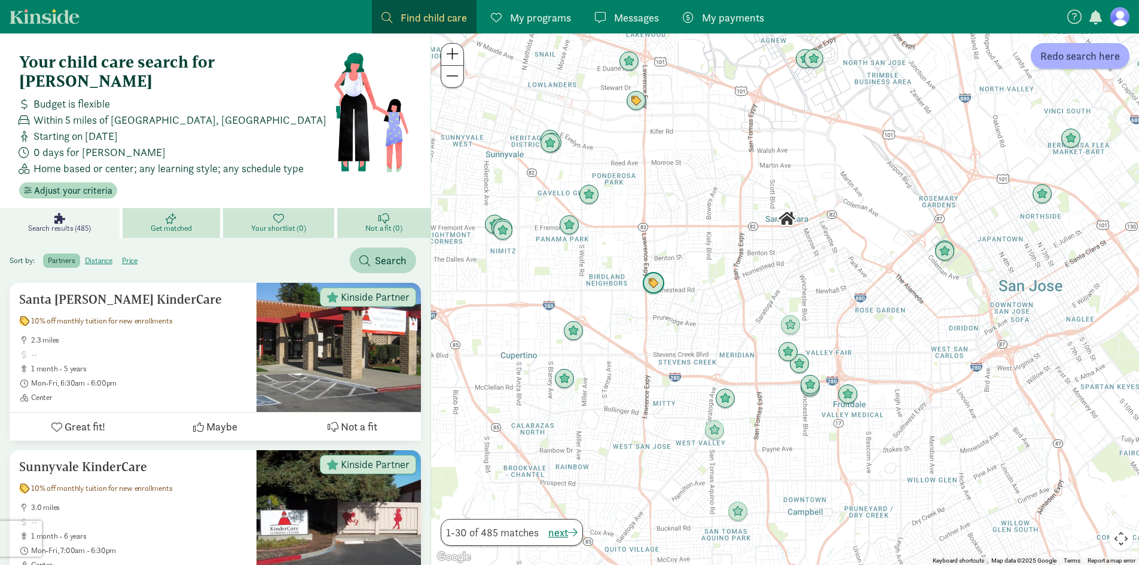
click at [656, 282] on div at bounding box center [785, 298] width 708 height 531
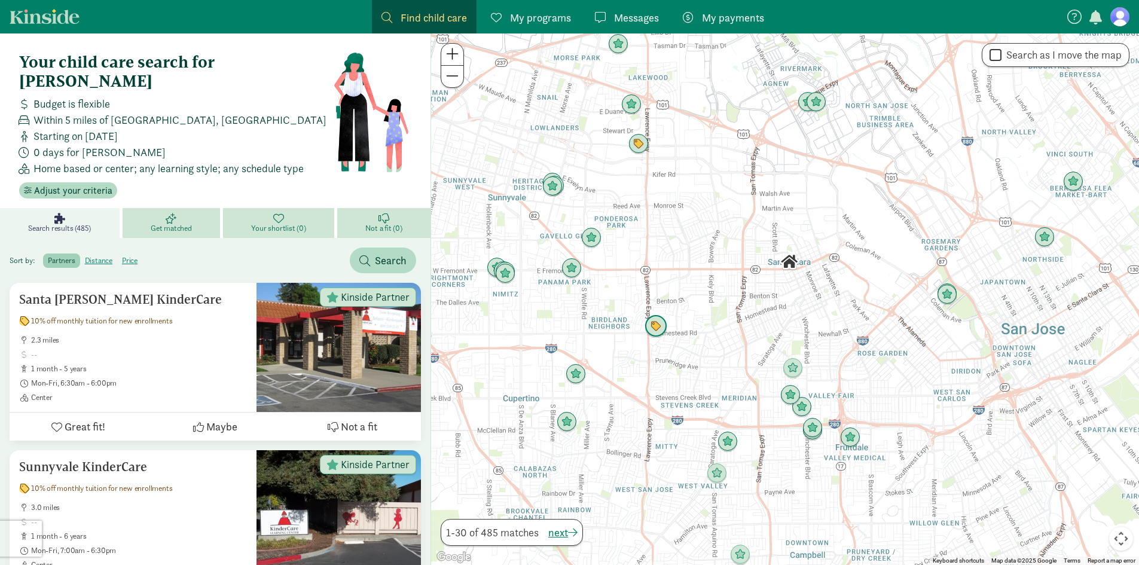
click at [654, 330] on img "Click to see details" at bounding box center [655, 326] width 23 height 23
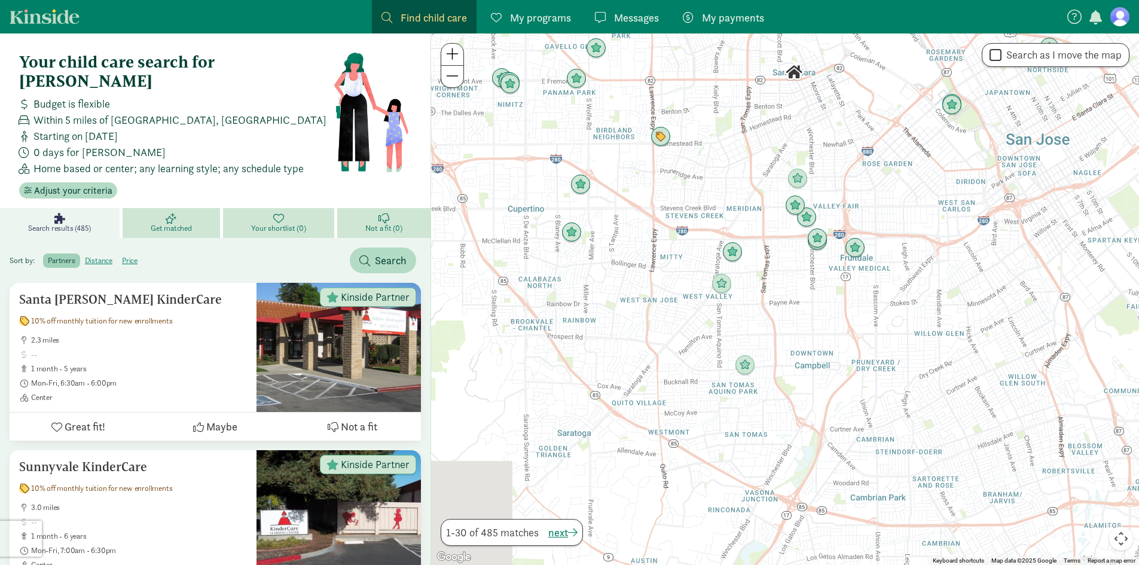
drag, startPoint x: 653, startPoint y: 450, endPoint x: 658, endPoint y: 250, distance: 200.3
click at [657, 253] on div "To navigate, press the arrow keys." at bounding box center [785, 298] width 708 height 531
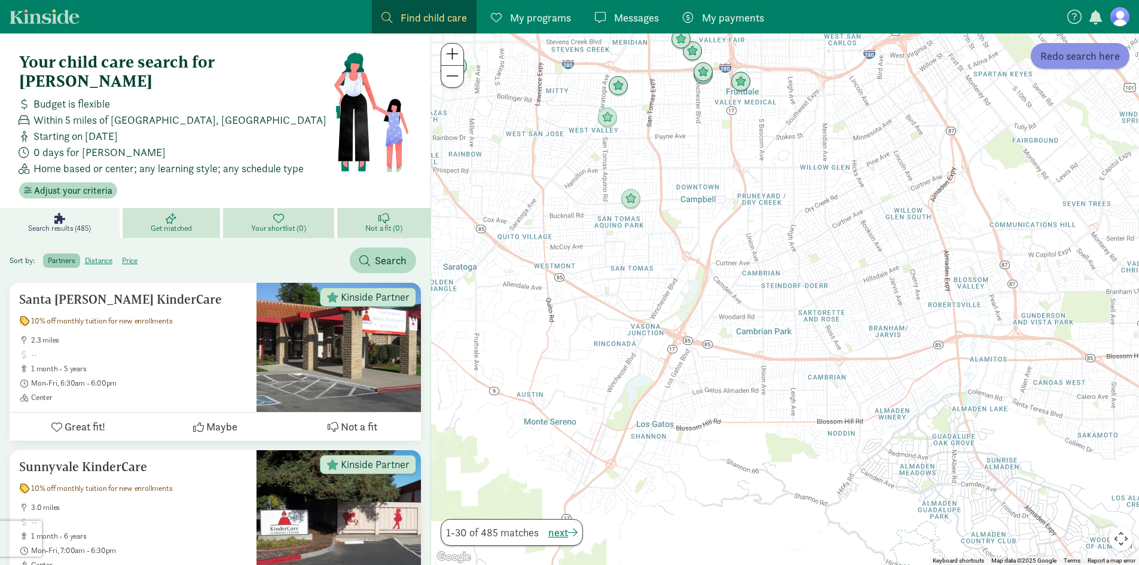
click at [1100, 60] on span "Redo search here" at bounding box center [1080, 56] width 80 height 16
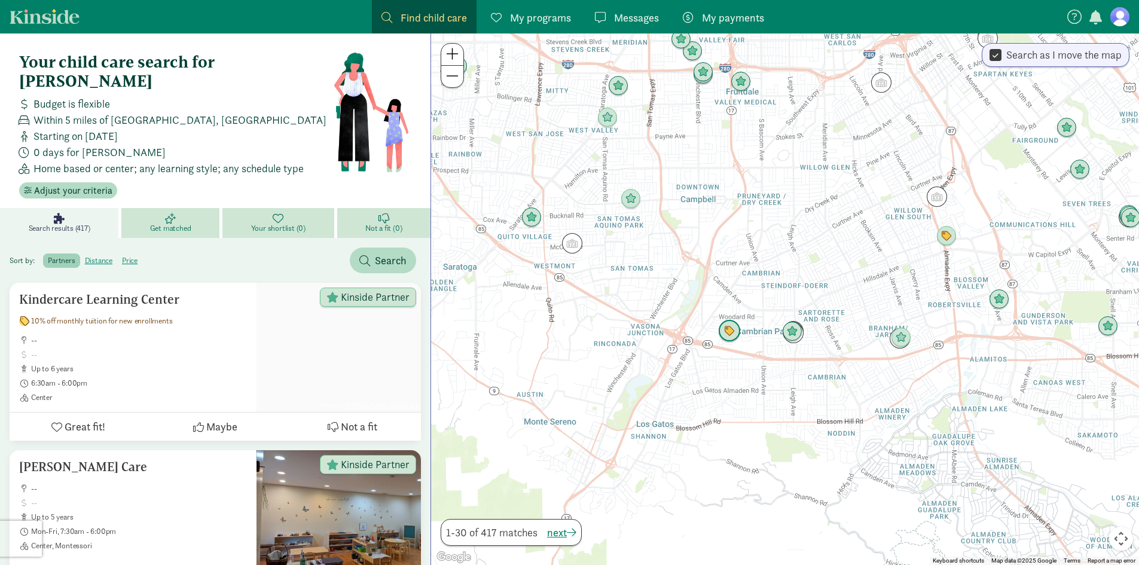
click at [736, 332] on img "Click to see details" at bounding box center [729, 331] width 23 height 23
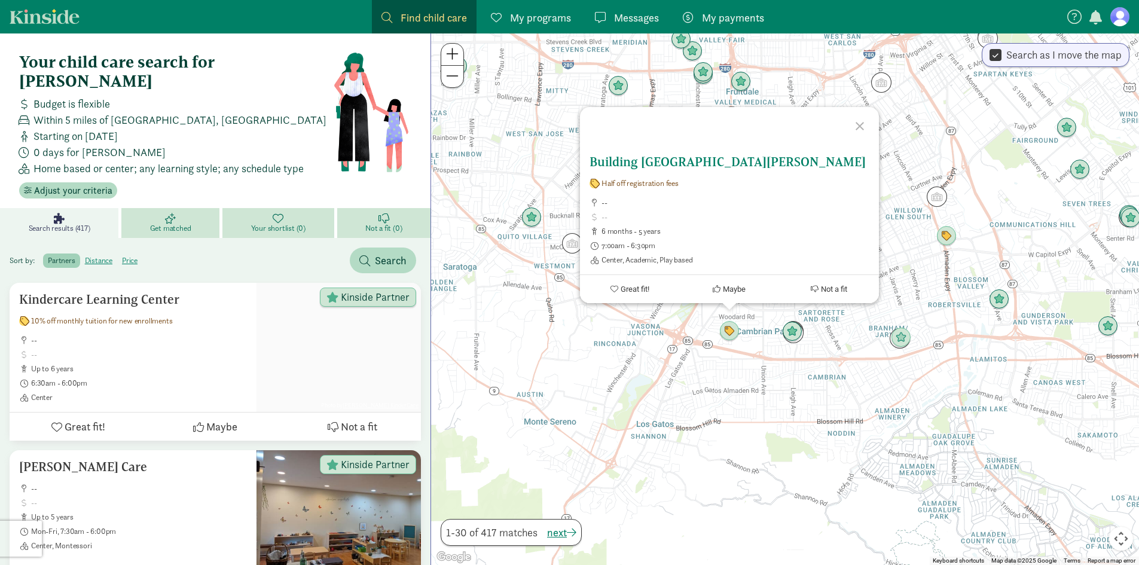
click at [649, 167] on h5 "Building [GEOGRAPHIC_DATA][PERSON_NAME]" at bounding box center [729, 162] width 280 height 14
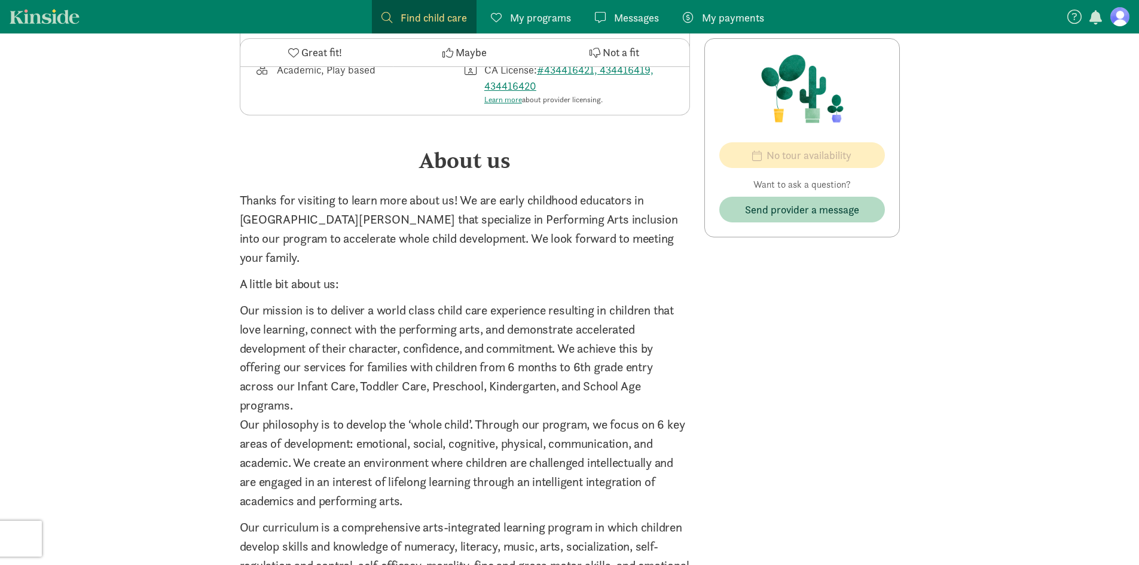
scroll to position [245, 0]
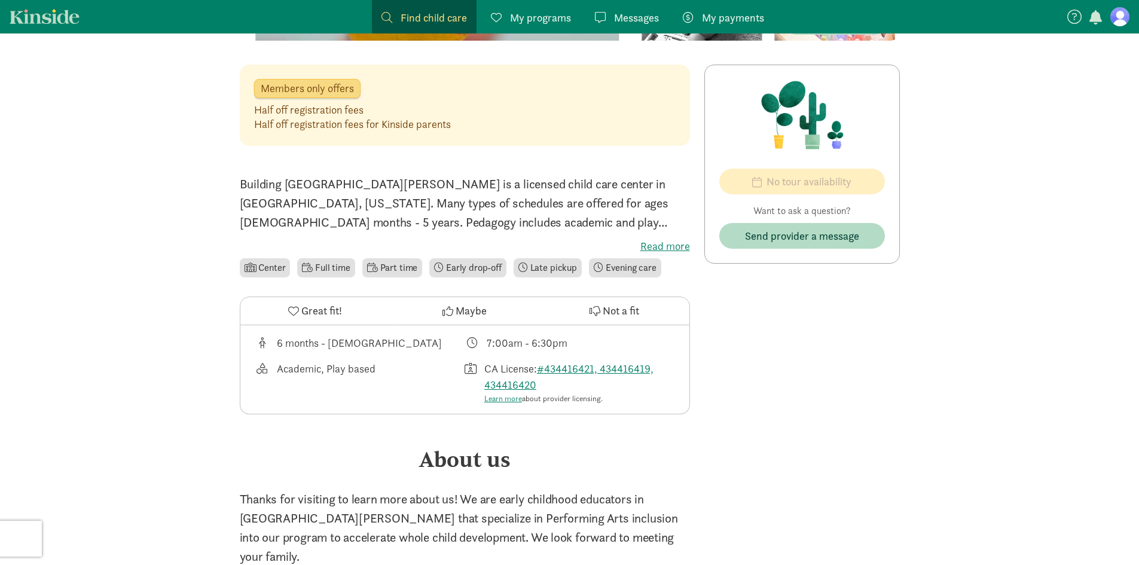
click at [667, 243] on label "Read more" at bounding box center [465, 246] width 450 height 14
click at [0, 0] on input "Read more" at bounding box center [0, 0] width 0 height 0
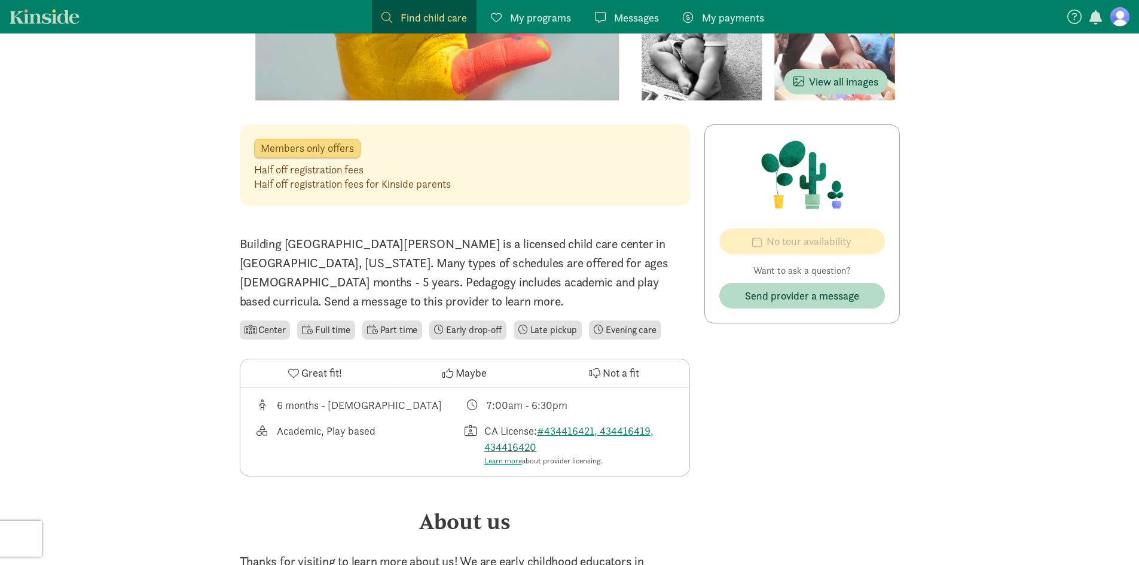
scroll to position [0, 0]
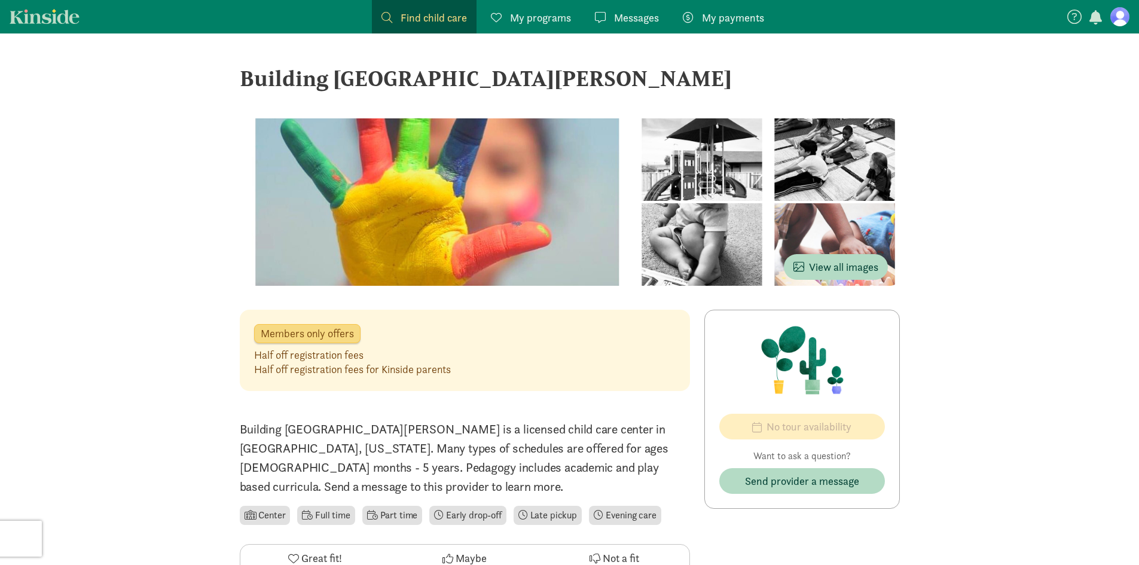
click at [767, 203] on div at bounding box center [702, 244] width 130 height 82
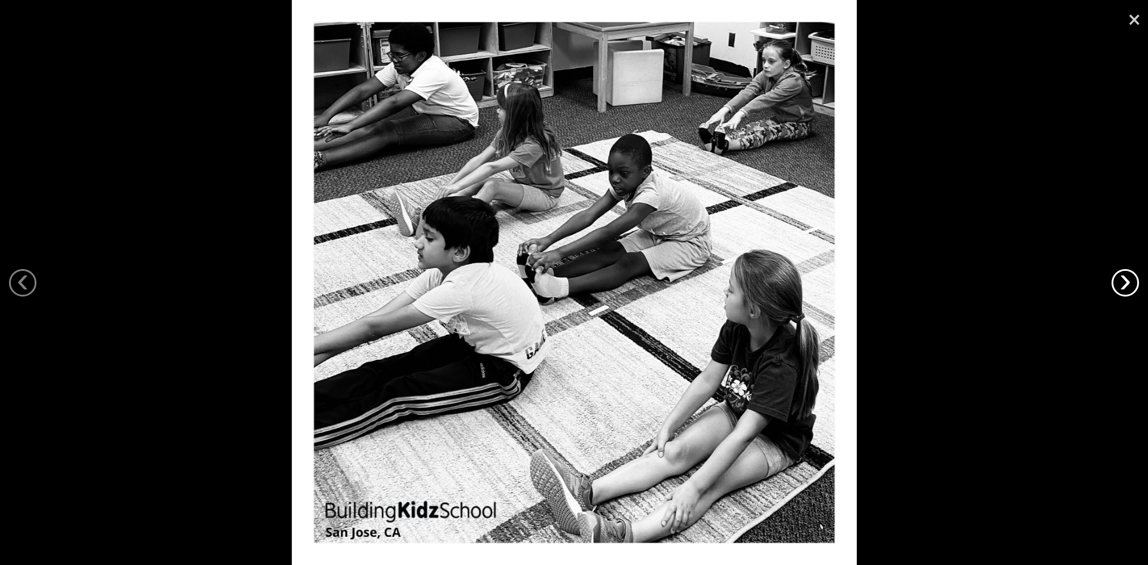
click at [1132, 277] on link "›" at bounding box center [1124, 282] width 27 height 27
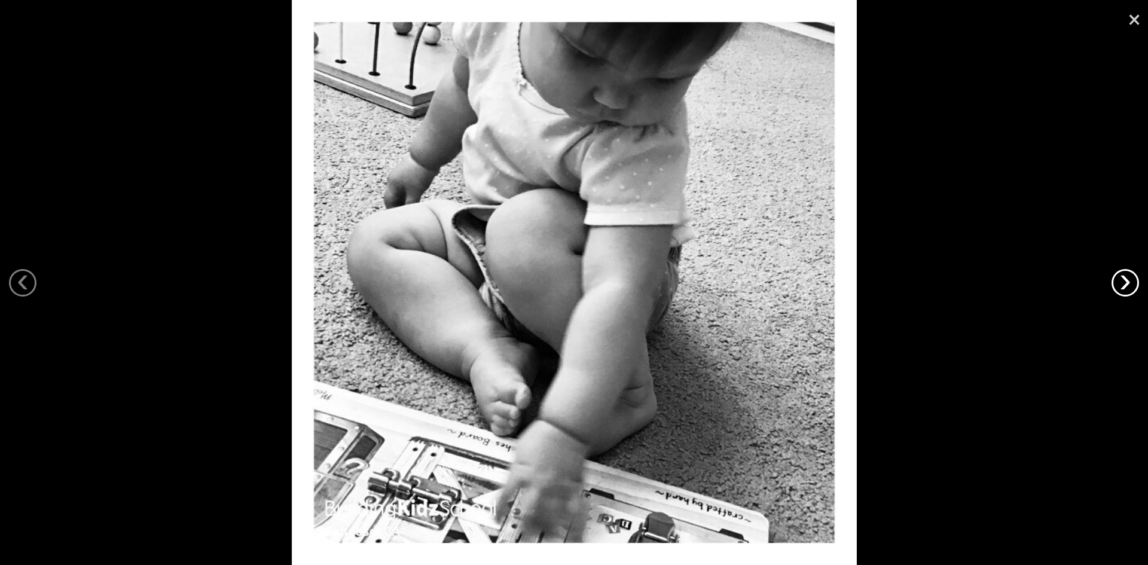
click at [1115, 283] on link "›" at bounding box center [1124, 282] width 27 height 27
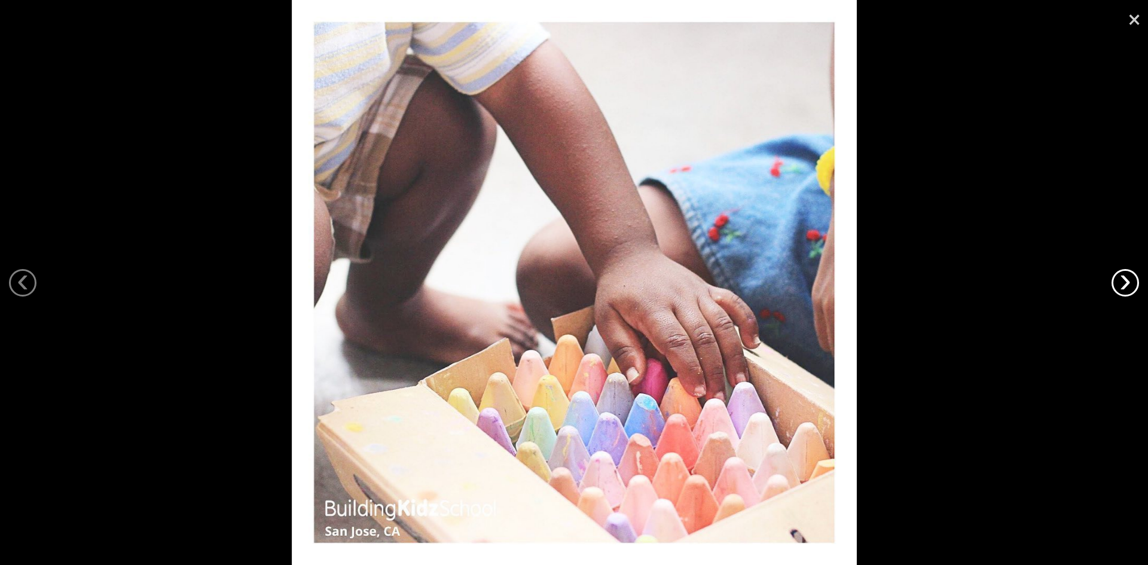
click at [1114, 286] on link "›" at bounding box center [1124, 282] width 27 height 27
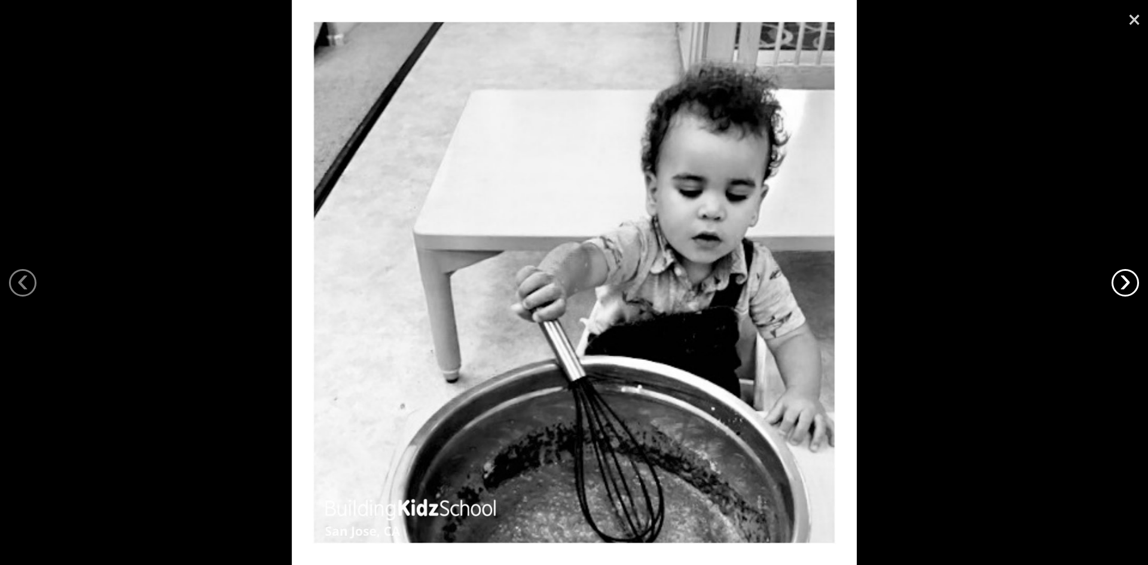
click at [1114, 286] on link "›" at bounding box center [1124, 282] width 27 height 27
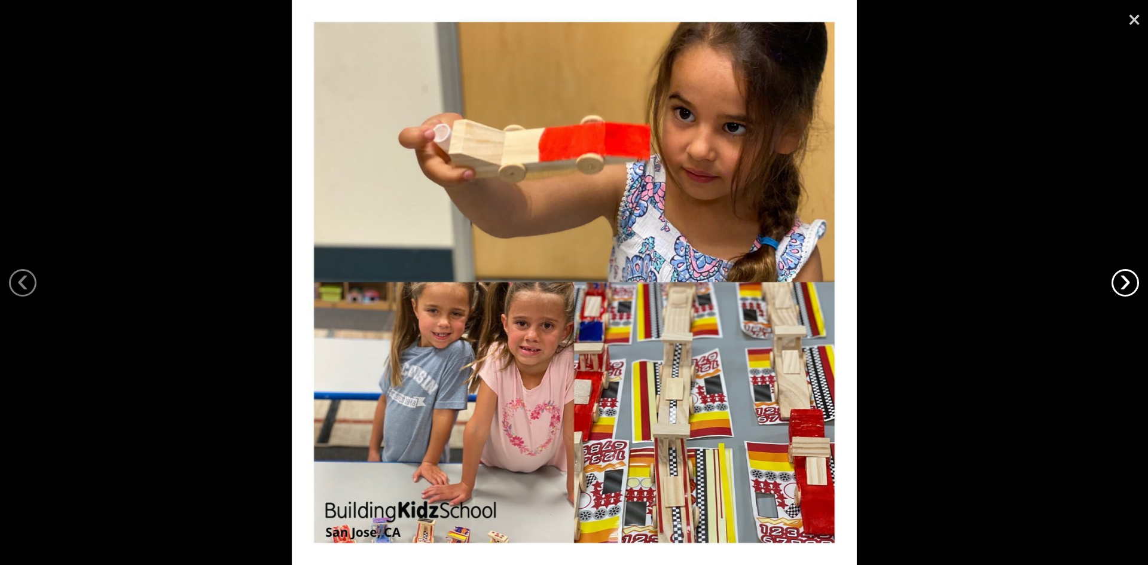
click at [1114, 286] on link "›" at bounding box center [1124, 282] width 27 height 27
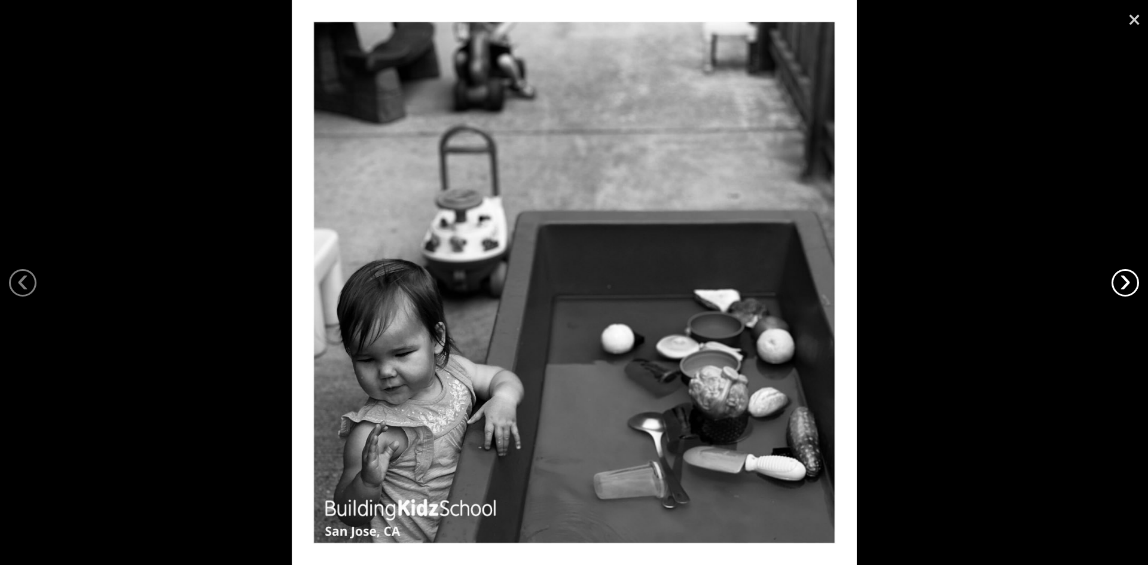
click at [1114, 286] on link "›" at bounding box center [1124, 282] width 27 height 27
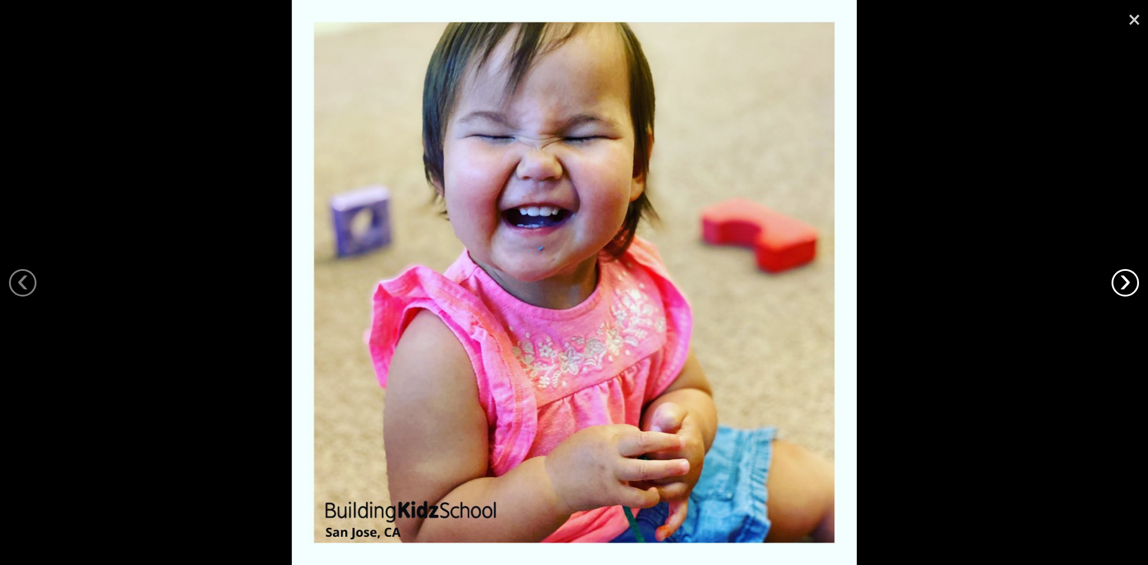
click at [1119, 279] on link "›" at bounding box center [1124, 282] width 27 height 27
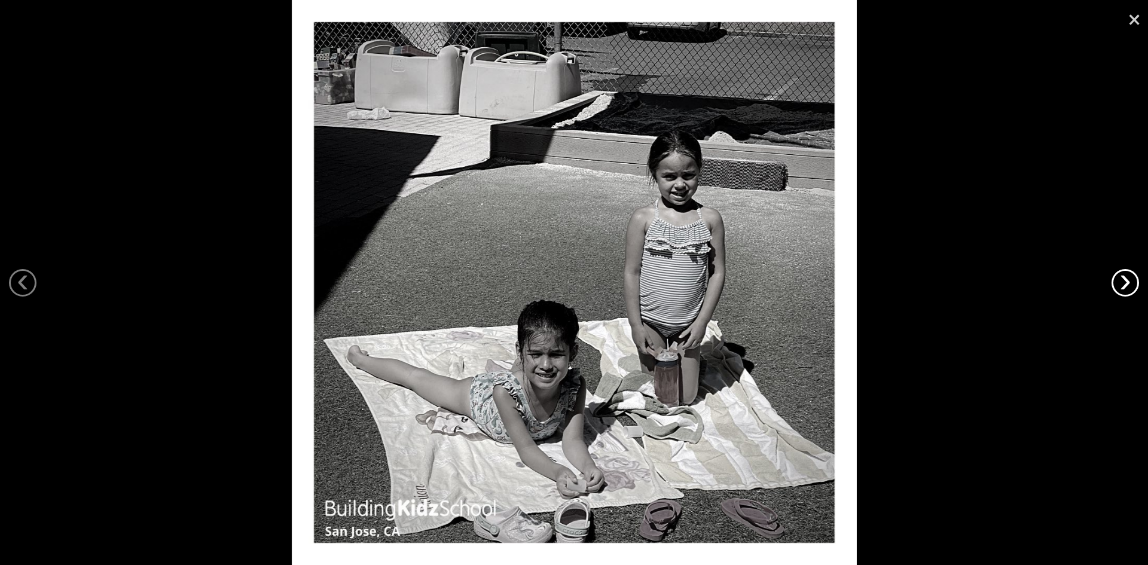
click at [1118, 282] on link "›" at bounding box center [1124, 282] width 27 height 27
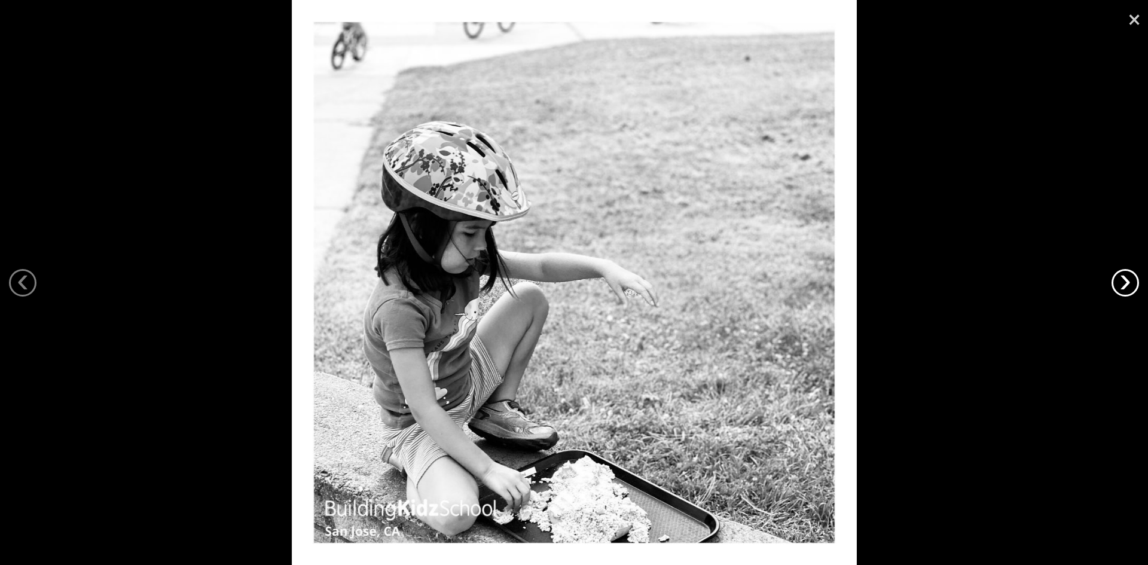
click at [1118, 282] on link "›" at bounding box center [1124, 282] width 27 height 27
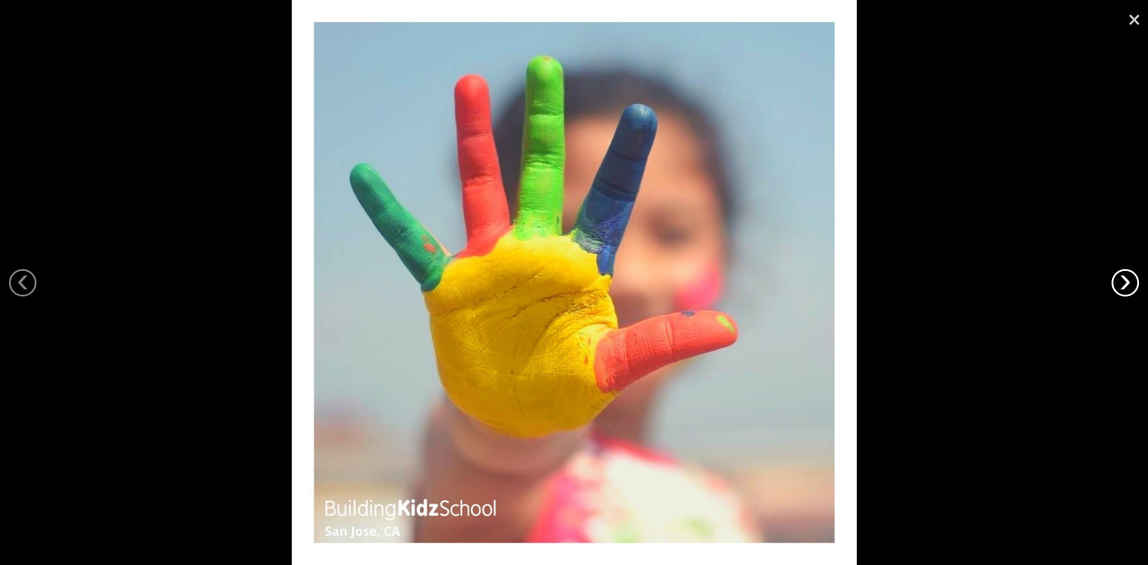
click at [1118, 282] on link "›" at bounding box center [1124, 282] width 27 height 27
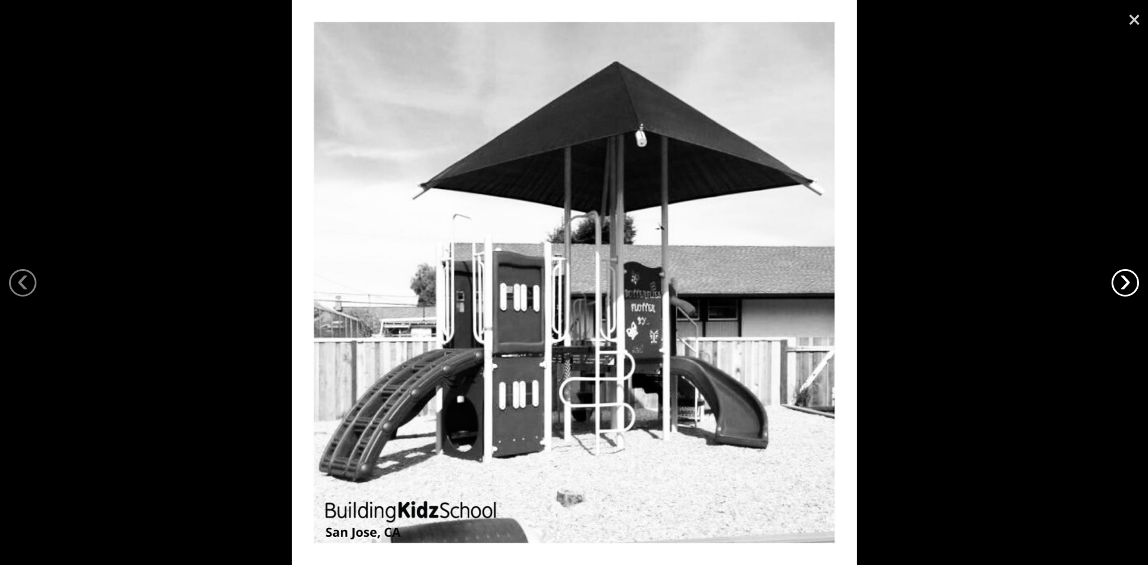
click at [1118, 282] on link "›" at bounding box center [1124, 282] width 27 height 27
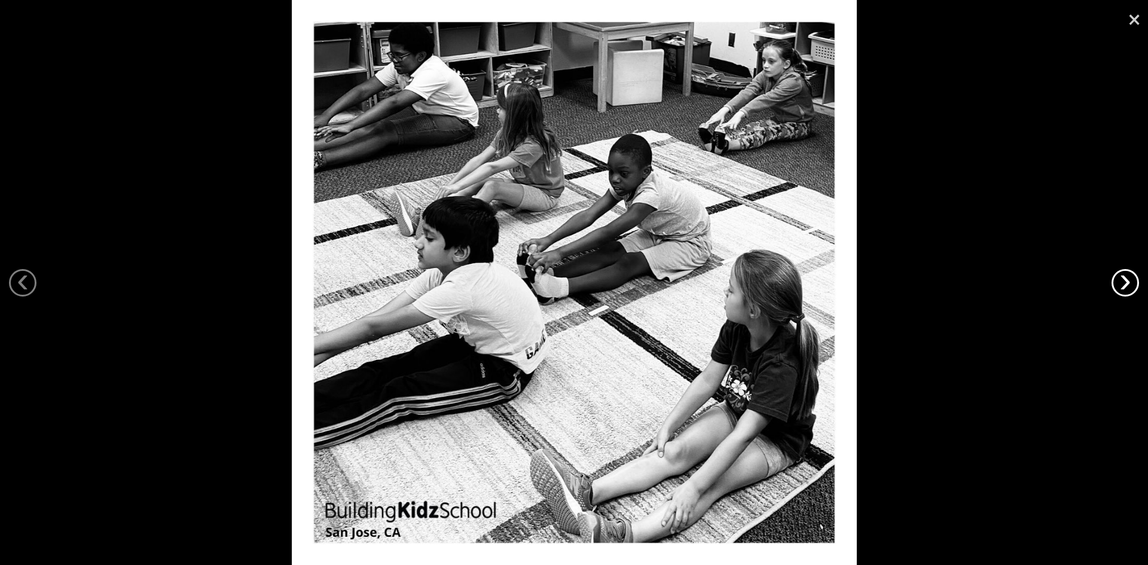
click at [1118, 282] on link "›" at bounding box center [1124, 282] width 27 height 27
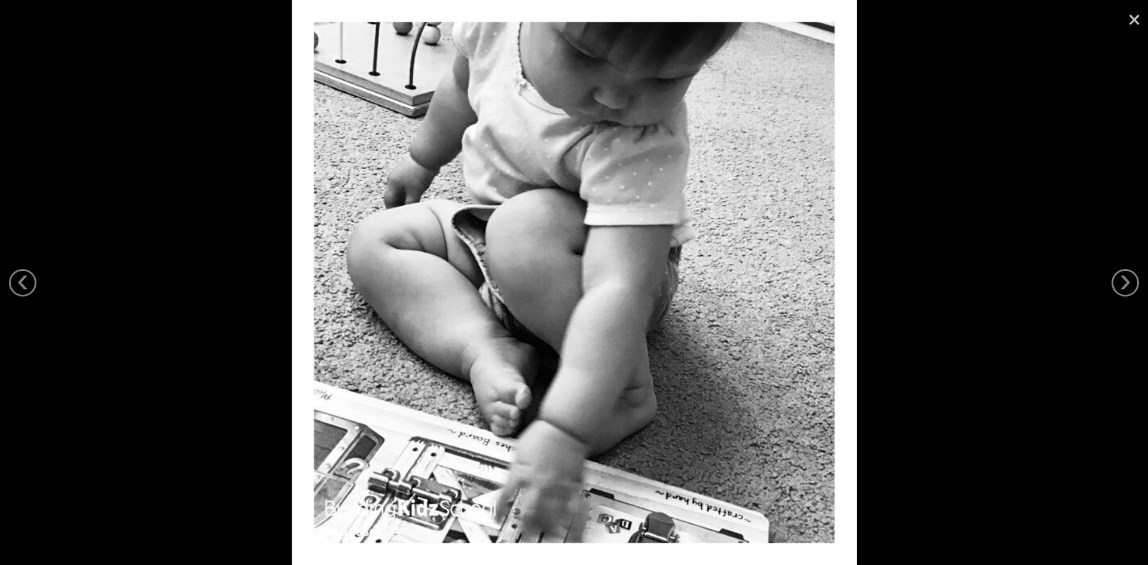
click at [1132, 14] on link "×" at bounding box center [1133, 18] width 27 height 36
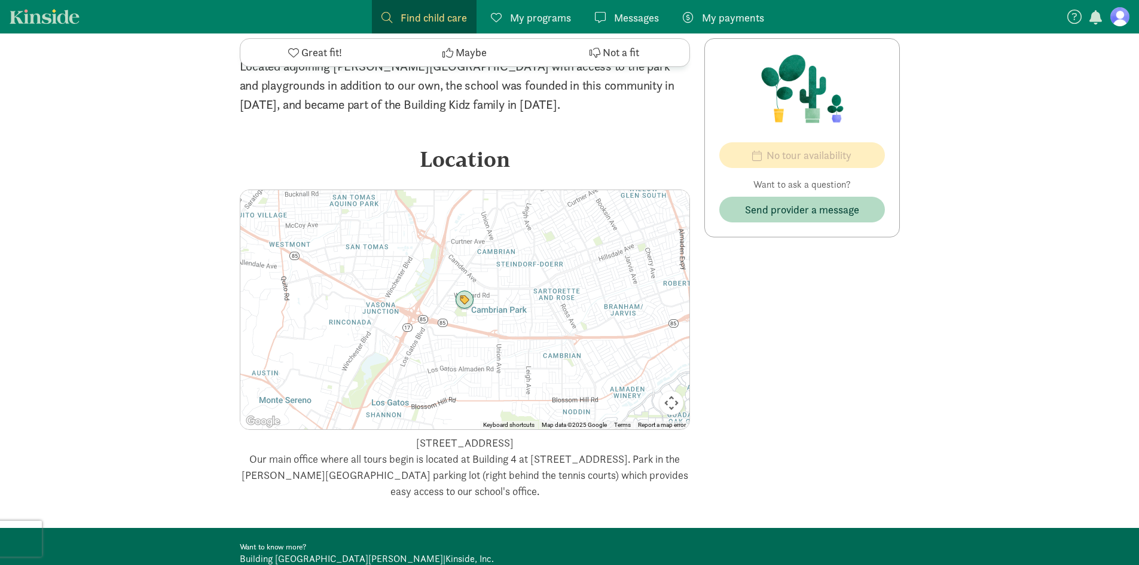
scroll to position [1185, 0]
